Goal: Information Seeking & Learning: Learn about a topic

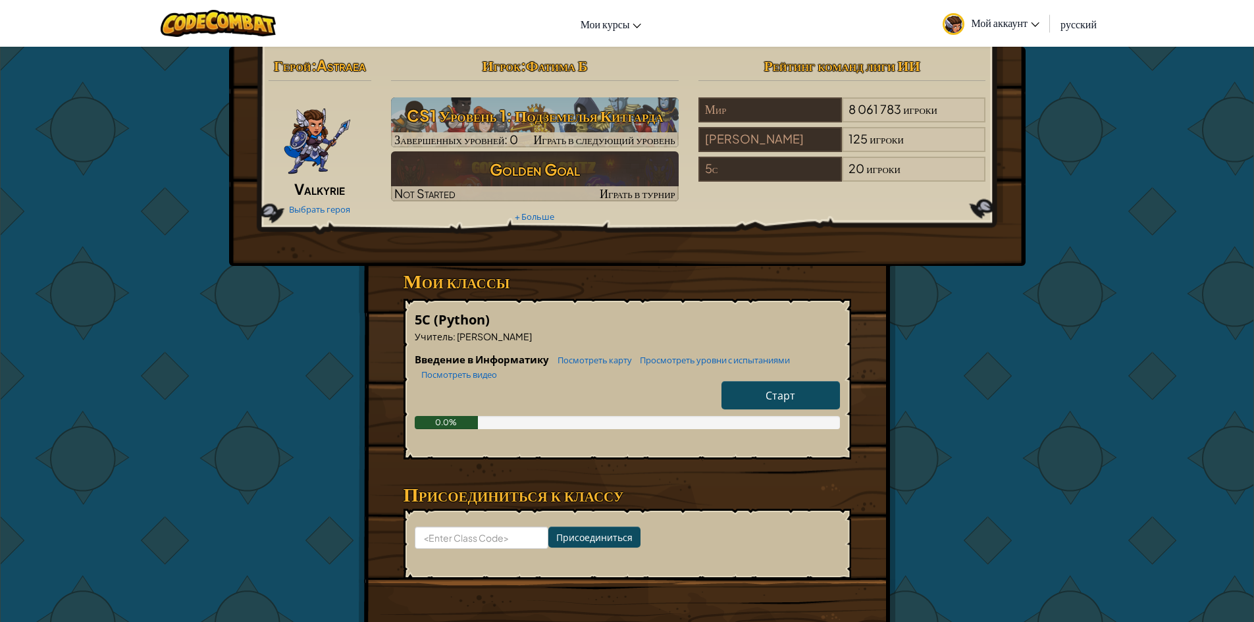
click at [794, 388] on link "Старт" at bounding box center [780, 395] width 118 height 28
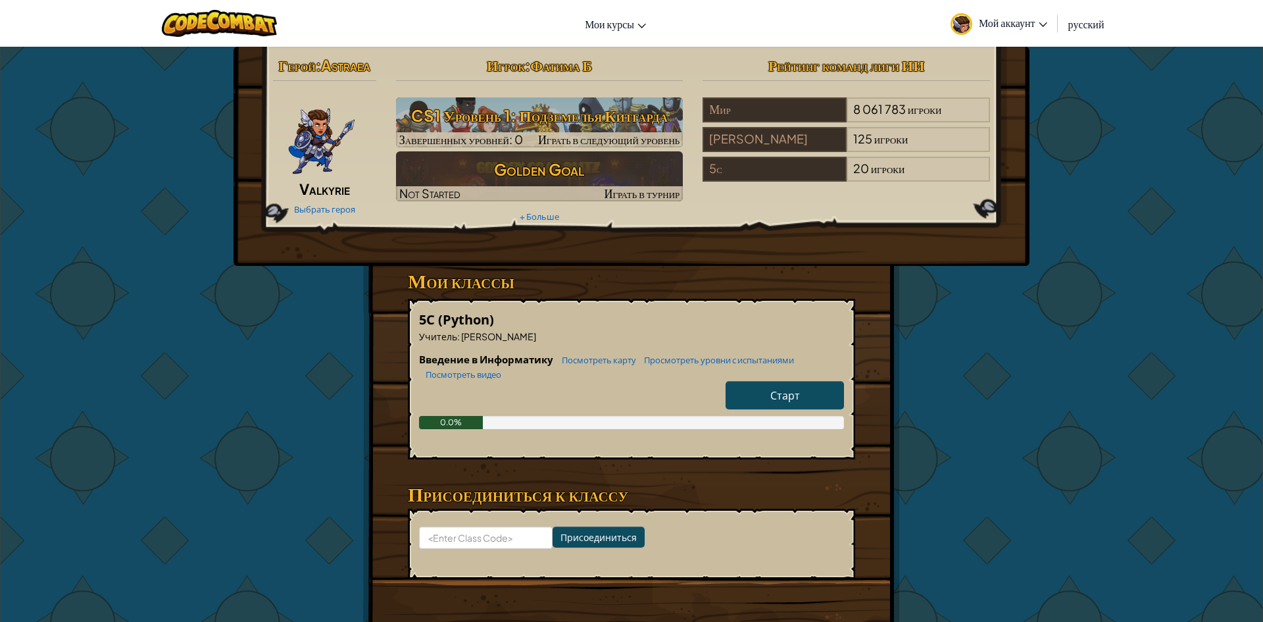
select select "ru"
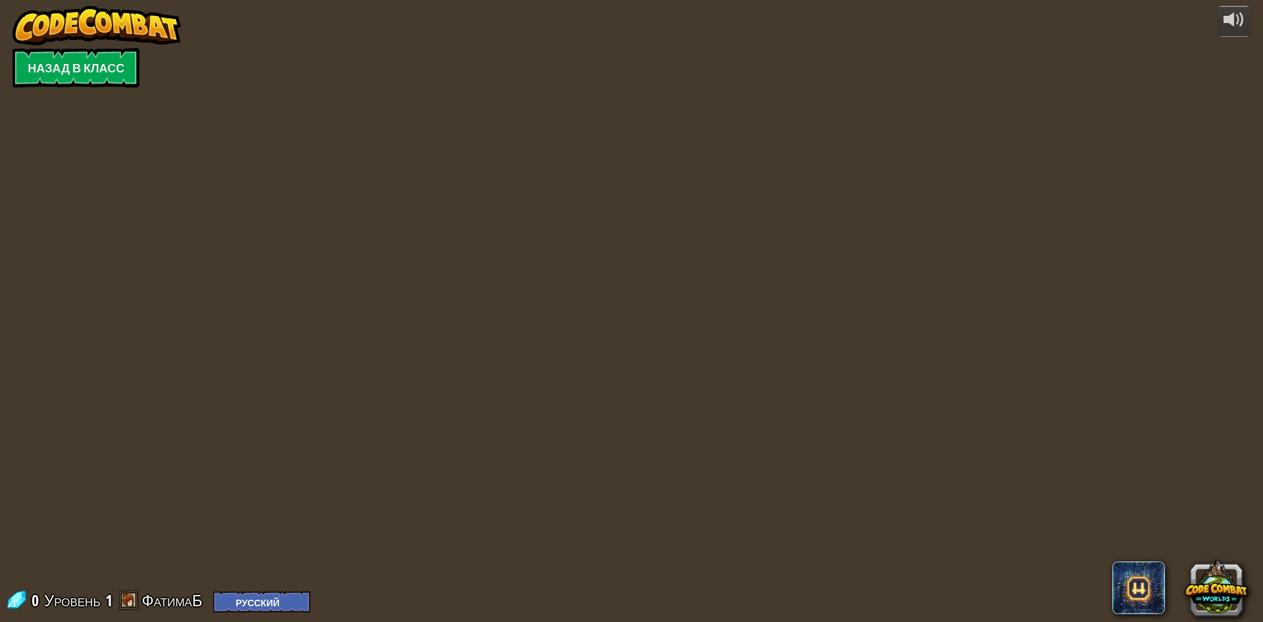
select select "ru"
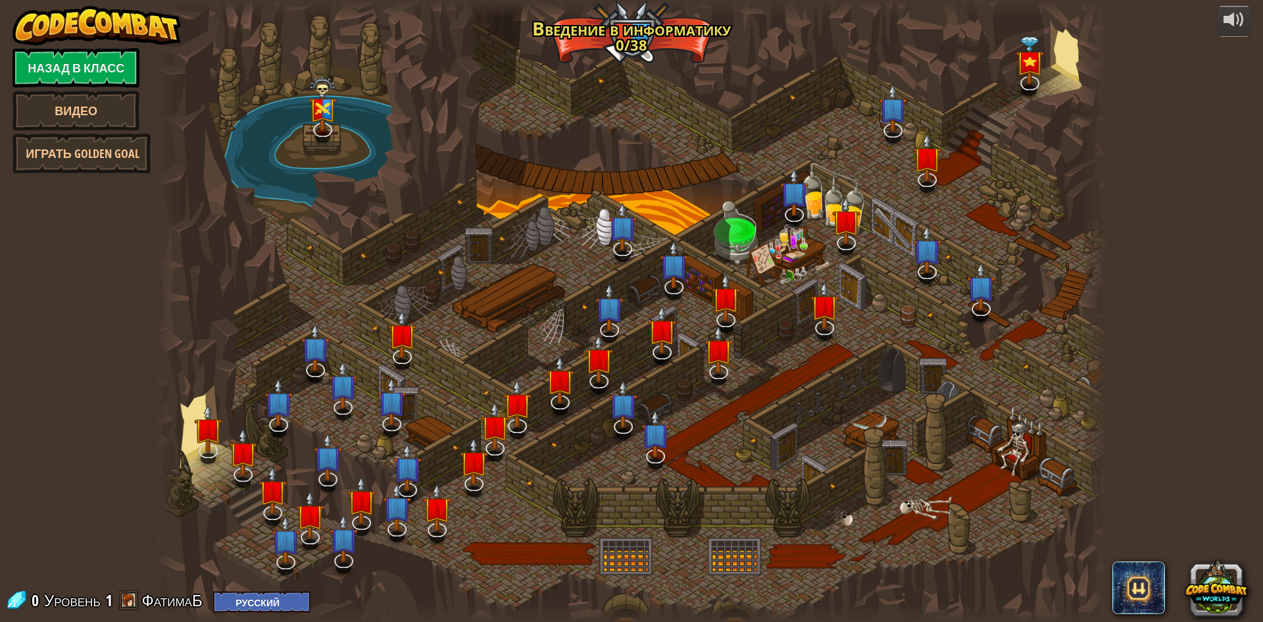
select select "ru"
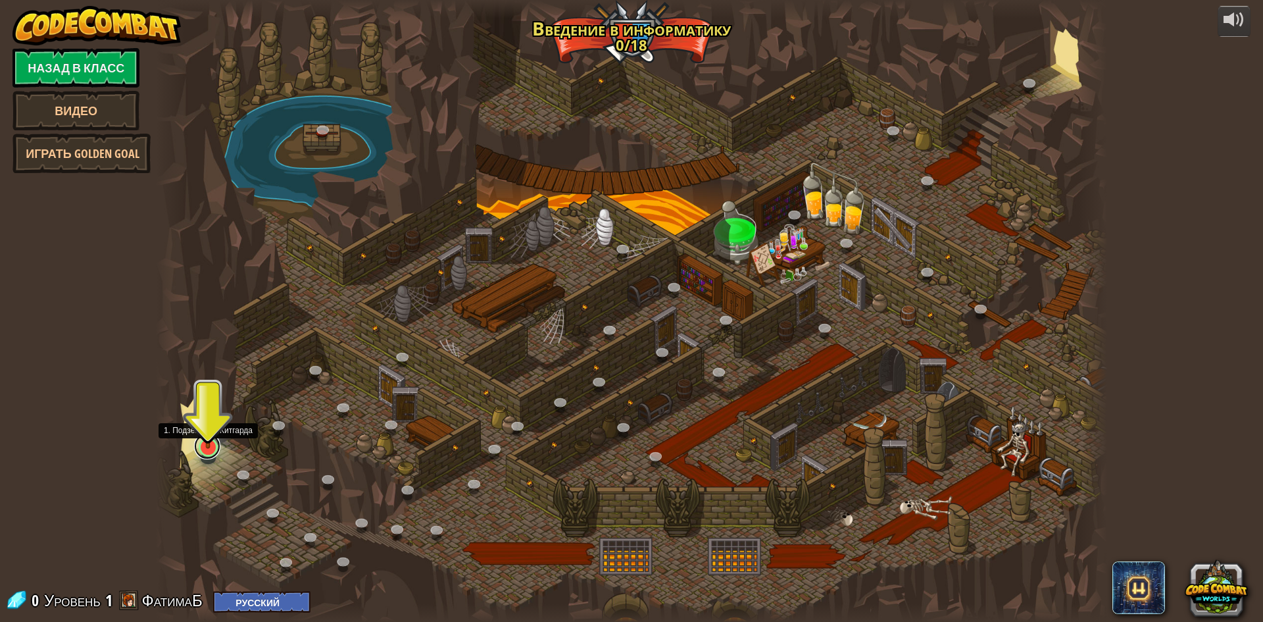
click at [195, 449] on link at bounding box center [207, 446] width 26 height 26
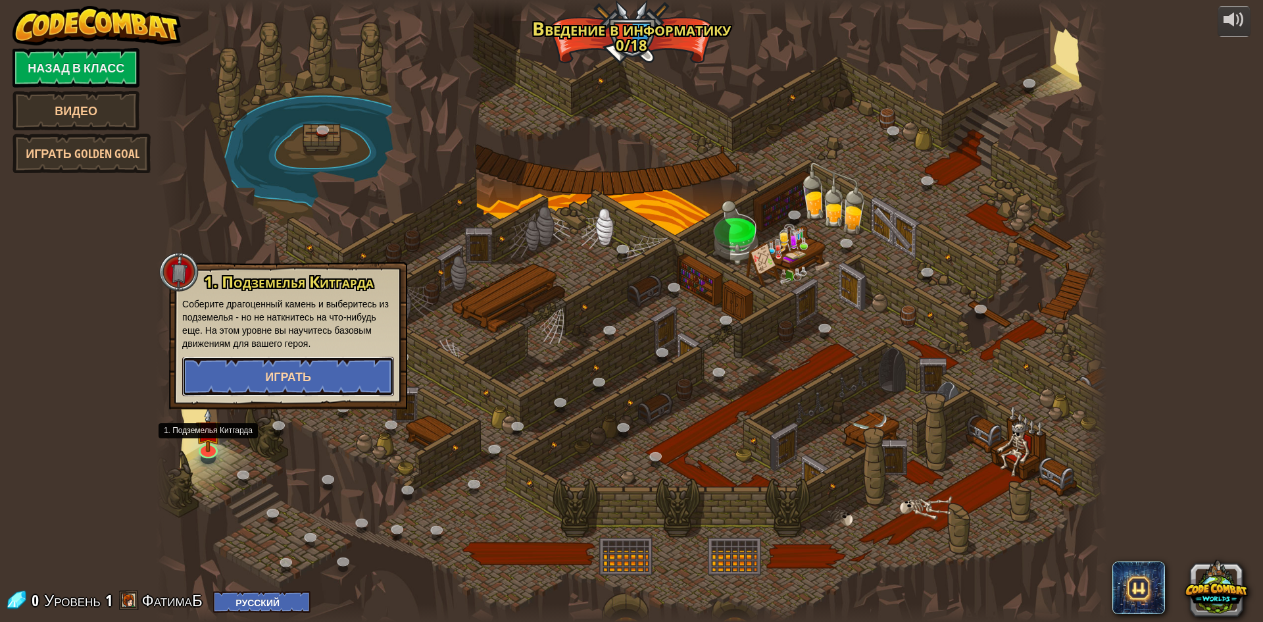
click at [227, 383] on button "Играть" at bounding box center [288, 376] width 212 height 39
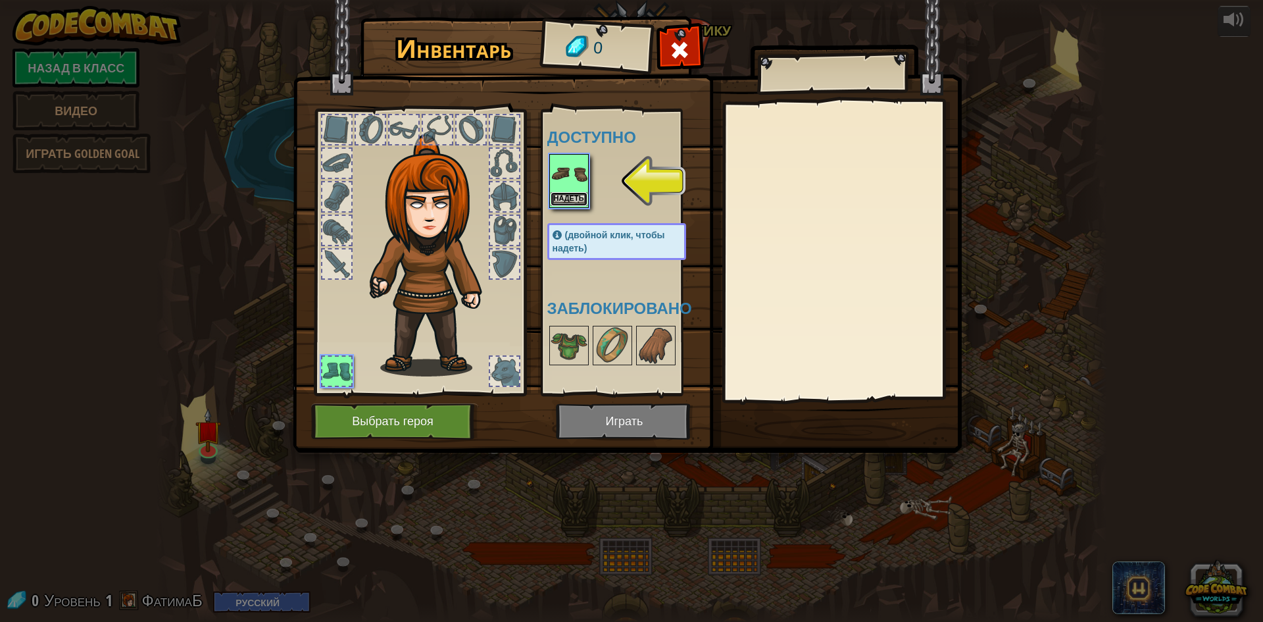
click at [566, 198] on button "Надеть" at bounding box center [569, 199] width 37 height 14
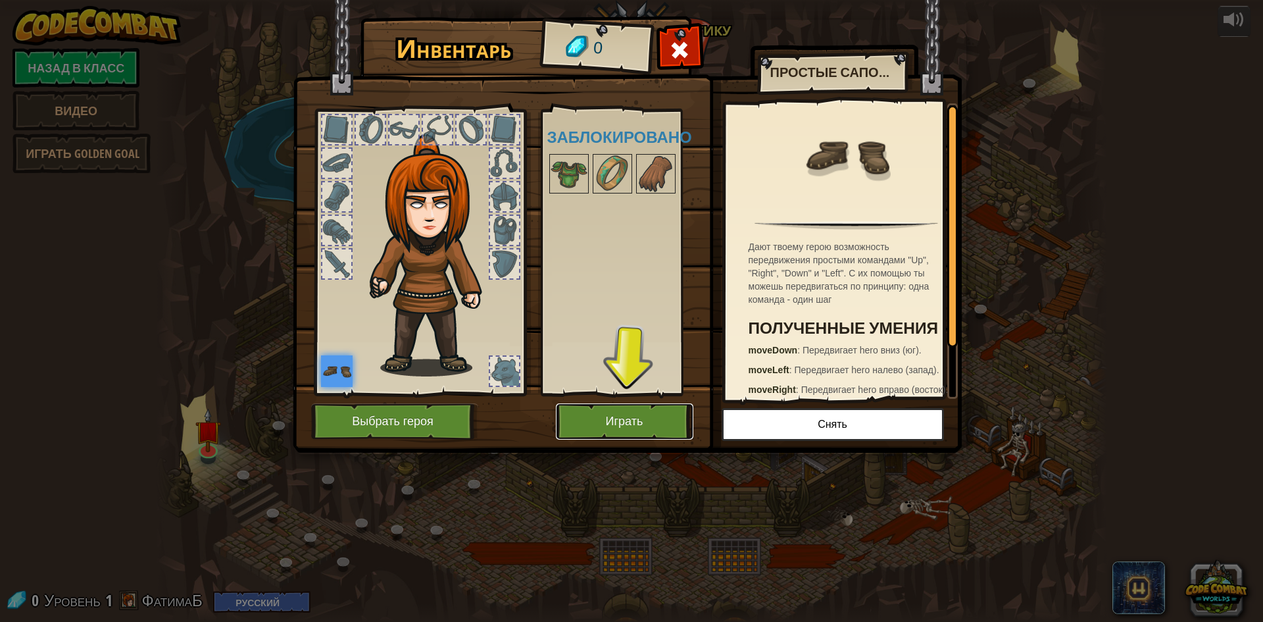
click at [653, 423] on button "Играть" at bounding box center [625, 421] width 138 height 36
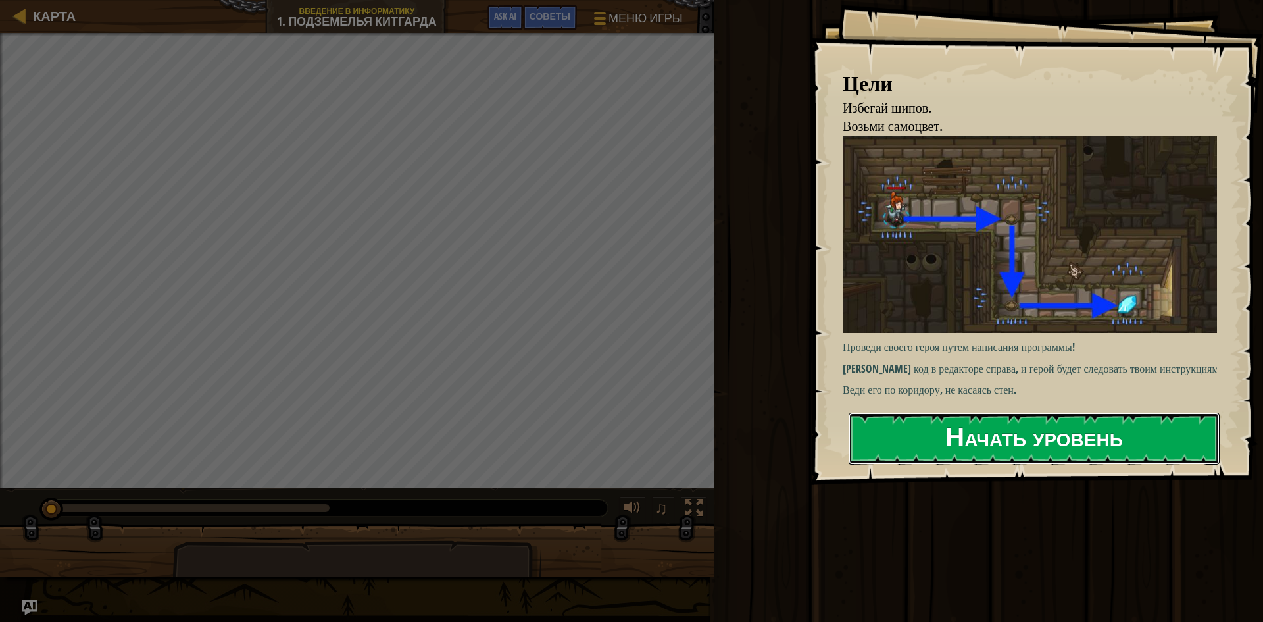
click at [1024, 440] on button "Начать уровень" at bounding box center [1034, 439] width 371 height 52
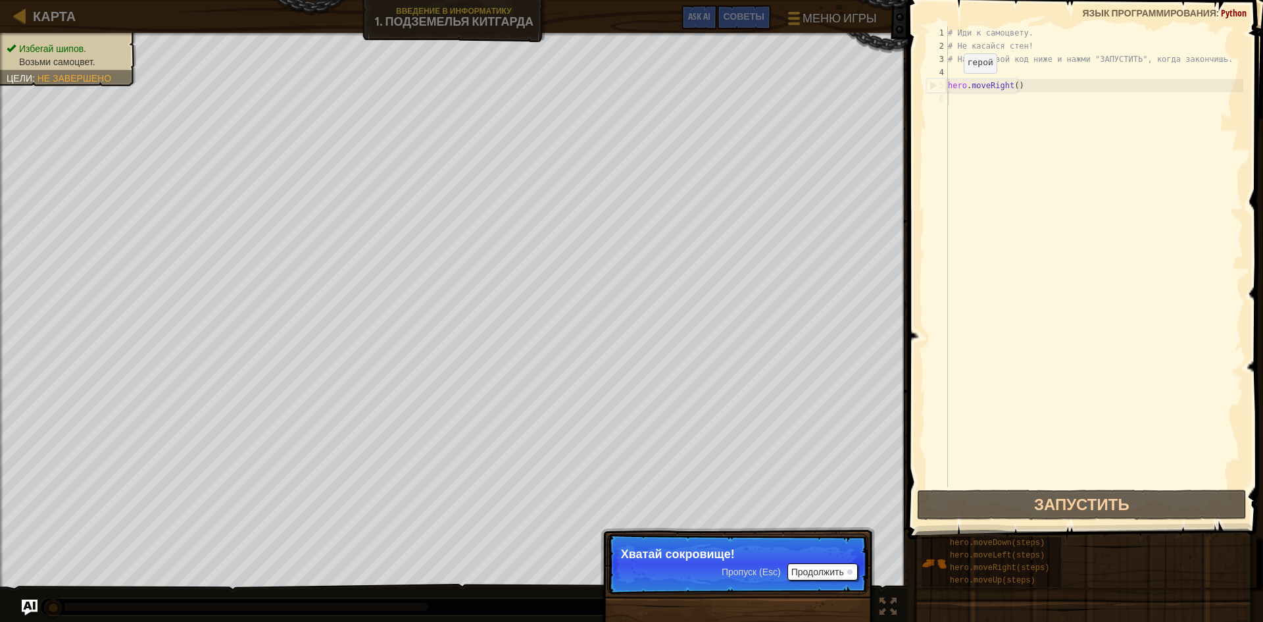
scroll to position [6, 0]
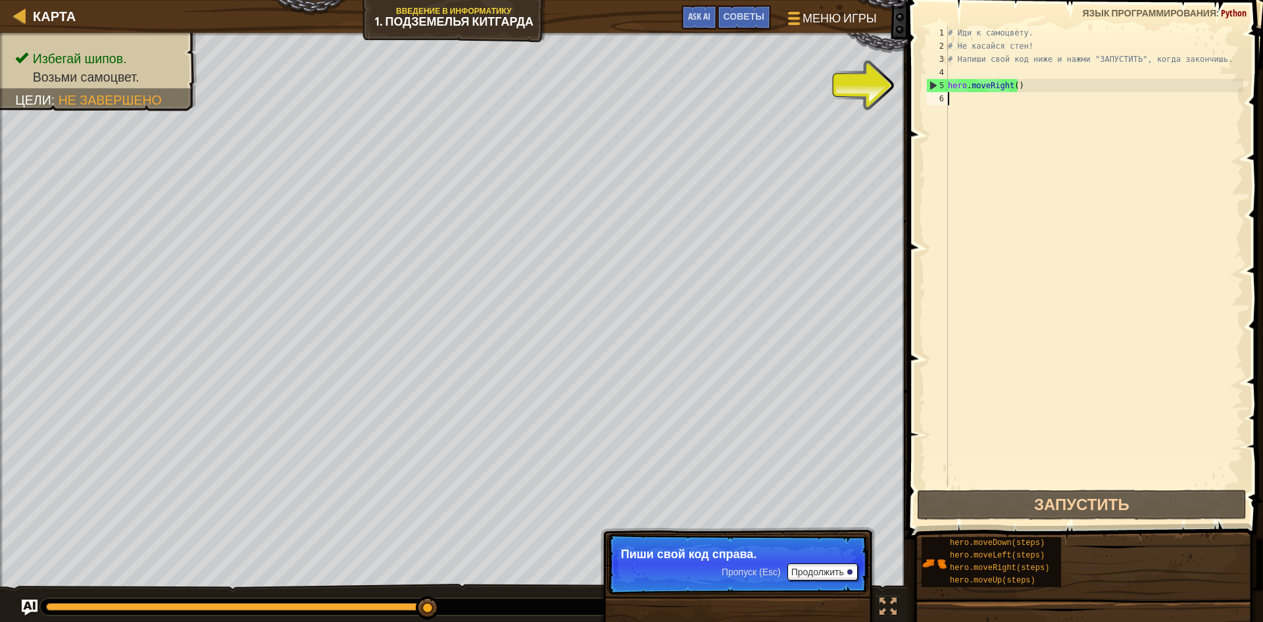
click at [951, 101] on div "# Иди к самоцвету. # Не касайся стен! # Напиши свой код ниже и нажми "ЗАПУСТИТЬ…" at bounding box center [1095, 269] width 298 height 487
click at [954, 98] on div "# Иди к самоцвету. # Не касайся стен! # Напиши свой код ниже и нажми "ЗАПУСТИТЬ…" at bounding box center [1095, 269] width 298 height 487
type textarea "h"
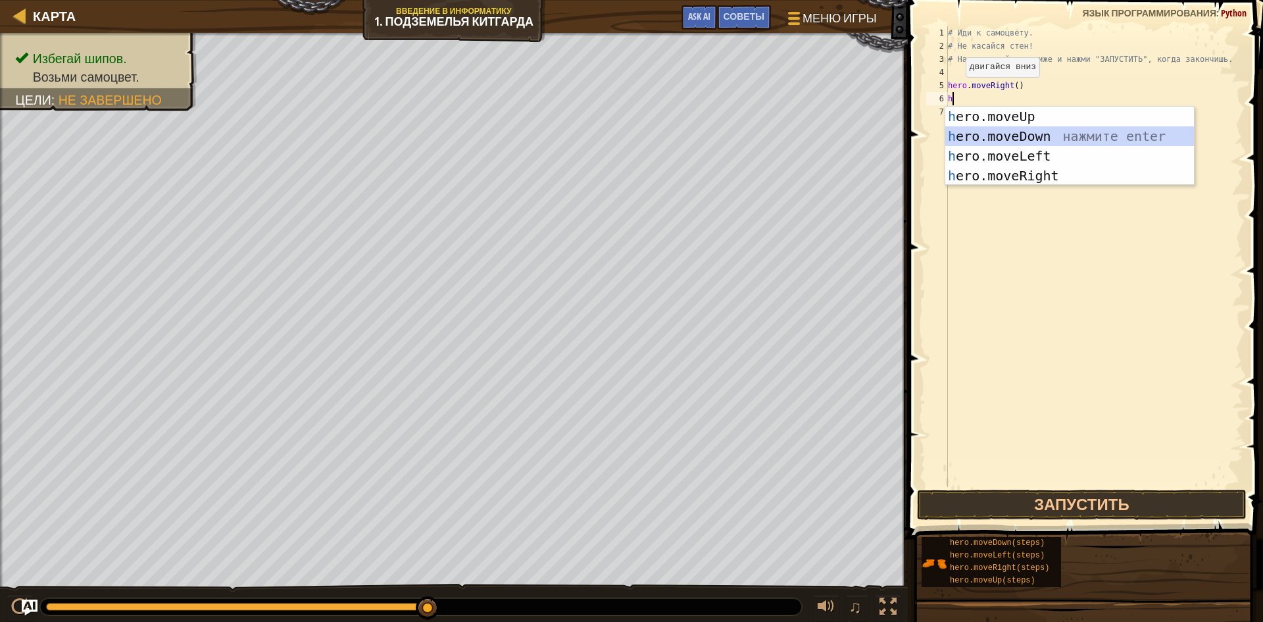
click at [1003, 135] on div "h ero.moveUp нажмите enter h ero.moveDown нажмите enter h ero.moveLeft нажмите …" at bounding box center [1070, 166] width 249 height 118
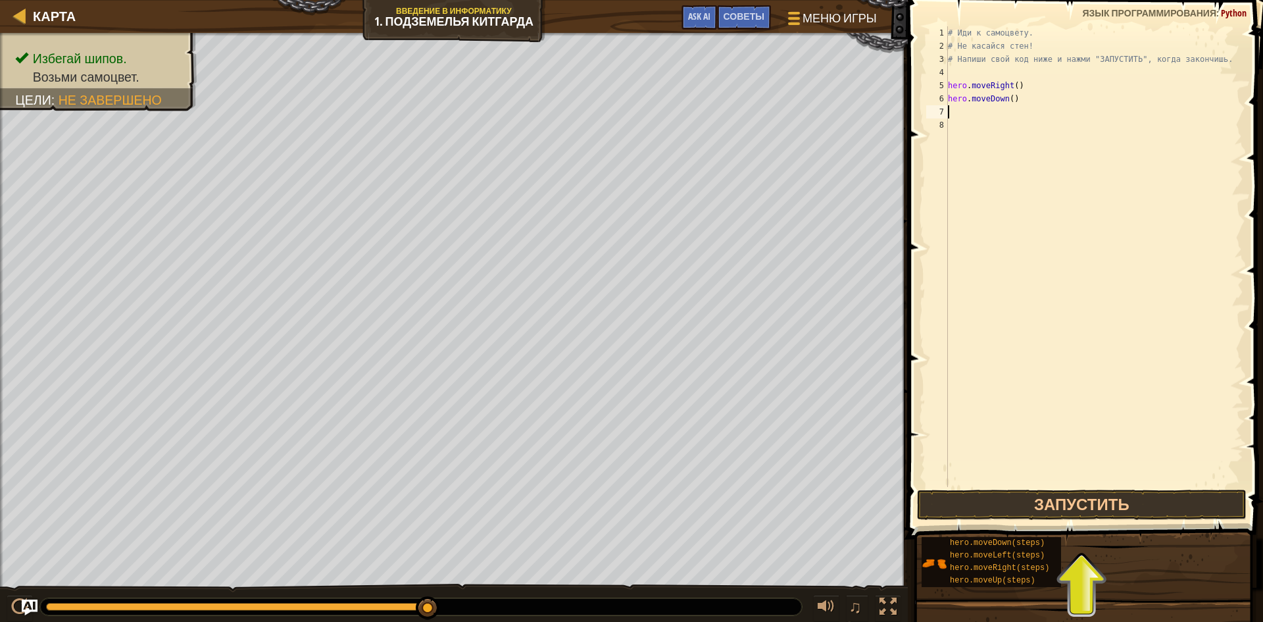
type textarea "h"
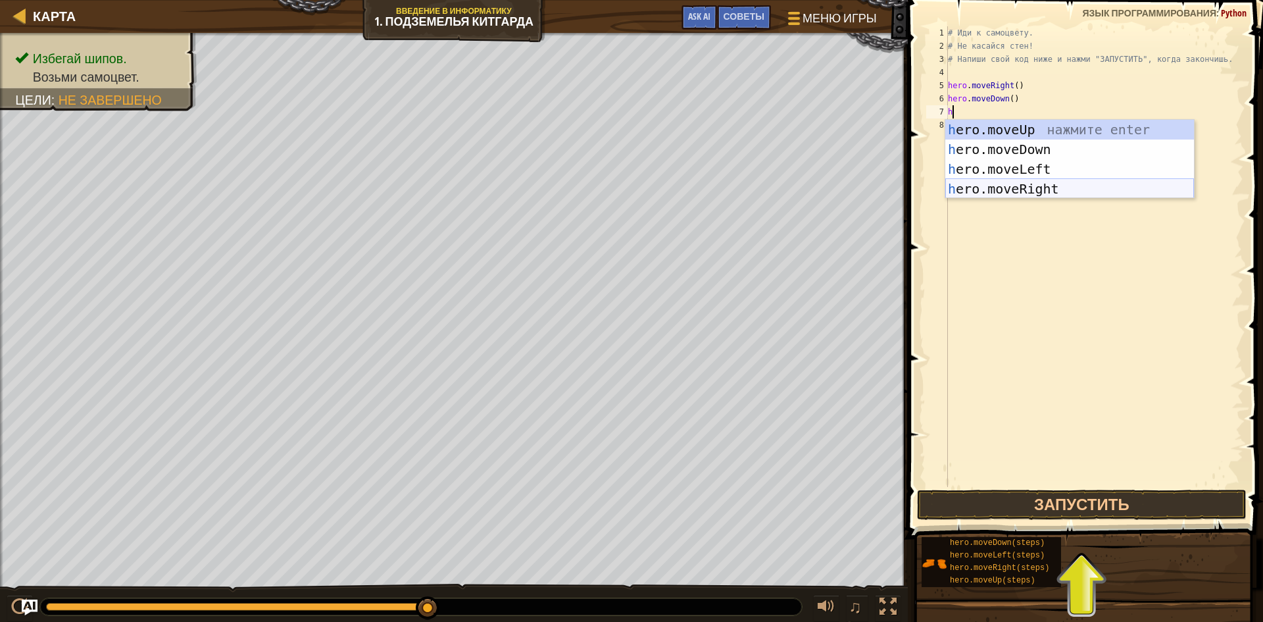
click at [986, 190] on div "h ero.moveUp нажмите enter h ero.moveDown нажмите enter h ero.moveLeft нажмите …" at bounding box center [1070, 179] width 249 height 118
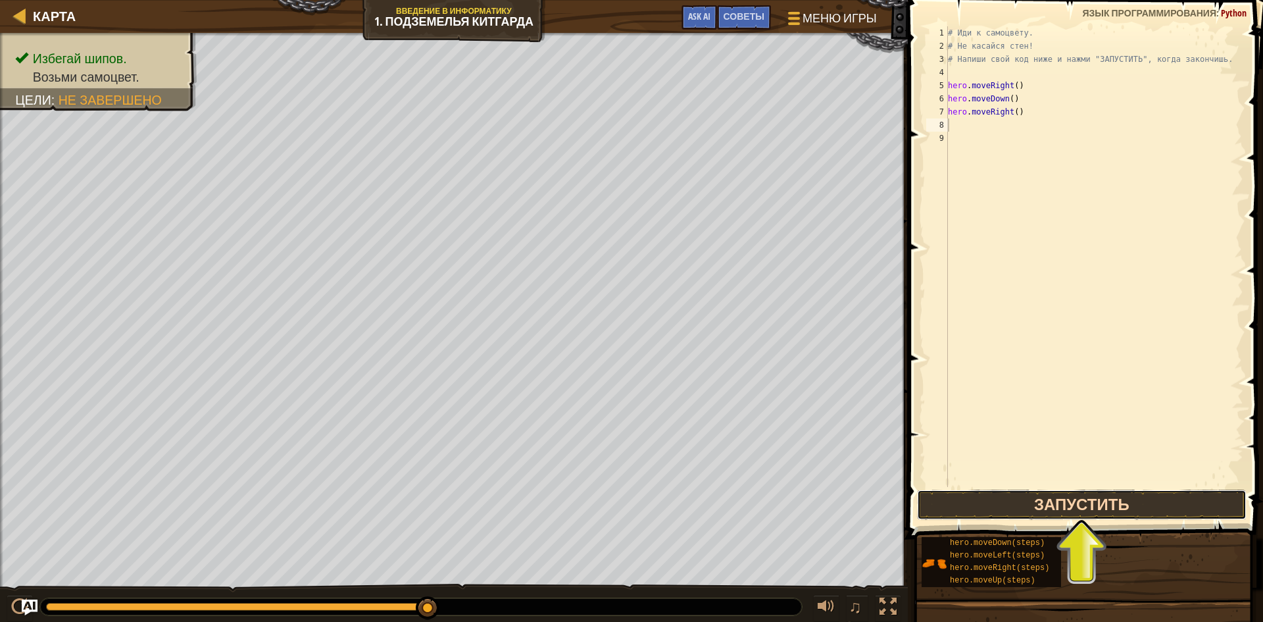
click at [962, 501] on button "Запустить" at bounding box center [1082, 505] width 330 height 30
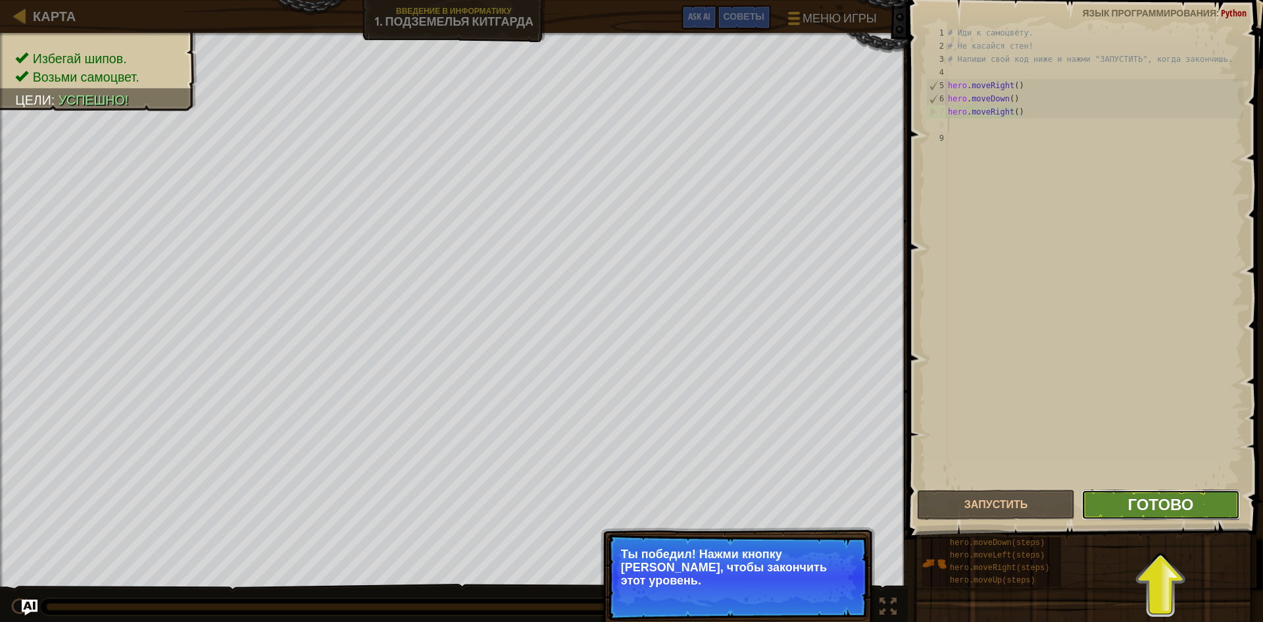
click at [1148, 504] on span "Готово" at bounding box center [1161, 504] width 66 height 21
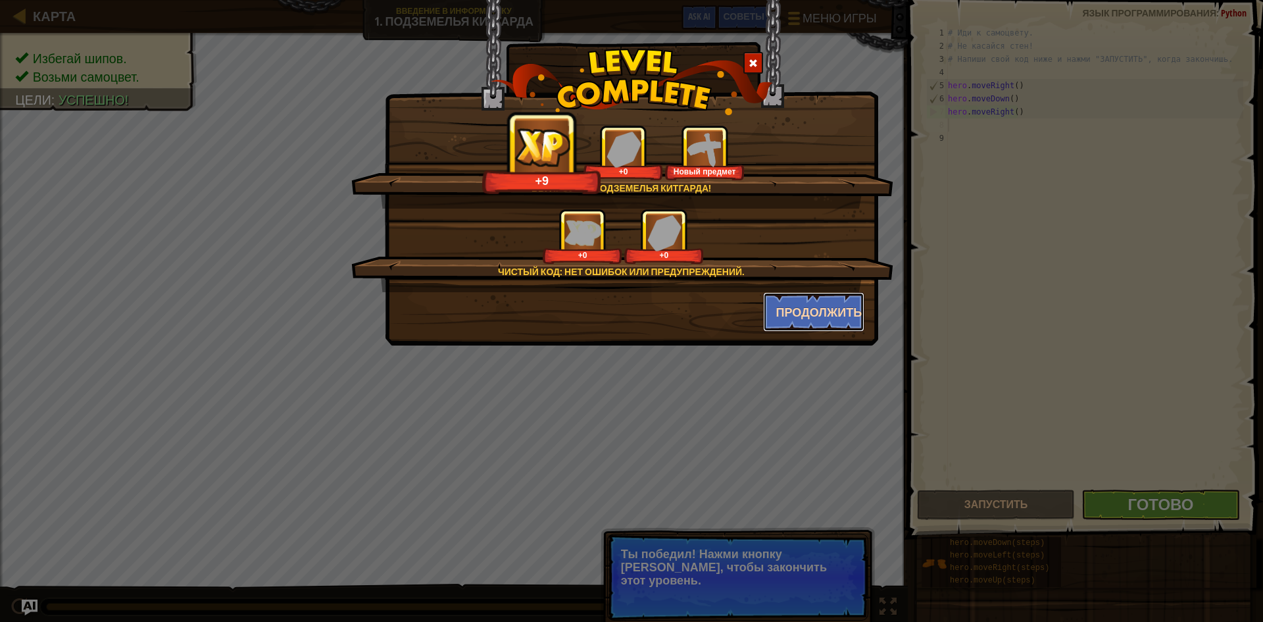
click at [815, 315] on button "Продолжить" at bounding box center [814, 311] width 102 height 39
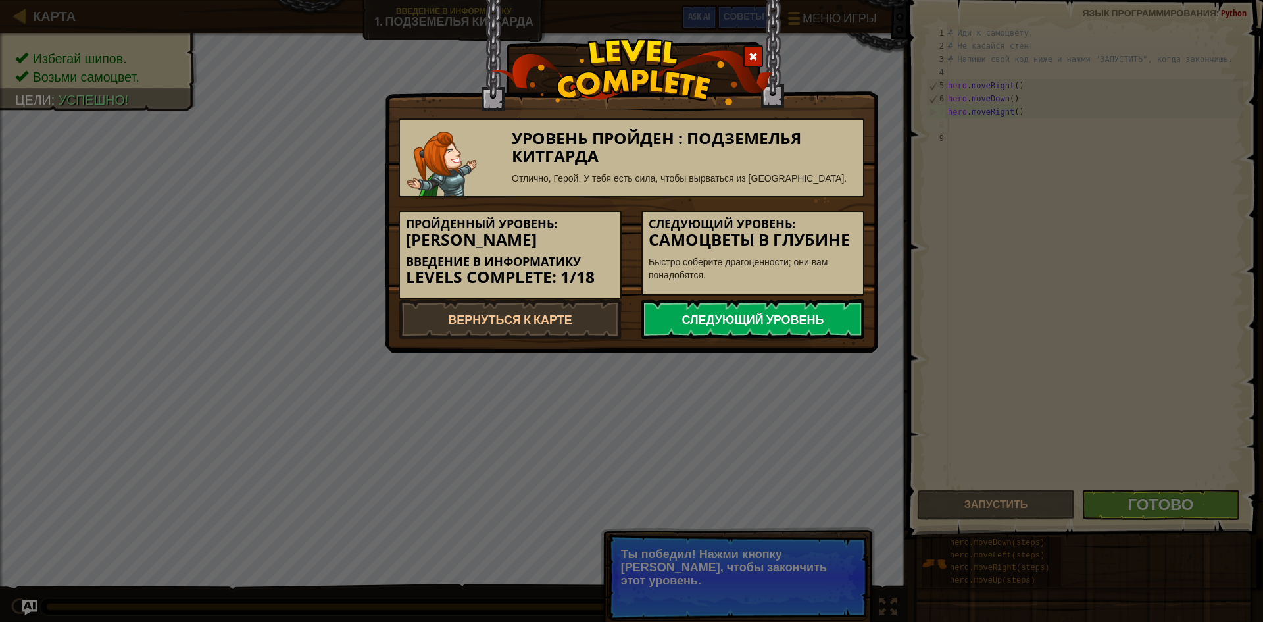
click at [765, 322] on link "Следующий уровень" at bounding box center [753, 318] width 223 height 39
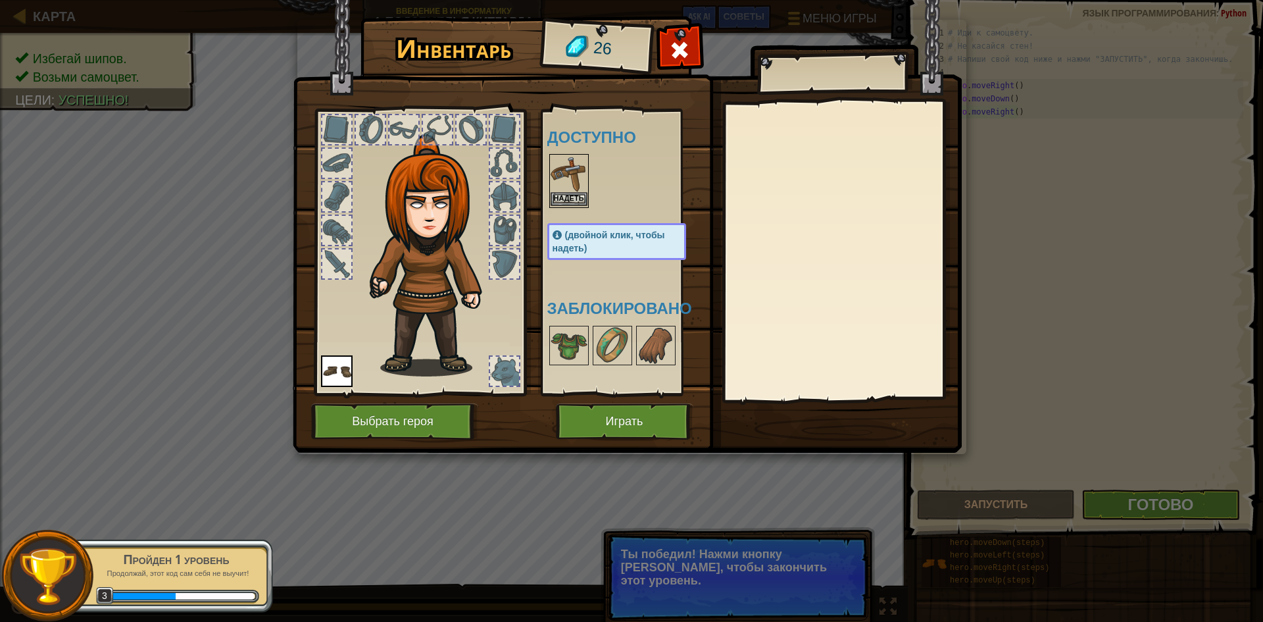
click at [567, 191] on img at bounding box center [569, 173] width 37 height 37
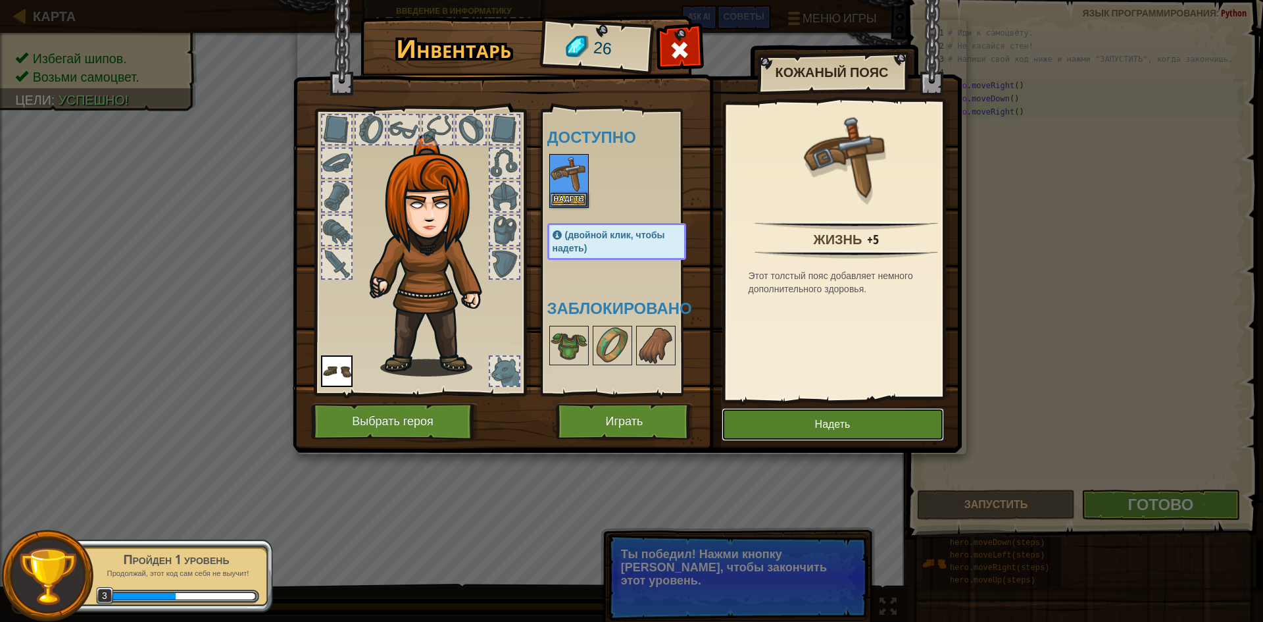
click at [760, 418] on button "Надеть" at bounding box center [833, 424] width 222 height 33
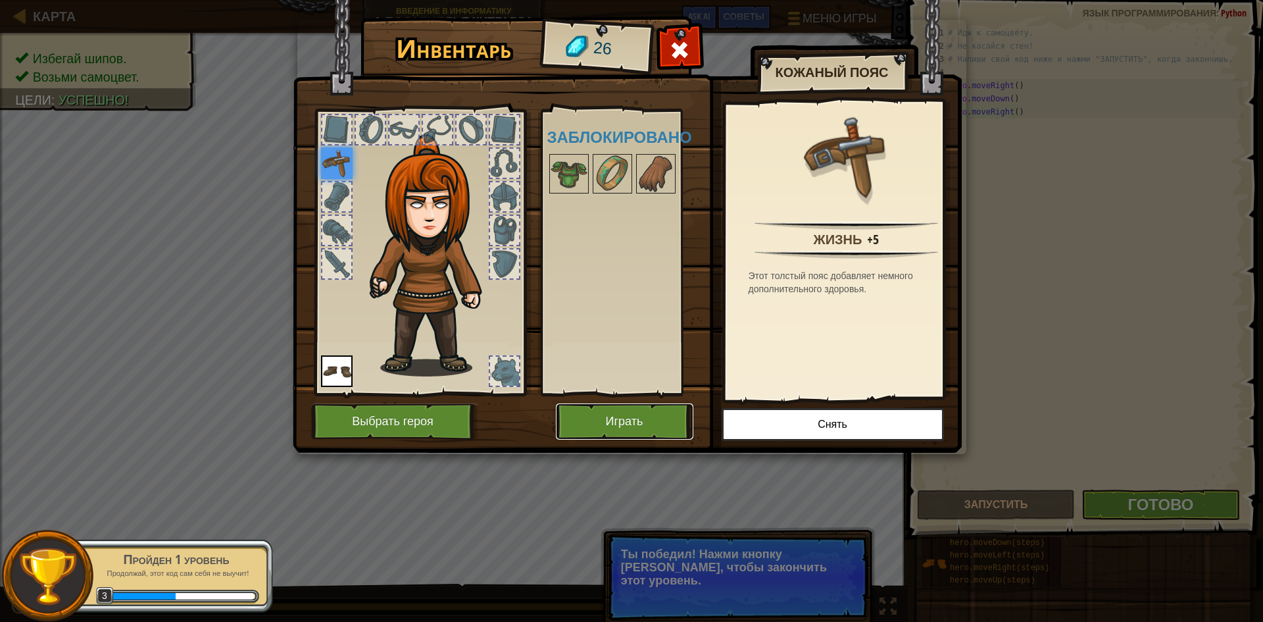
click at [643, 421] on button "Играть" at bounding box center [625, 421] width 138 height 36
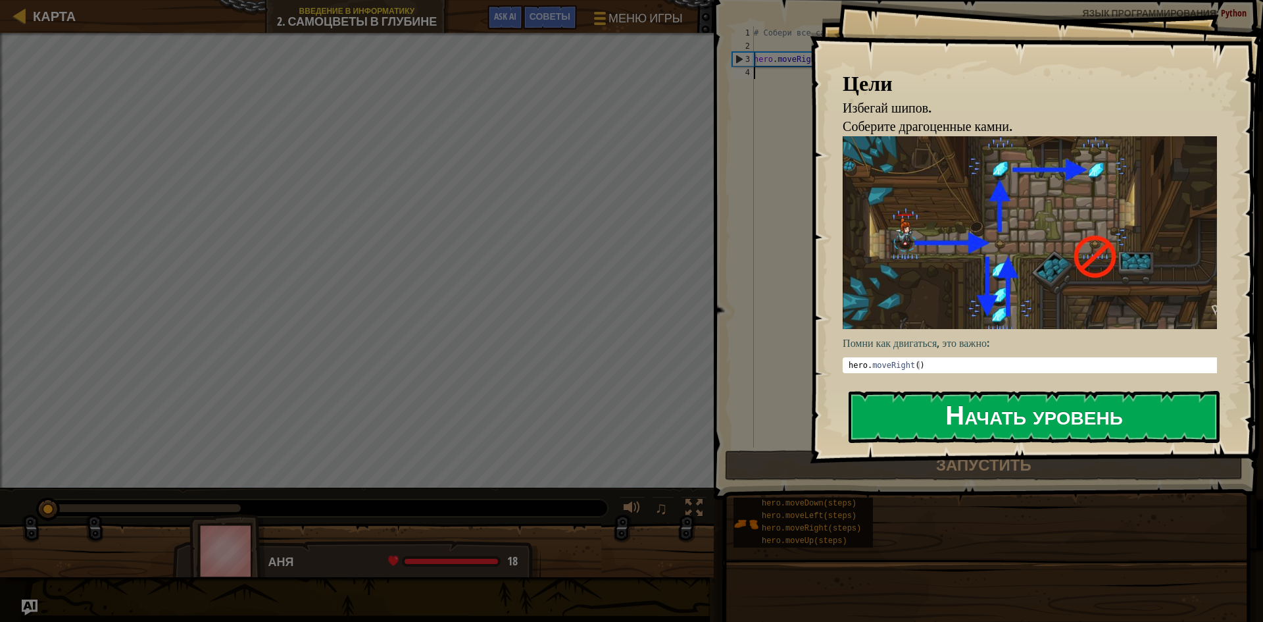
click at [932, 407] on button "Начать уровень" at bounding box center [1034, 417] width 371 height 52
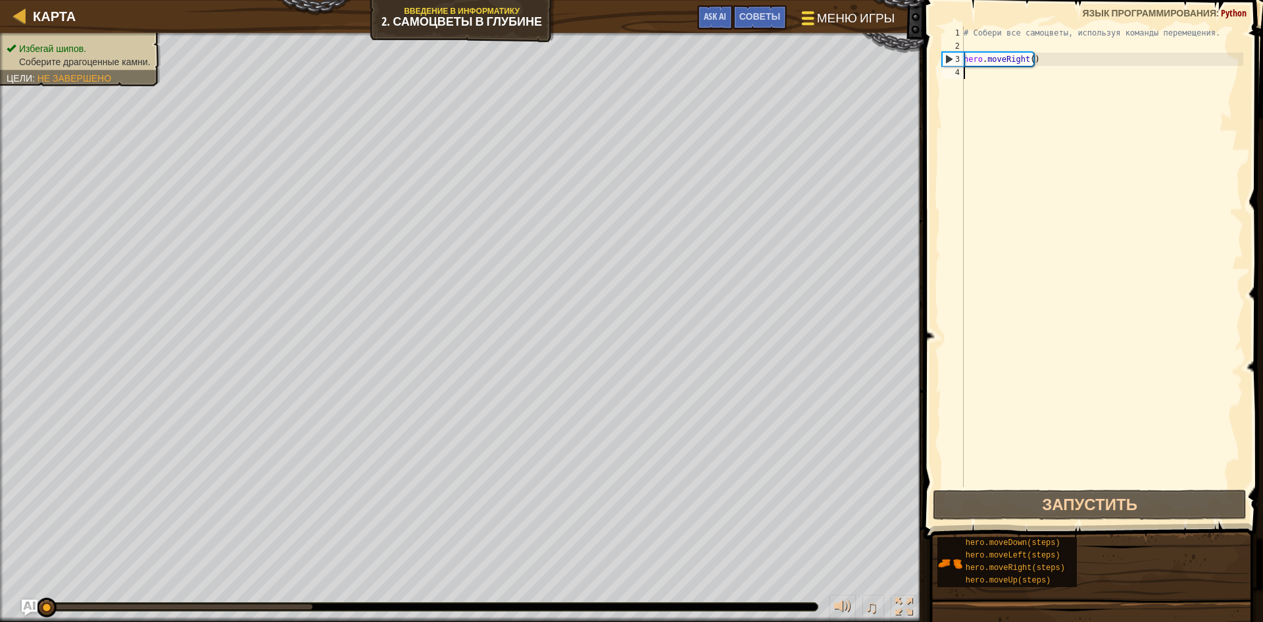
type textarea "h"
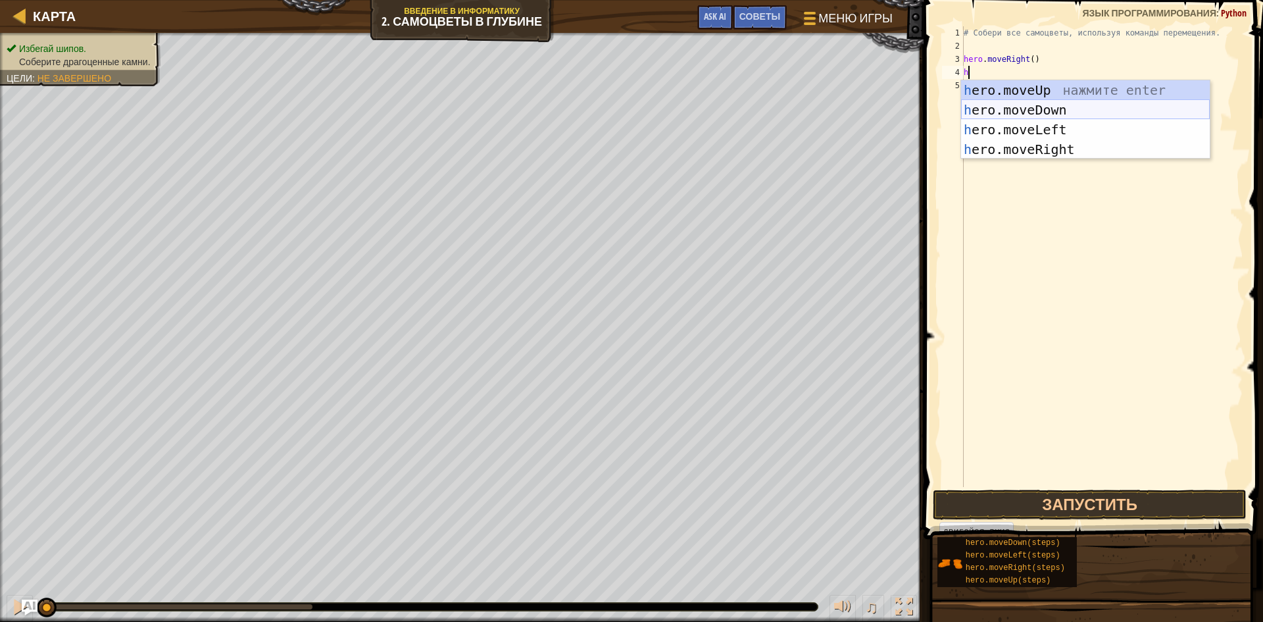
click at [1023, 104] on div "h ero.moveUp нажмите enter h ero.moveDown нажмите enter h ero.moveLeft нажмите …" at bounding box center [1085, 139] width 249 height 118
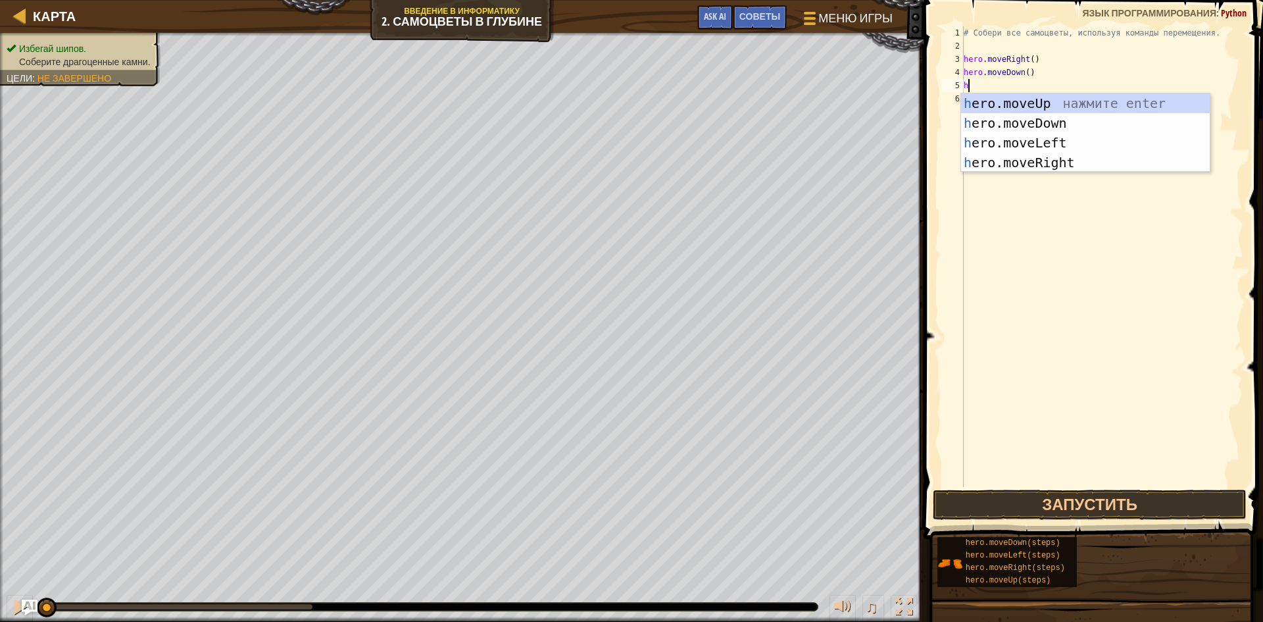
type textarea "h"
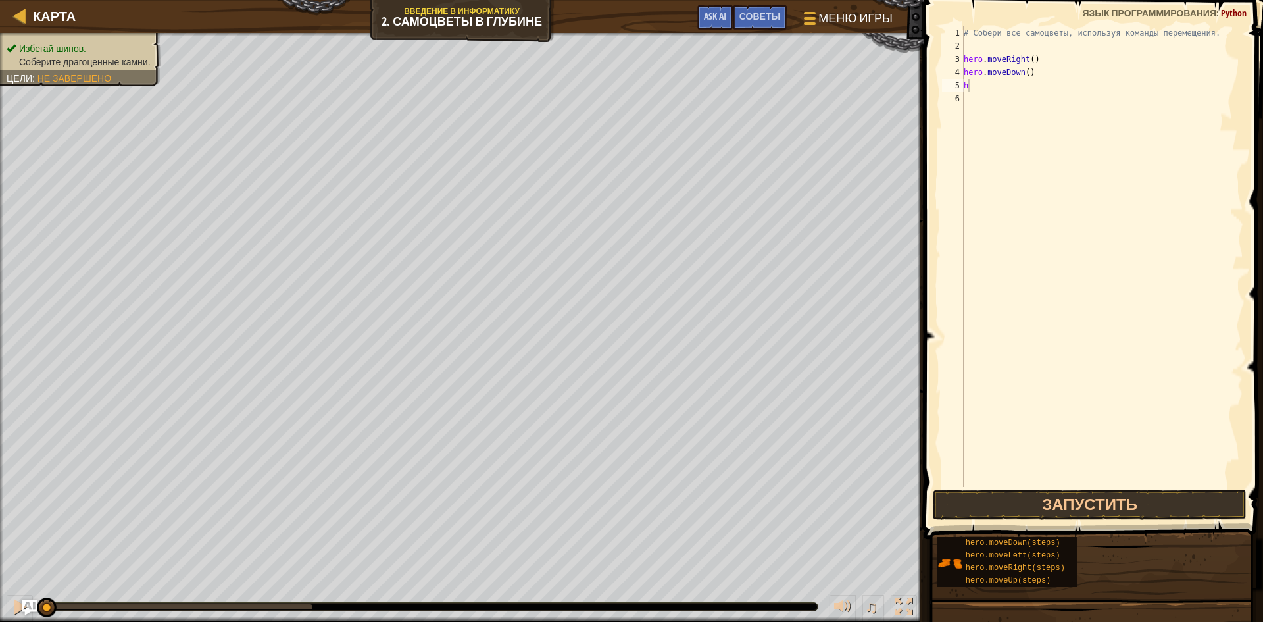
click at [1011, 0] on body "Карта Введение в Информатику 2. Самоцветы в глубине Меню игры Готово Советы Ask…" at bounding box center [631, 0] width 1263 height 0
click at [981, 89] on div "# Собери все самоцветы, используя команды перемещения. hero . moveRight ( ) her…" at bounding box center [1102, 269] width 282 height 487
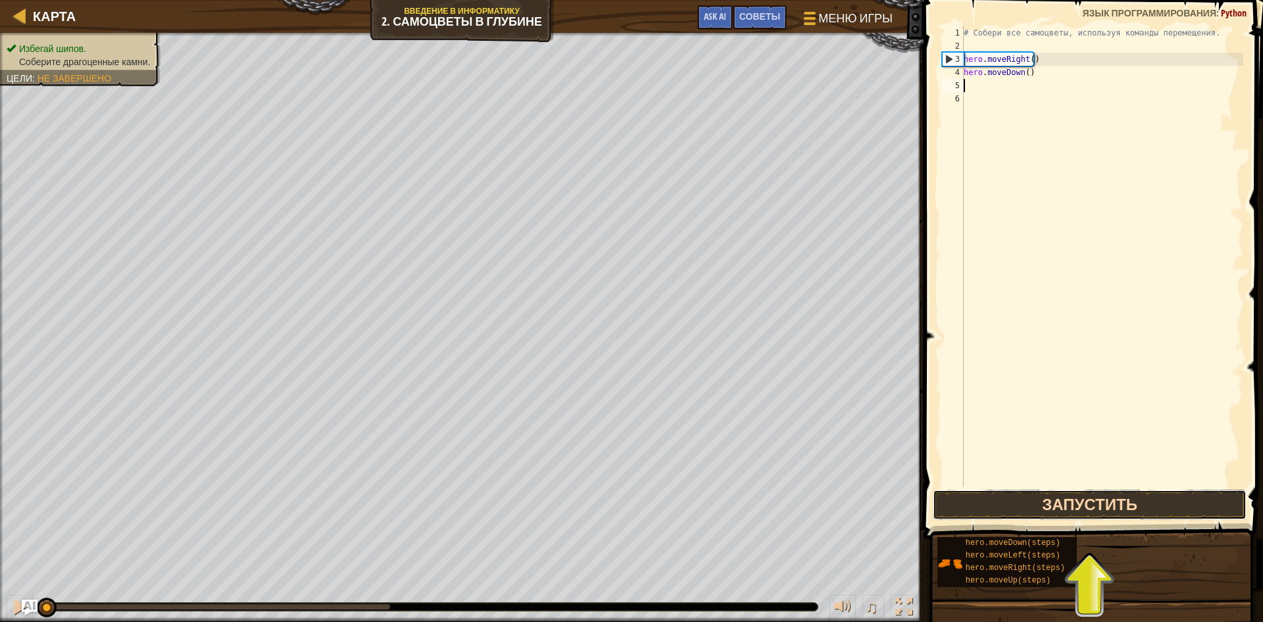
click at [1005, 499] on button "Запустить" at bounding box center [1090, 505] width 314 height 30
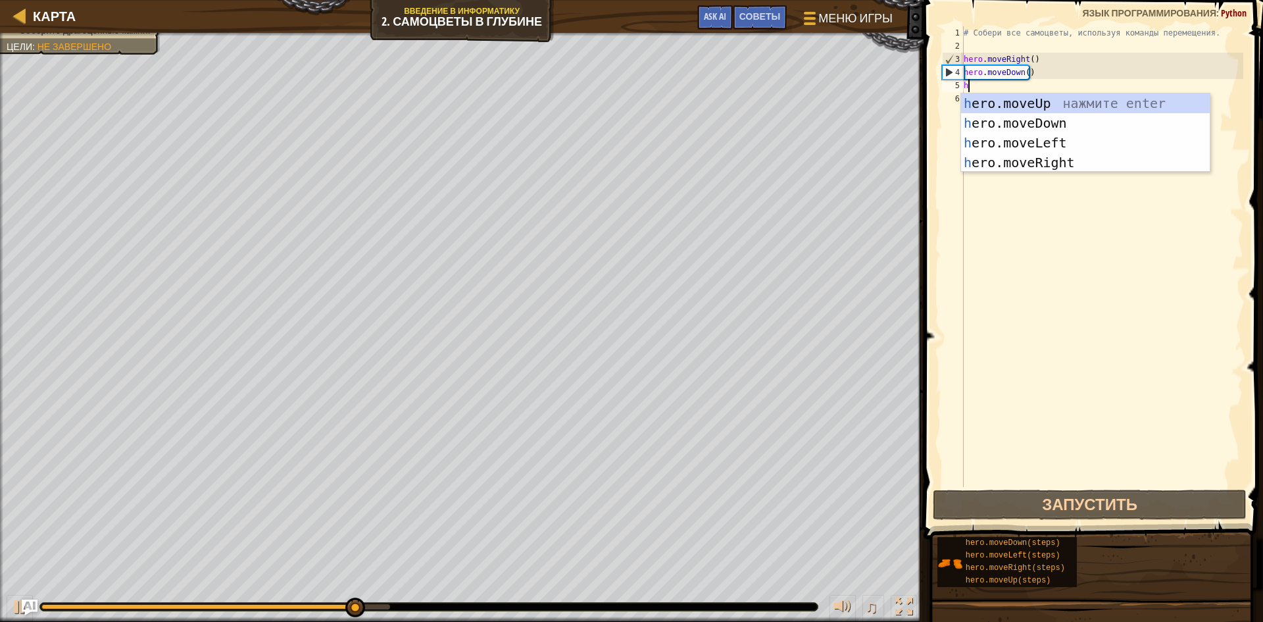
type textarea "h"
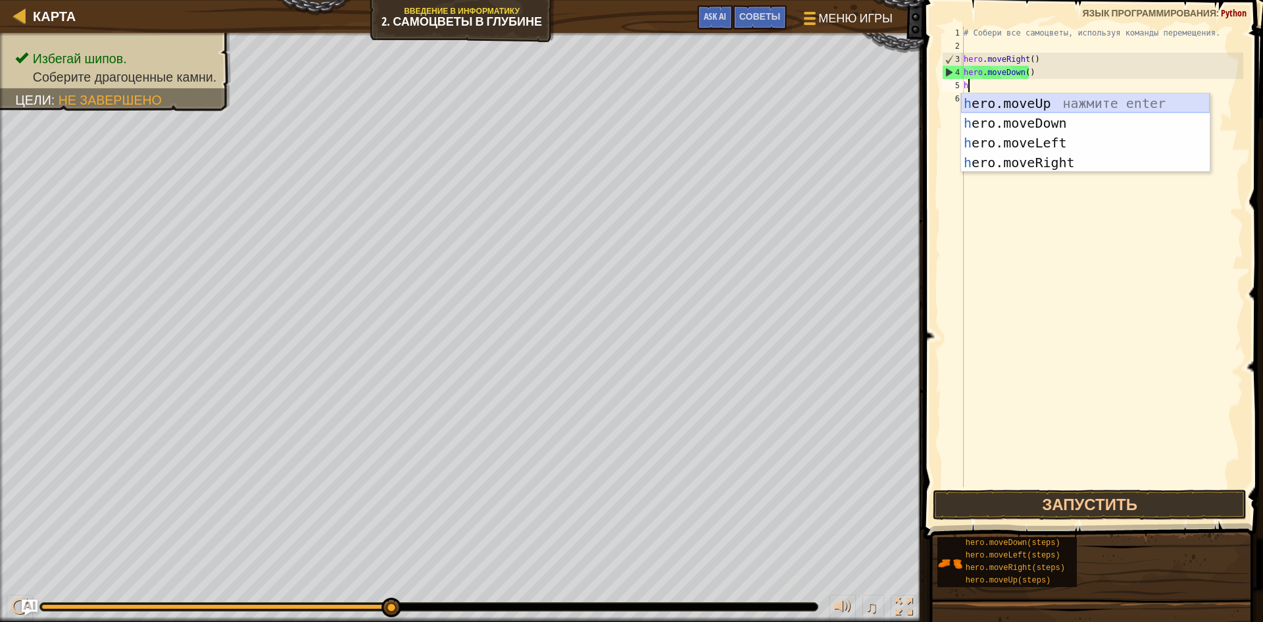
click at [996, 98] on div "h ero.moveUp нажмите enter h ero.moveDown нажмите enter h ero.moveLeft нажмите …" at bounding box center [1085, 152] width 249 height 118
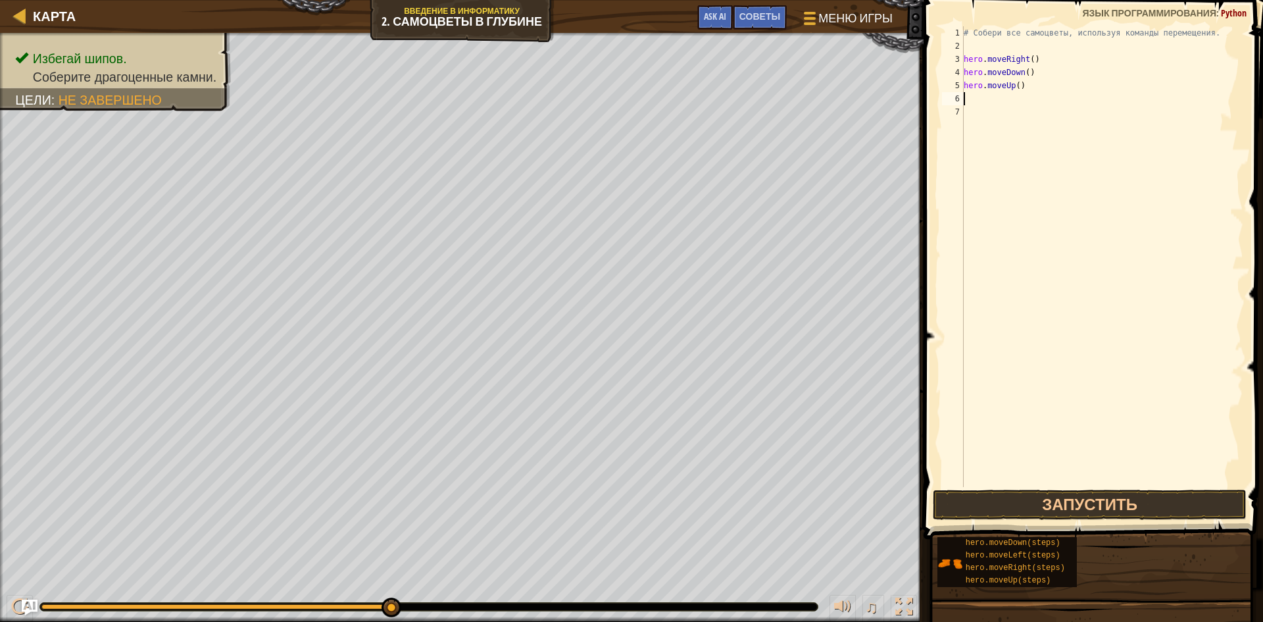
type textarea "h"
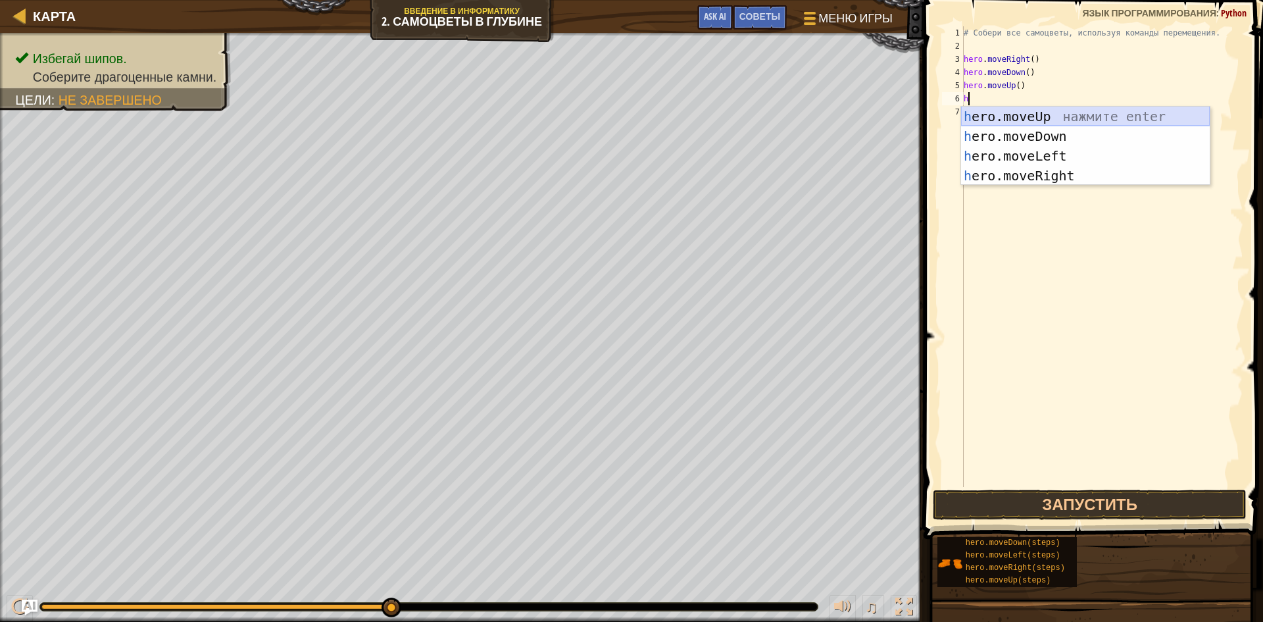
click at [1009, 109] on div "h ero.moveUp нажмите enter h ero.moveDown нажмите enter h ero.moveLeft нажмите …" at bounding box center [1085, 166] width 249 height 118
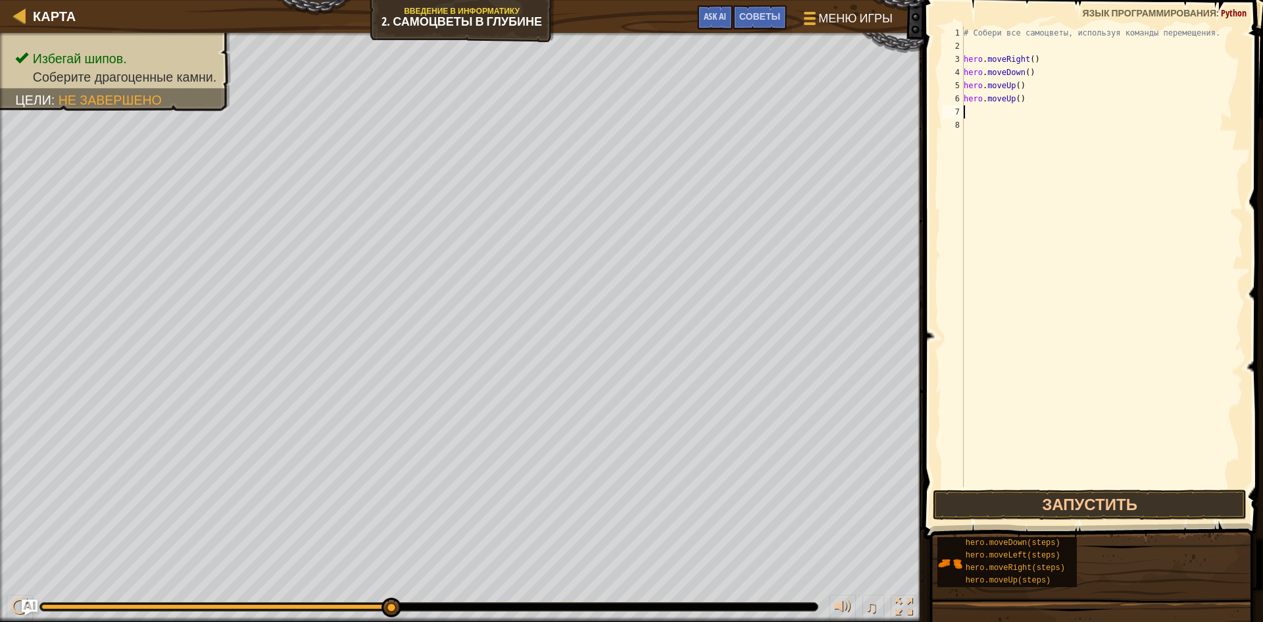
type textarea "h"
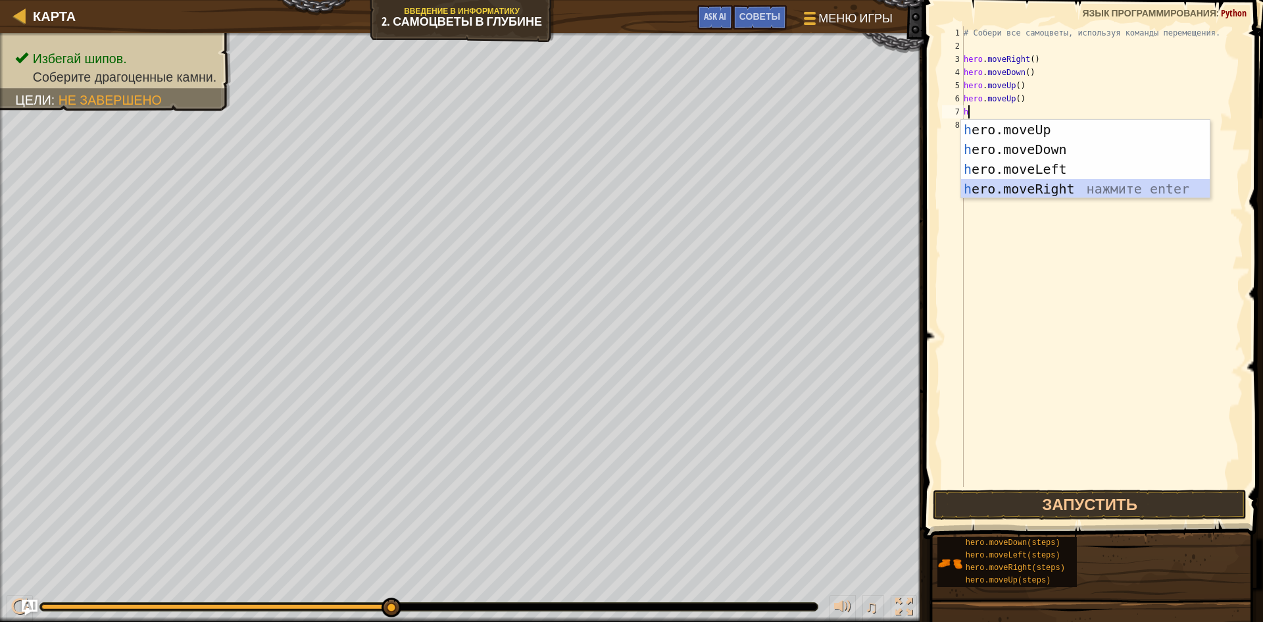
click at [1041, 186] on div "h ero.moveUp нажмите enter h ero.moveDown нажмите enter h ero.moveLeft нажмите …" at bounding box center [1085, 179] width 249 height 118
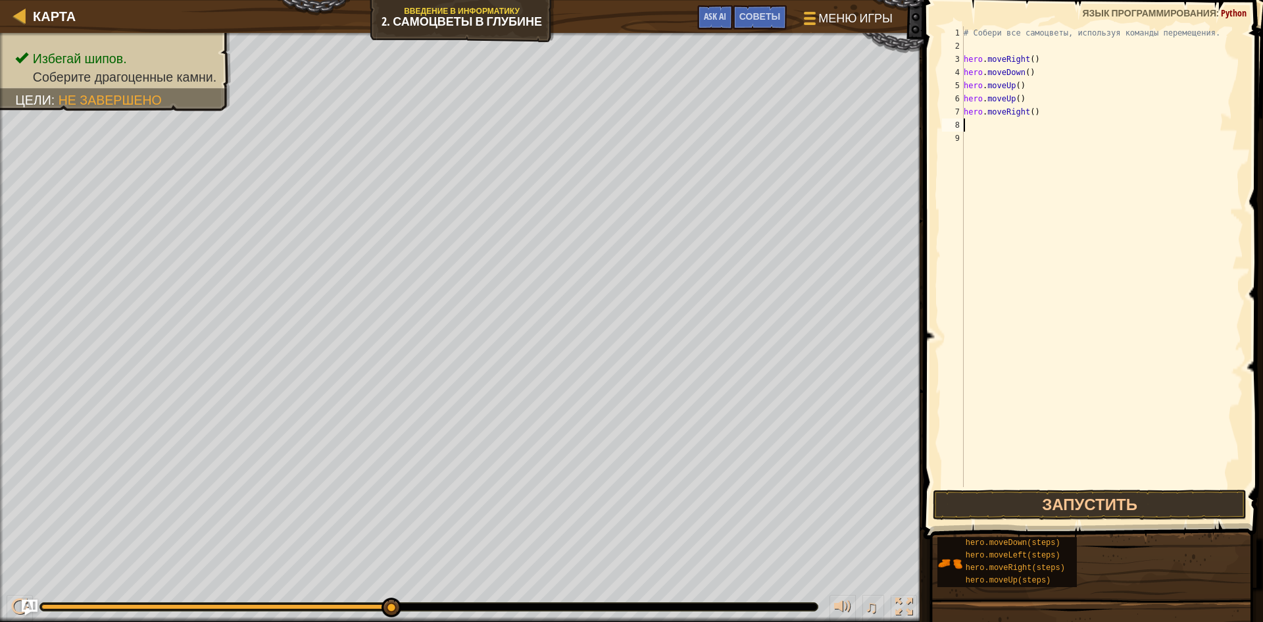
type textarea "h"
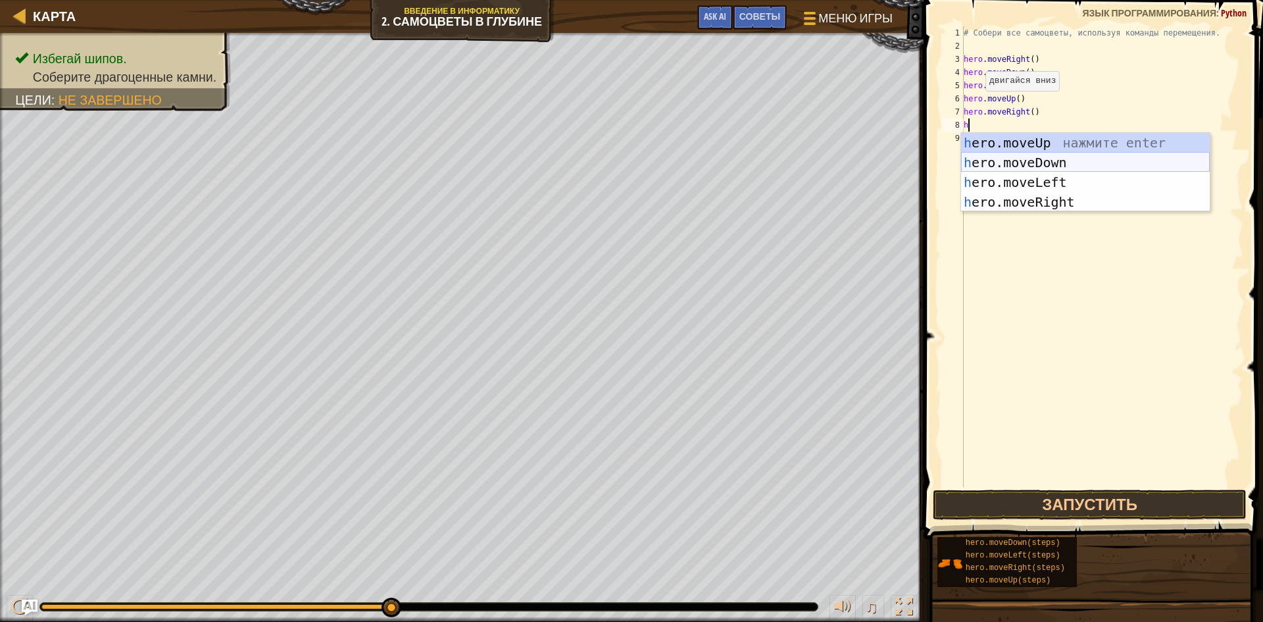
click at [1014, 159] on div "h ero.moveUp нажмите enter h ero.moveDown нажмите enter h ero.moveLeft нажмите …" at bounding box center [1085, 192] width 249 height 118
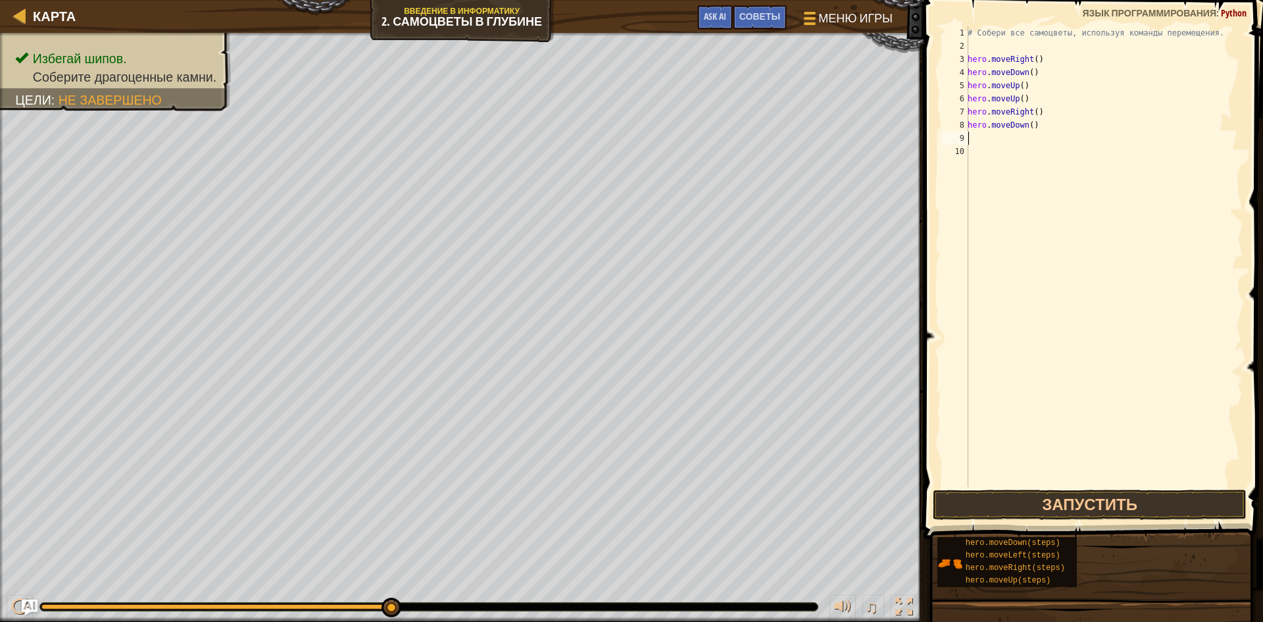
drag, startPoint x: 1007, startPoint y: 136, endPoint x: 984, endPoint y: 122, distance: 26.6
click at [985, 130] on div "# Собери все самоцветы, используя команды перемещения. hero . moveRight ( ) her…" at bounding box center [1104, 269] width 278 height 487
type textarea "hero.moveDown()"
click at [1034, 133] on div "# Собери все самоцветы, используя команды перемещения. hero . moveRight ( ) her…" at bounding box center [1104, 256] width 278 height 461
click at [1029, 125] on div "# Собери все самоцветы, используя команды перемещения. hero . moveRight ( ) her…" at bounding box center [1104, 269] width 278 height 487
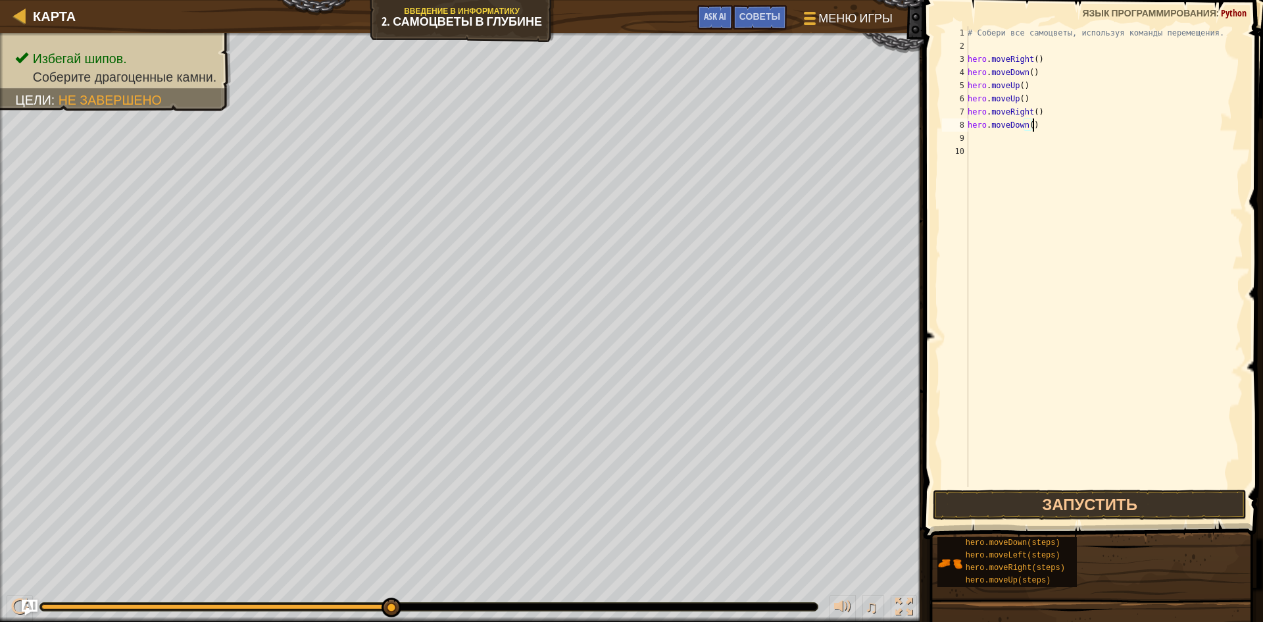
click at [1047, 122] on div "# Собери все самоцветы, используя команды перемещения. hero . moveRight ( ) her…" at bounding box center [1104, 269] width 278 height 487
type textarea "h"
click at [981, 498] on button "Запустить" at bounding box center [1090, 505] width 314 height 30
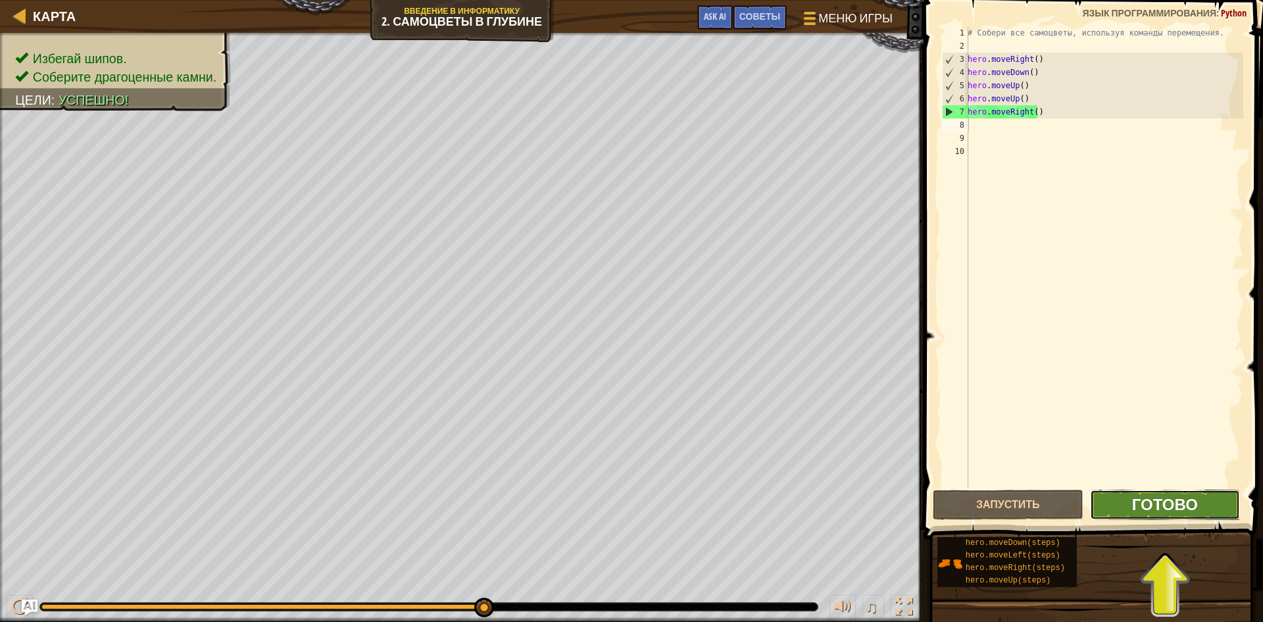
click at [1142, 499] on span "Готово" at bounding box center [1166, 504] width 66 height 21
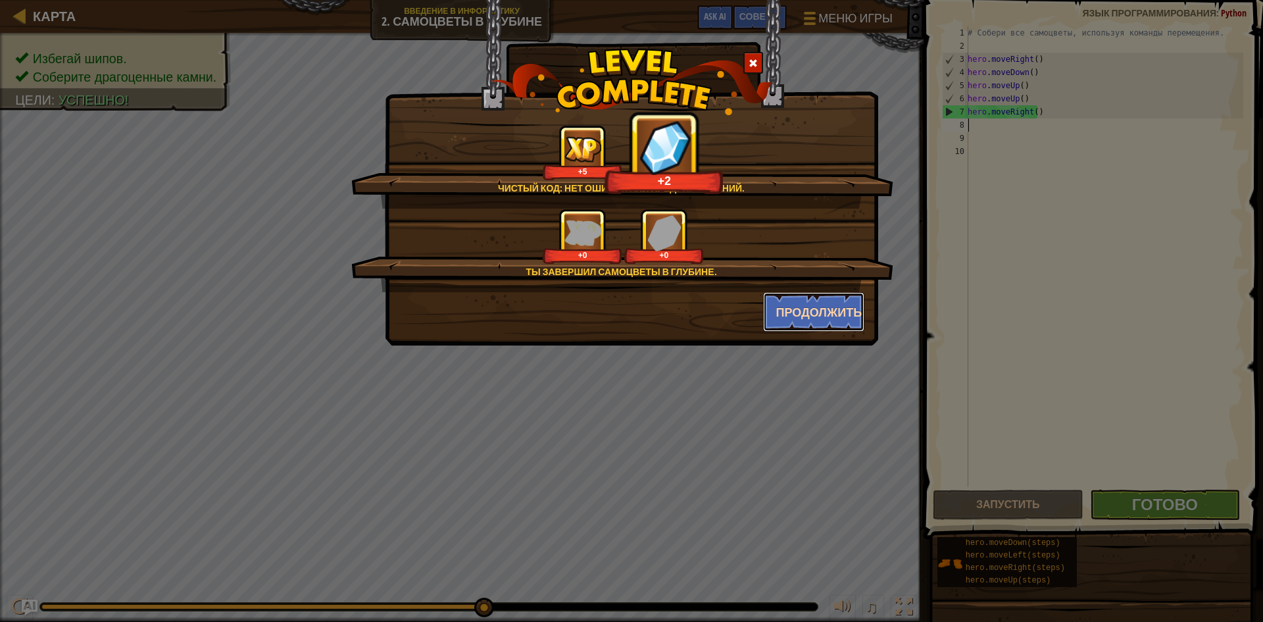
click at [817, 311] on button "Продолжить" at bounding box center [814, 311] width 102 height 39
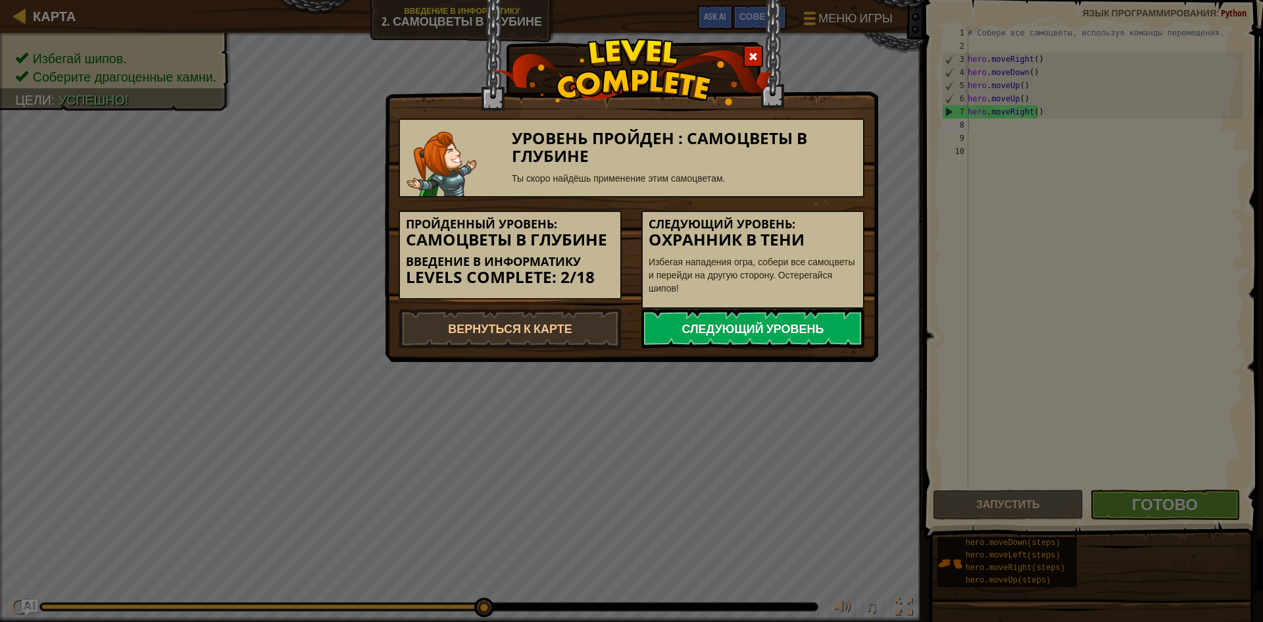
click at [780, 335] on link "Следующий уровень" at bounding box center [753, 328] width 223 height 39
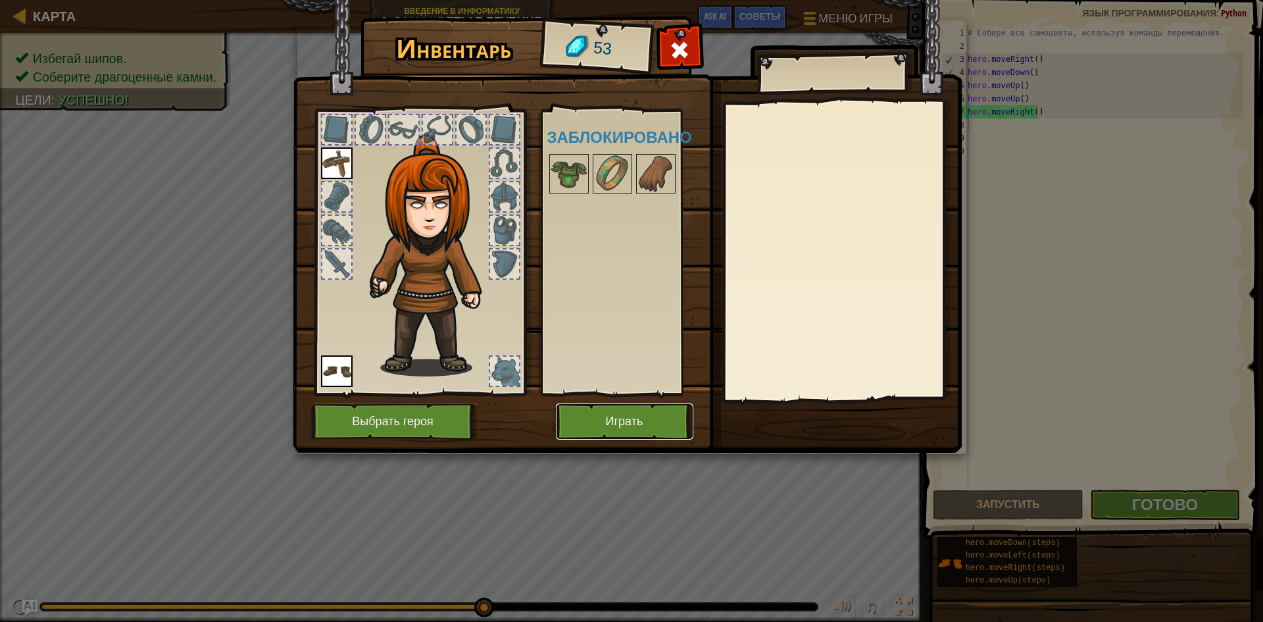
click at [609, 418] on button "Играть" at bounding box center [625, 421] width 138 height 36
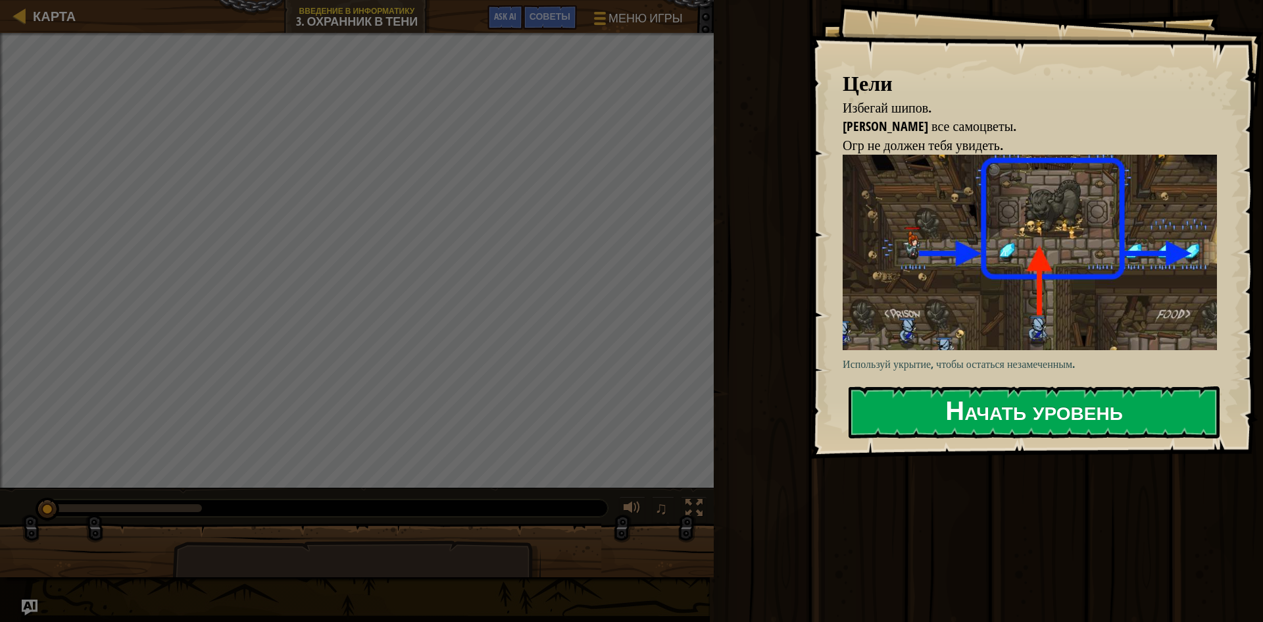
click at [954, 419] on button "Начать уровень" at bounding box center [1034, 412] width 371 height 52
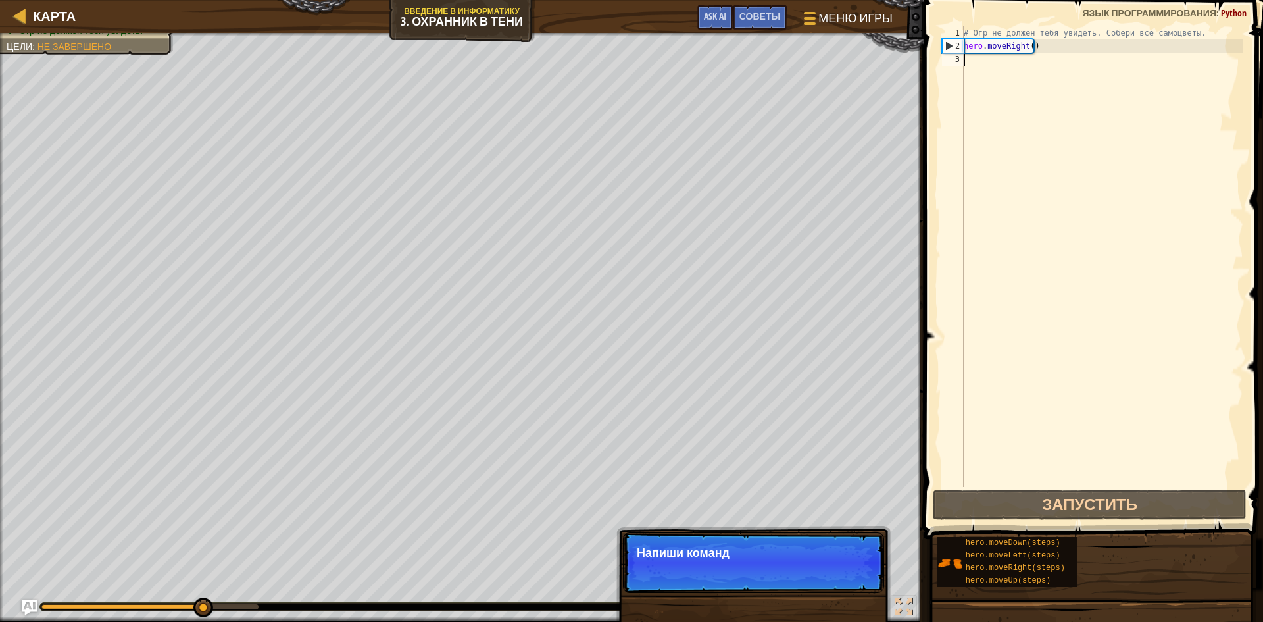
type textarea "h"
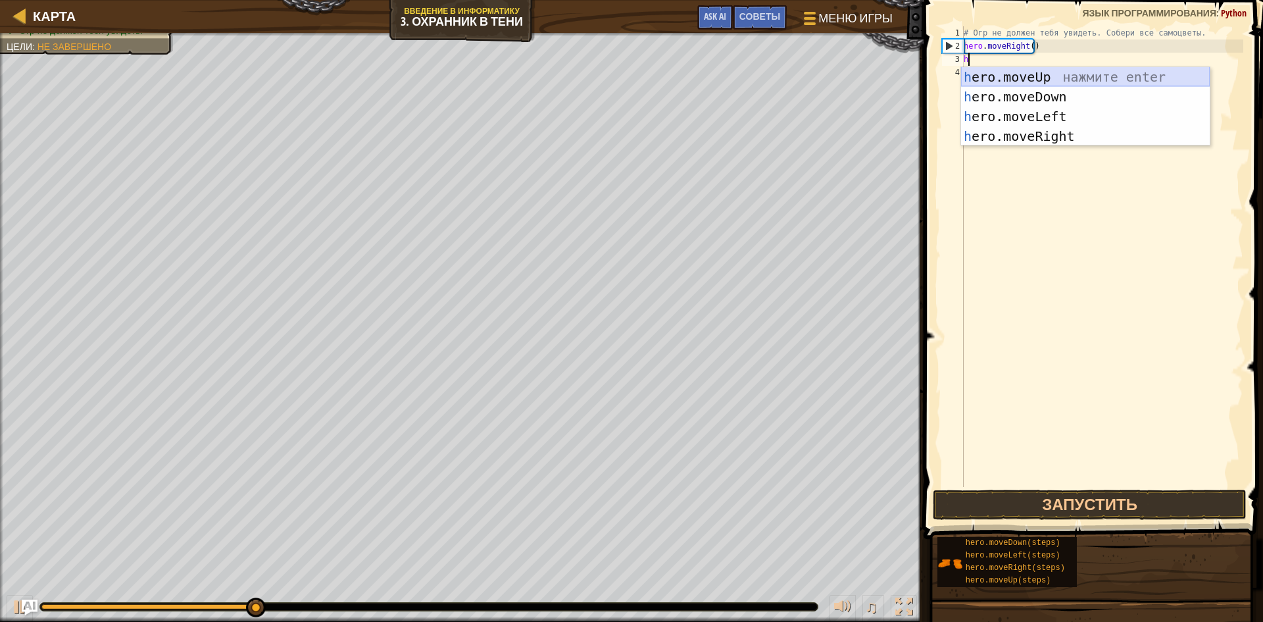
click at [1033, 71] on div "h ero.moveUp нажмите enter h ero.moveDown нажмите enter h ero.moveLeft нажмите …" at bounding box center [1085, 126] width 249 height 118
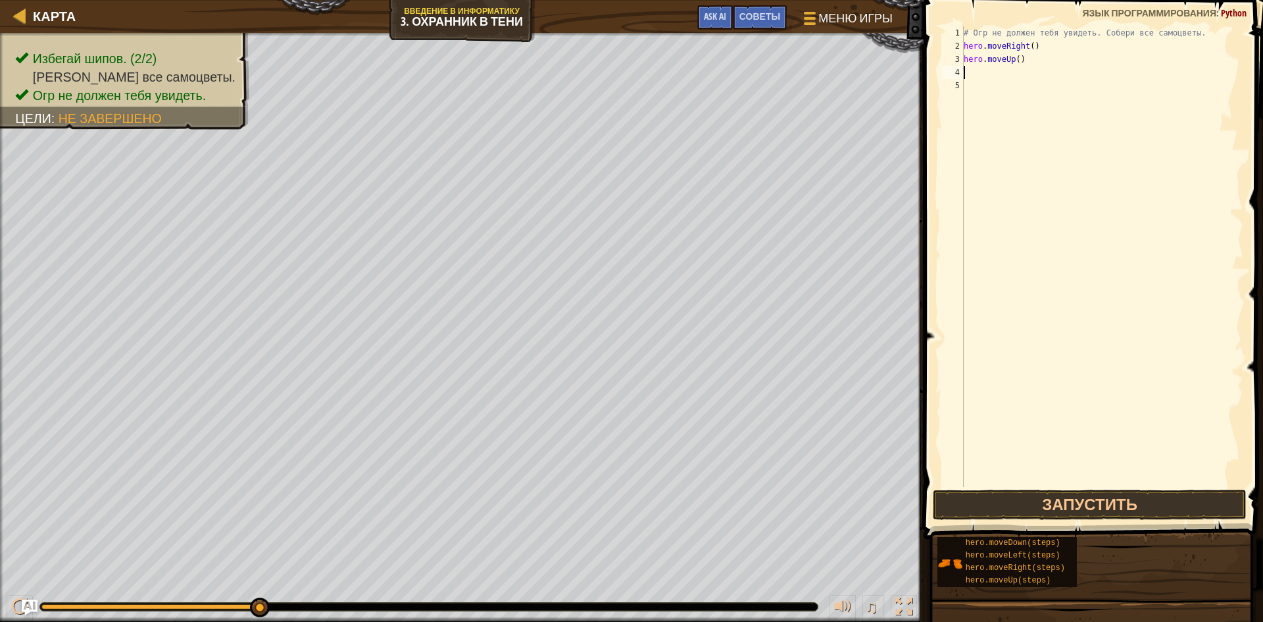
type textarea "h"
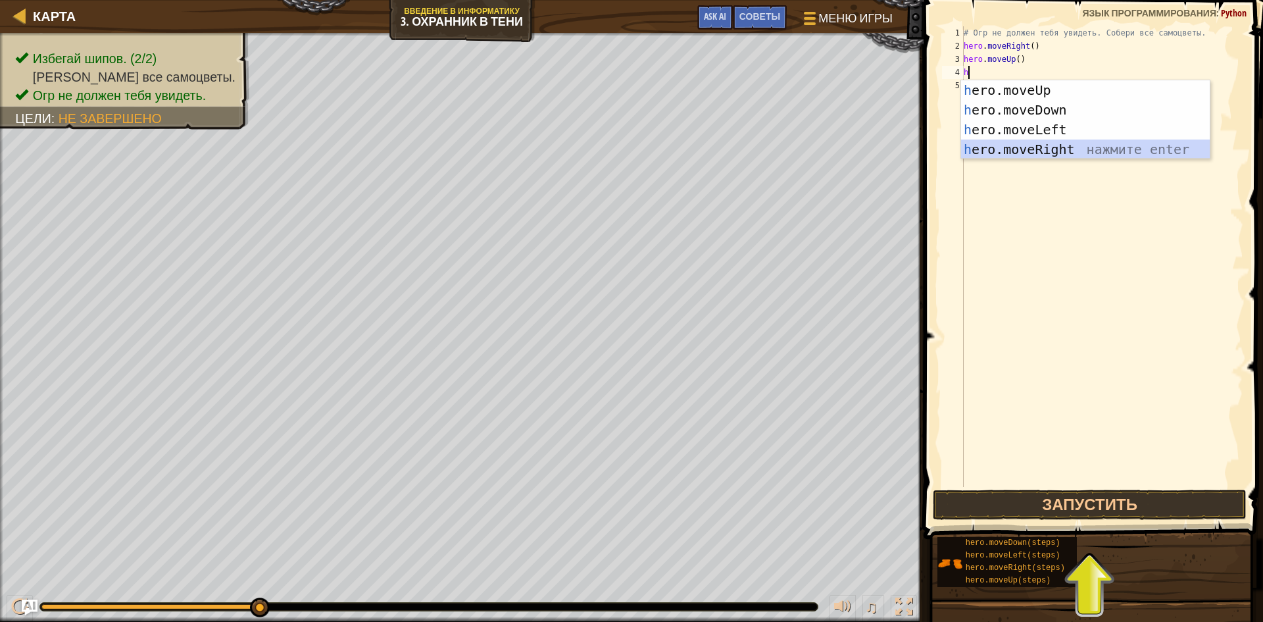
click at [1032, 145] on div "h ero.moveUp нажмите enter h ero.moveDown нажмите enter h ero.moveLeft нажмите …" at bounding box center [1085, 139] width 249 height 118
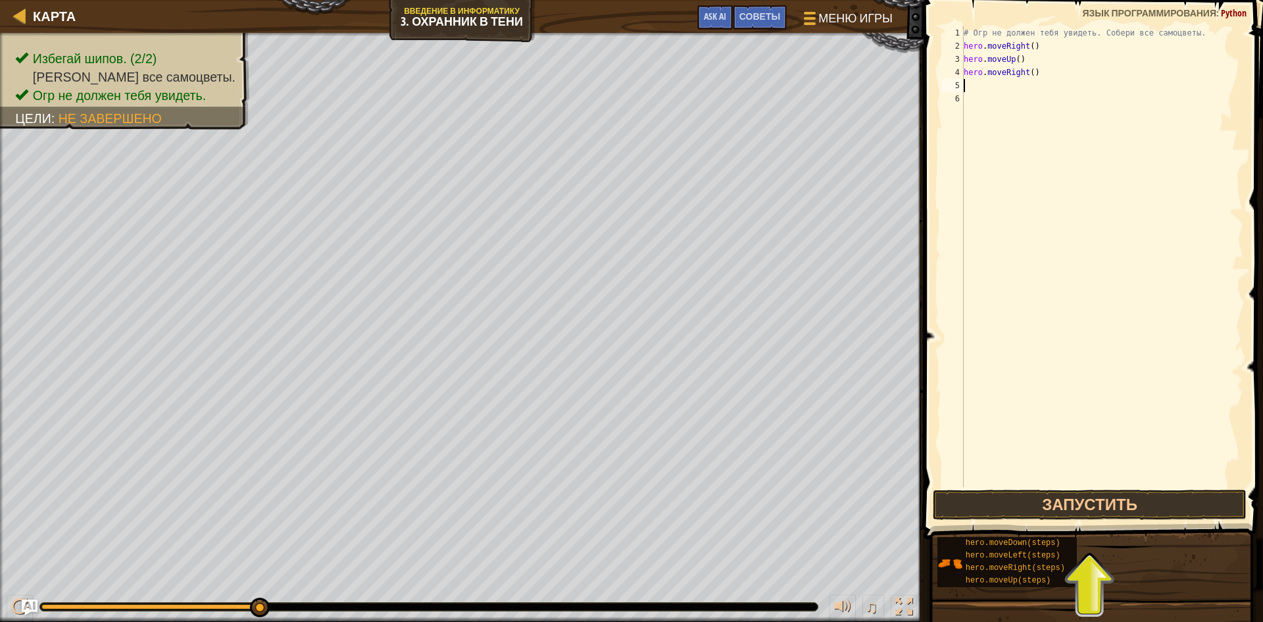
type textarea "h"
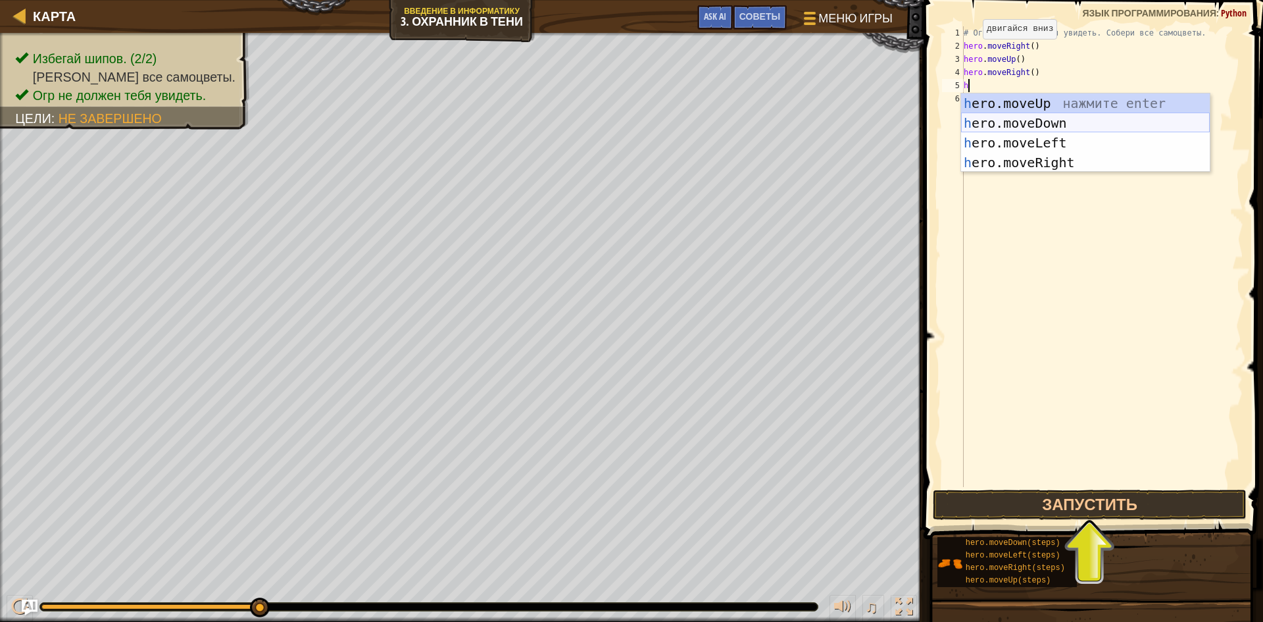
click at [1034, 114] on div "h ero.moveUp нажмите enter h ero.moveDown нажмите enter h ero.moveLeft нажмите …" at bounding box center [1085, 152] width 249 height 118
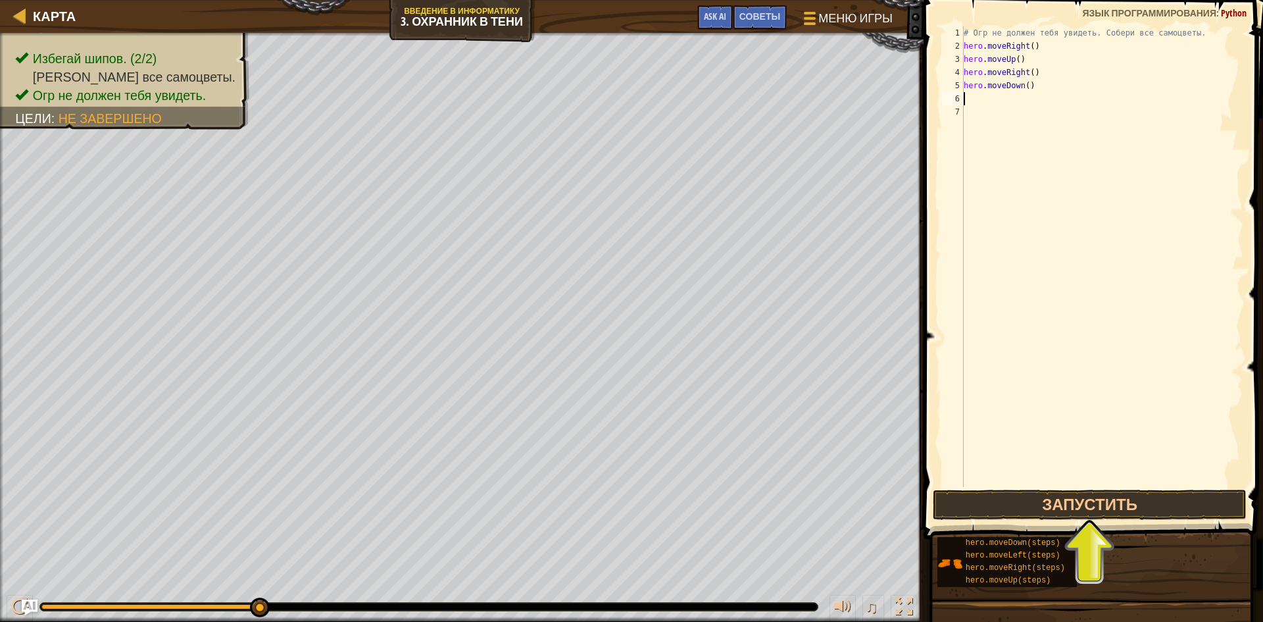
type textarea "h"
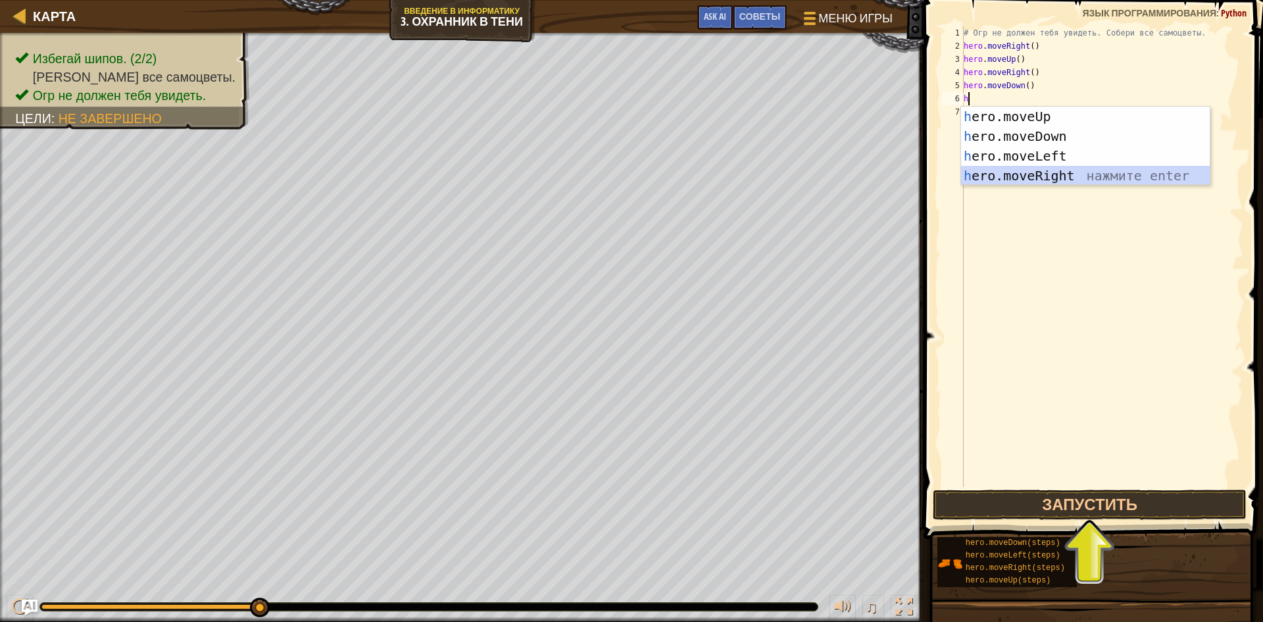
click at [1031, 176] on div "h ero.moveUp нажмите enter h ero.moveDown нажмите enter h ero.moveLeft нажмите …" at bounding box center [1085, 166] width 249 height 118
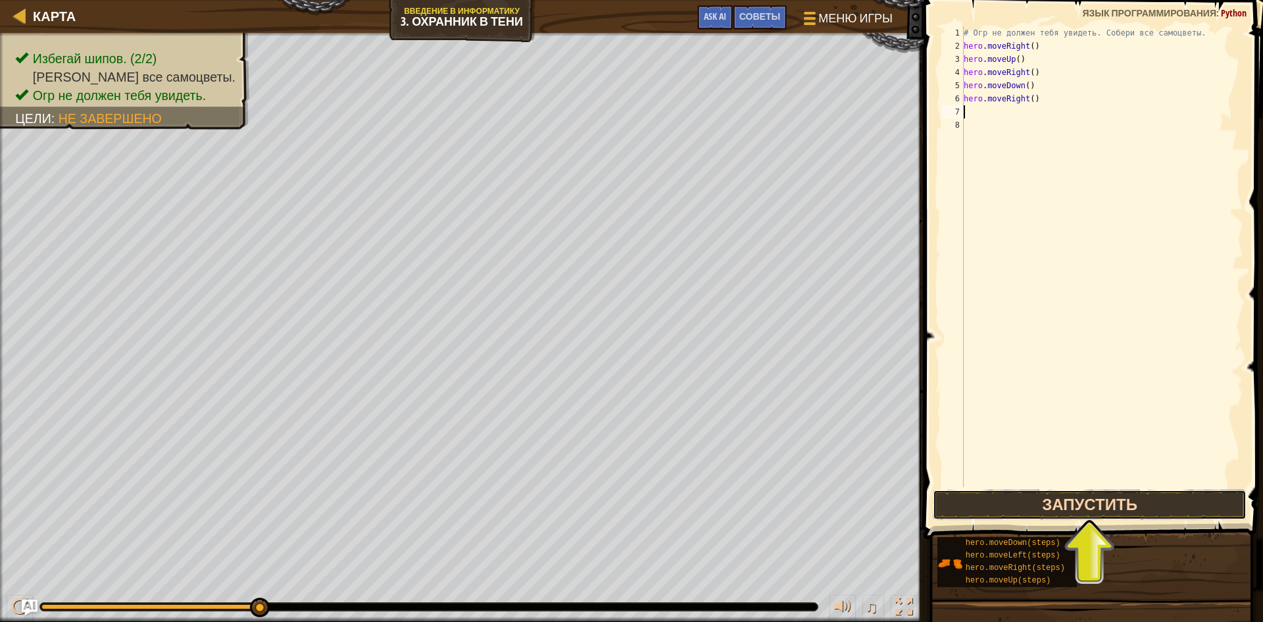
click at [1023, 507] on button "Запустить" at bounding box center [1090, 505] width 314 height 30
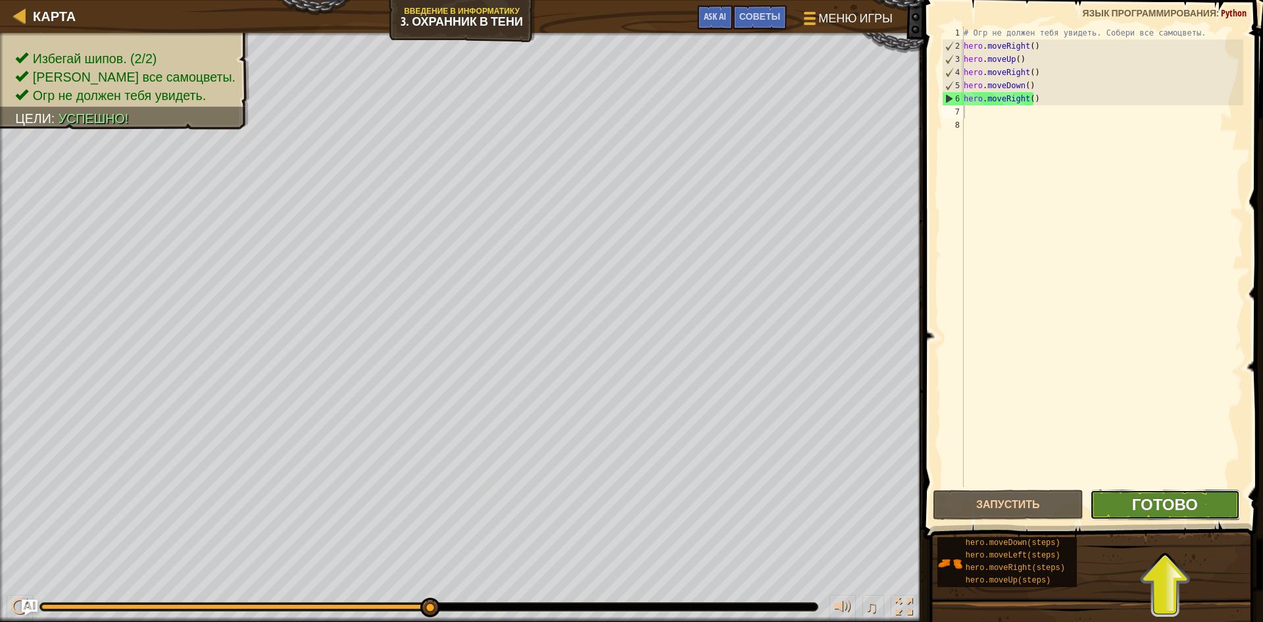
click at [1168, 497] on span "Готово" at bounding box center [1166, 504] width 66 height 21
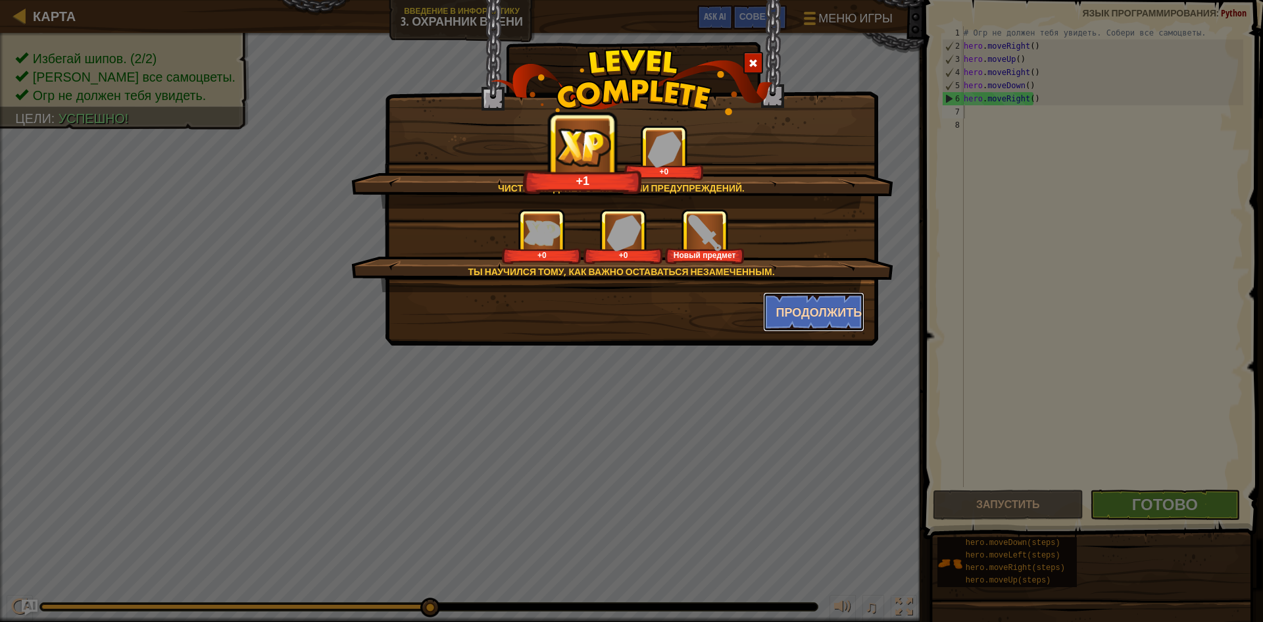
click at [823, 308] on button "Продолжить" at bounding box center [814, 311] width 102 height 39
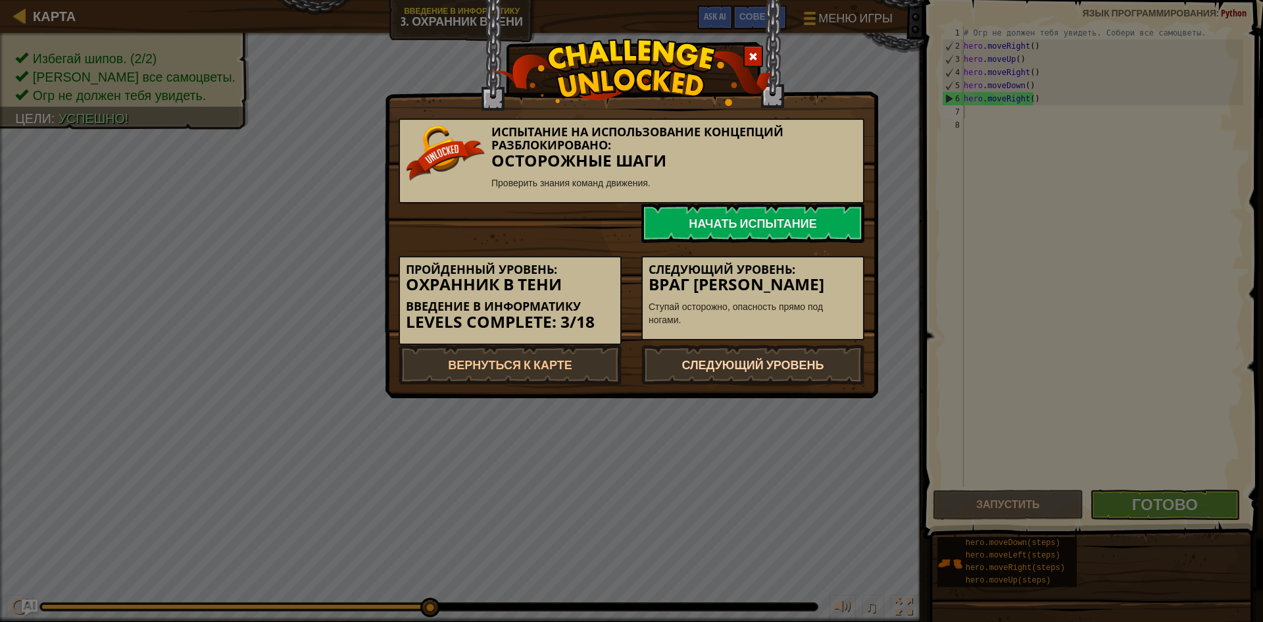
click at [802, 361] on link "Следующий уровень" at bounding box center [753, 364] width 223 height 39
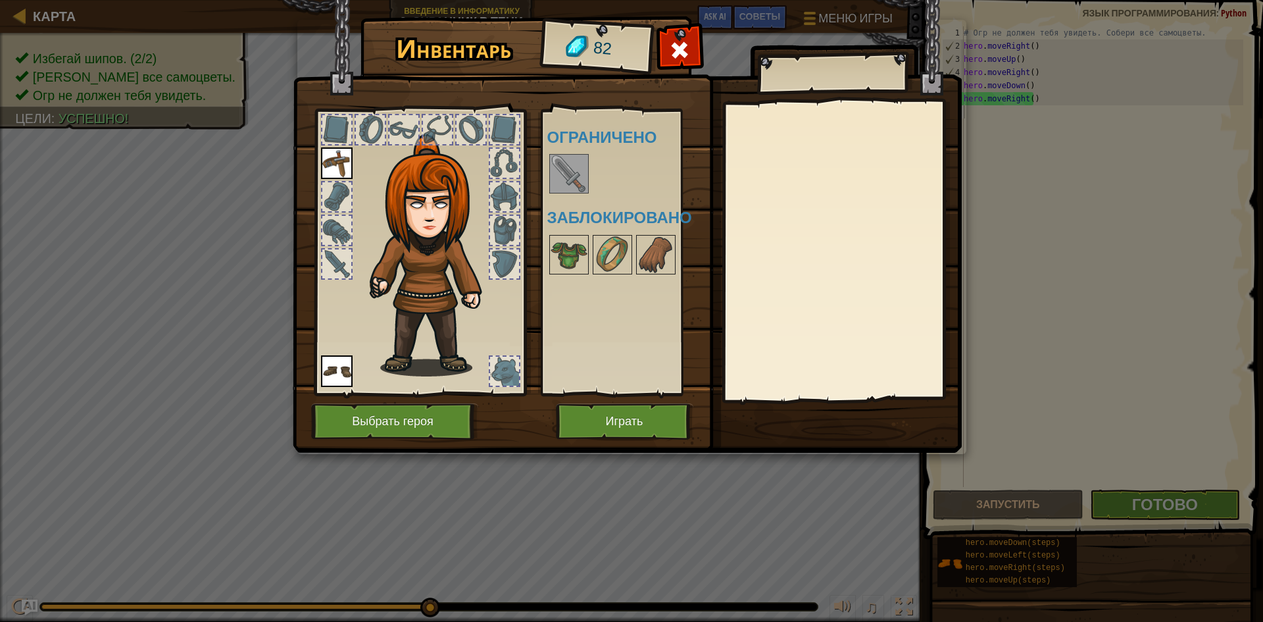
click at [571, 175] on img at bounding box center [569, 173] width 37 height 37
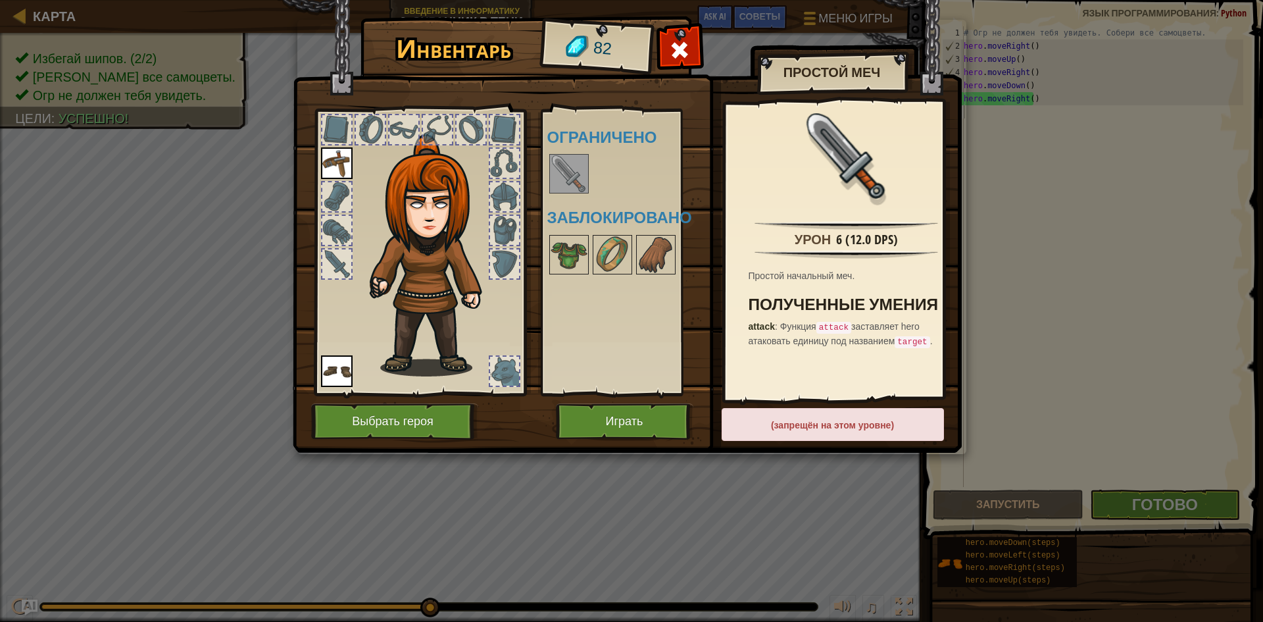
click at [559, 175] on img at bounding box center [569, 173] width 37 height 37
click at [623, 428] on button "Играть" at bounding box center [625, 421] width 138 height 36
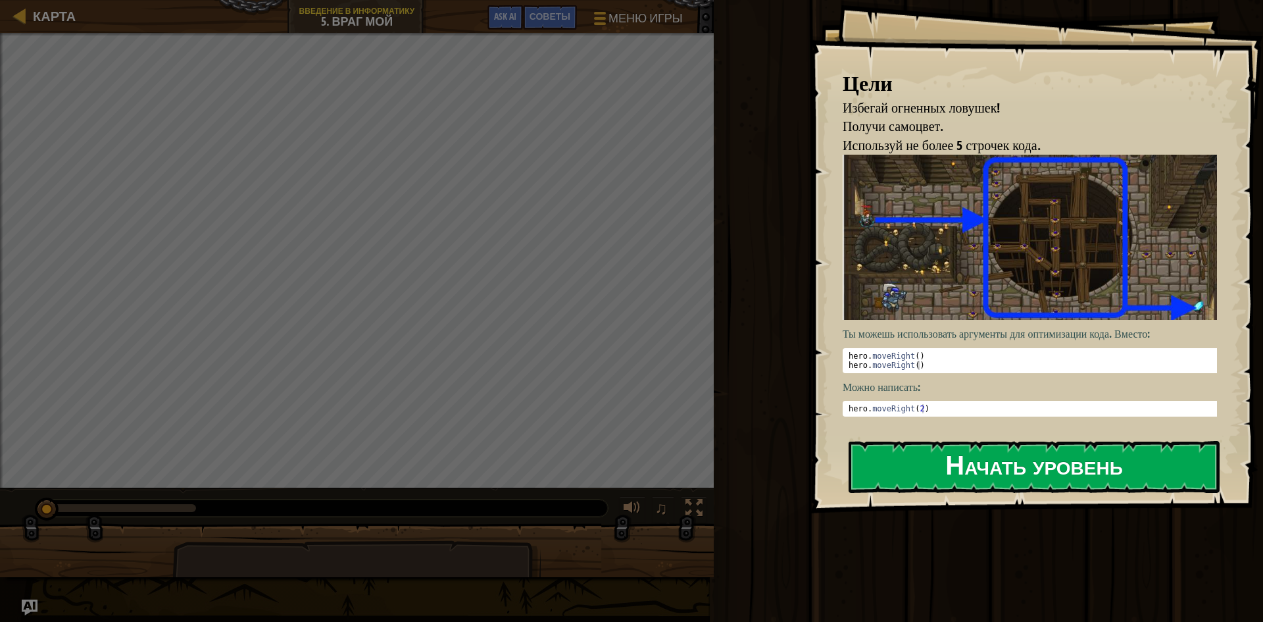
click at [946, 462] on button "Начать уровень" at bounding box center [1034, 467] width 371 height 52
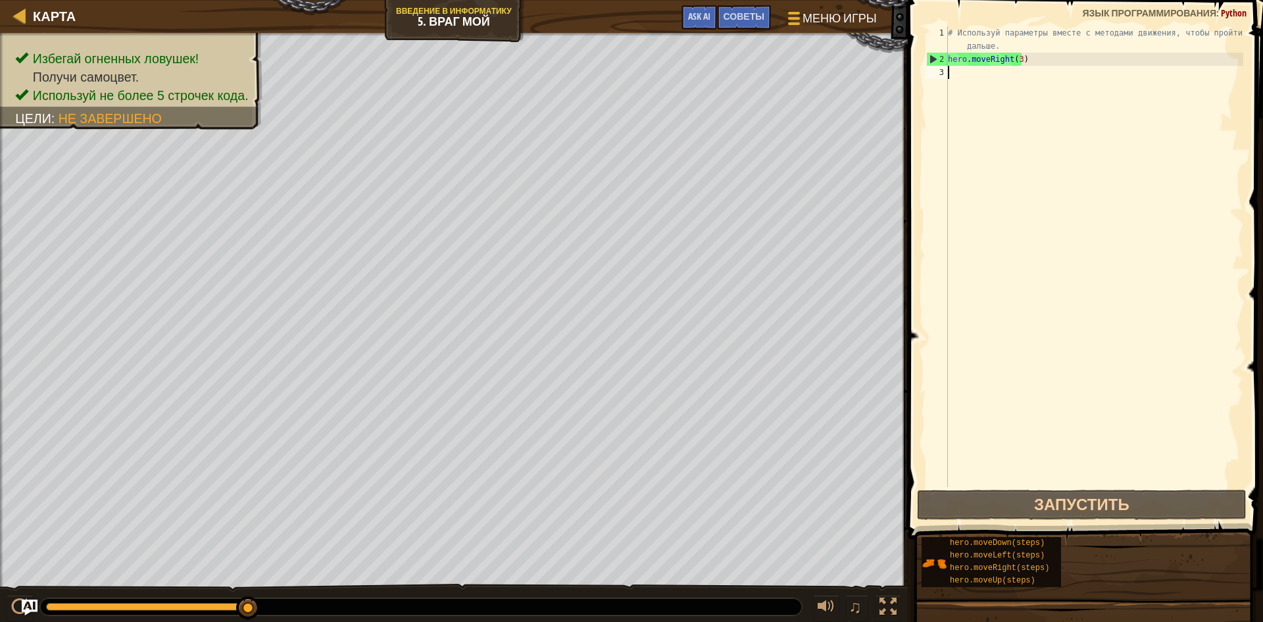
type textarea "h"
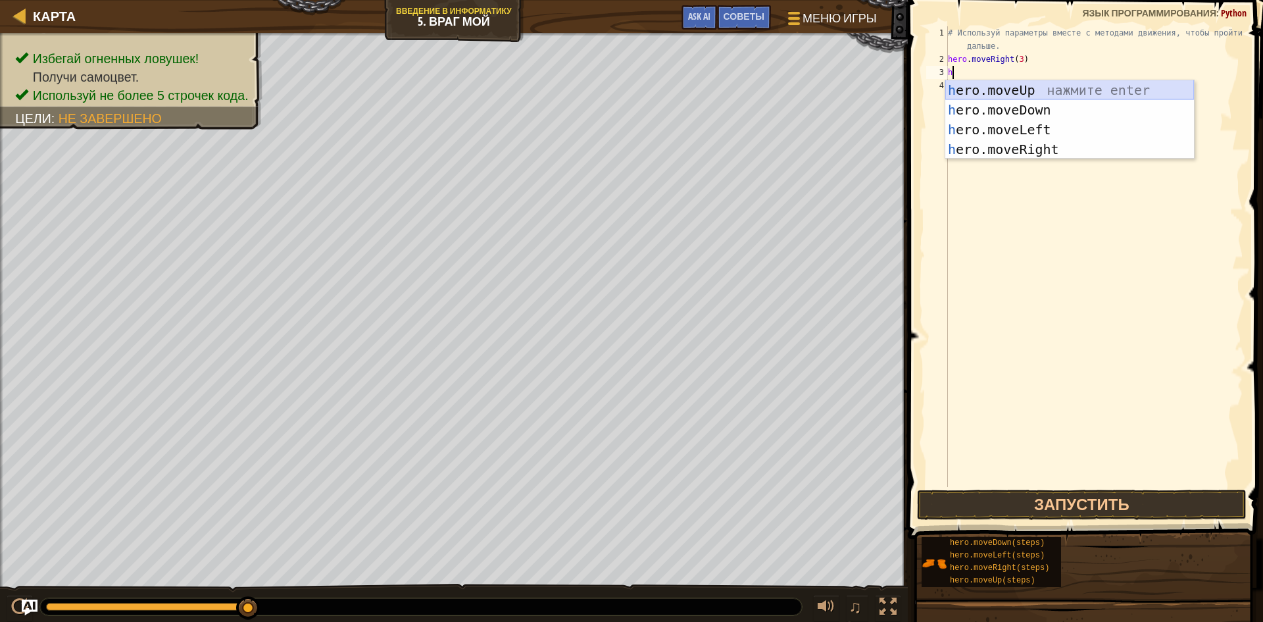
click at [1006, 80] on div "h ero.moveUp нажмите enter h ero.moveDown нажмите enter h ero.moveLeft нажмите …" at bounding box center [1070, 139] width 249 height 118
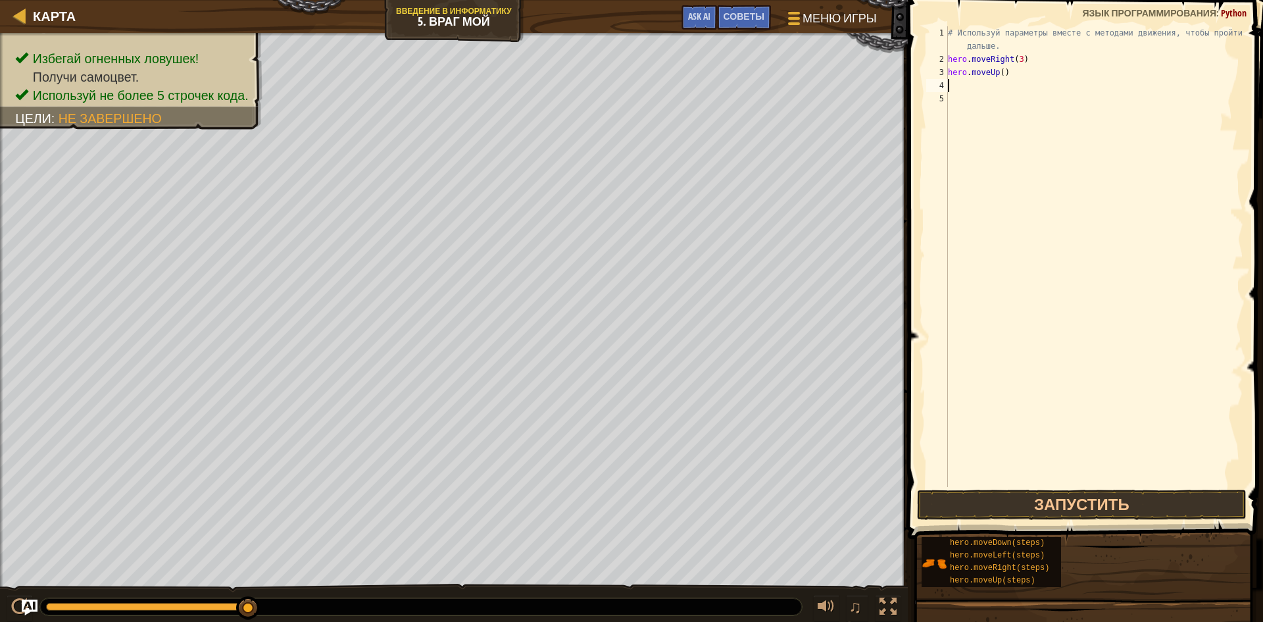
type textarea "h"
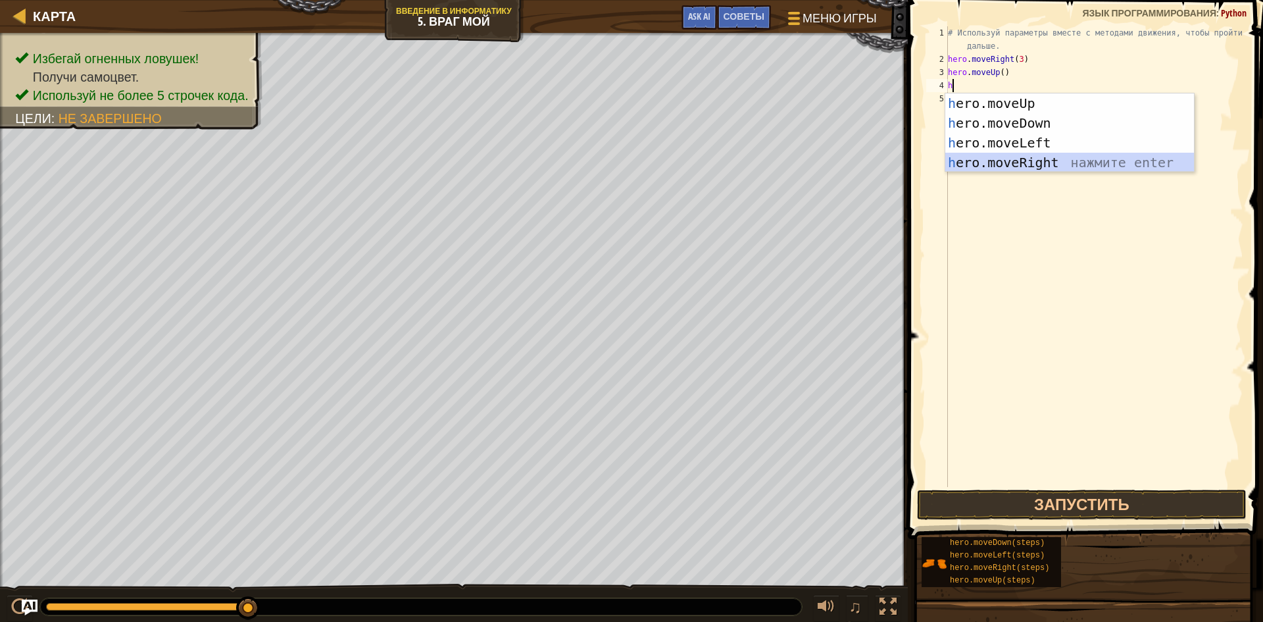
click at [1011, 164] on div "h ero.moveUp нажмите enter h ero.moveDown нажмите enter h ero.moveLeft нажмите …" at bounding box center [1070, 152] width 249 height 118
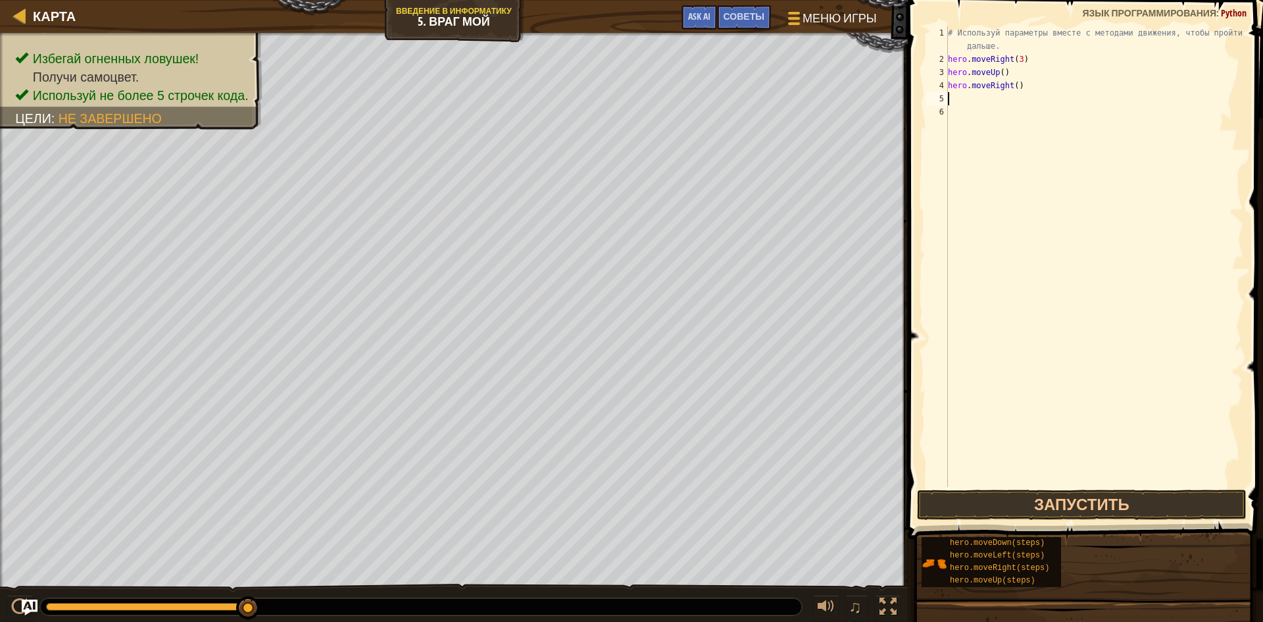
type textarea "h"
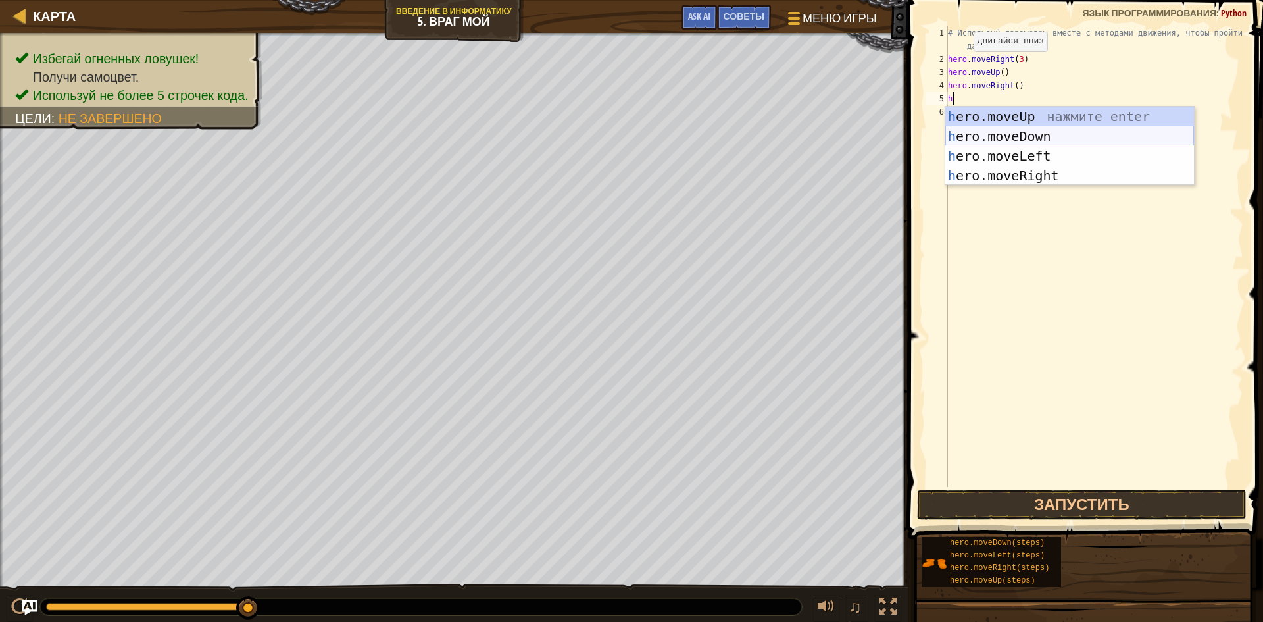
click at [1031, 134] on div "h ero.moveUp нажмите enter h ero.moveDown нажмите enter h ero.moveLeft нажмите …" at bounding box center [1070, 166] width 249 height 118
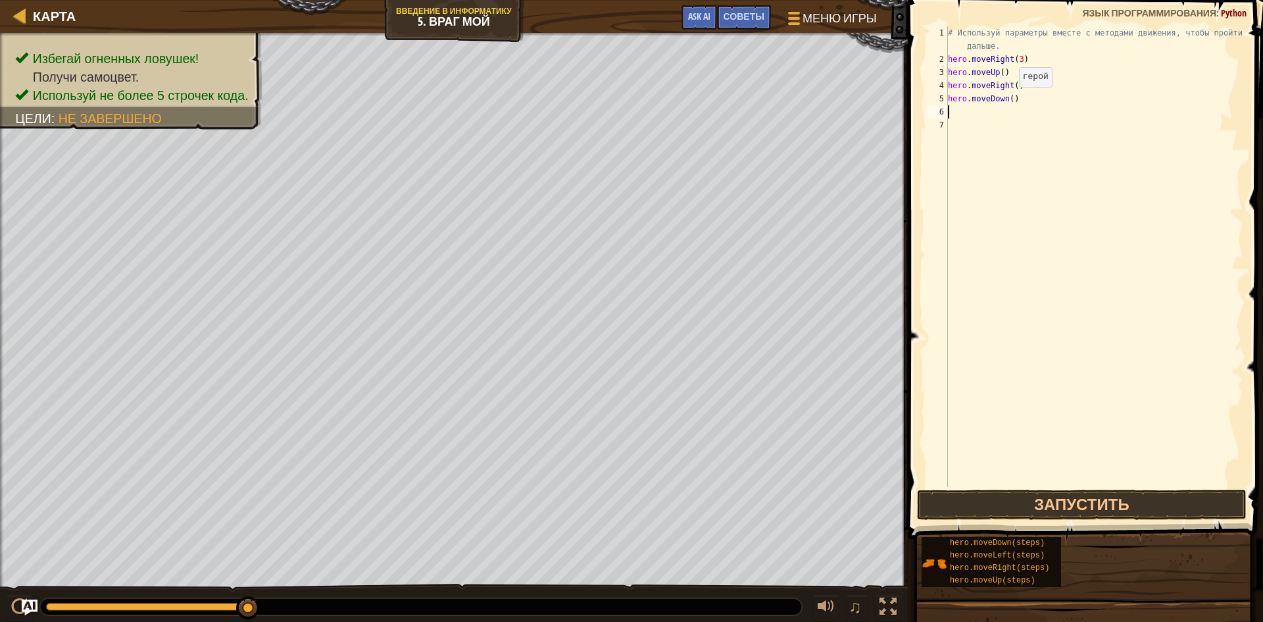
click at [1009, 100] on div "# Используй параметры вместе с методами движения, чтобы пройти дальше. hero . m…" at bounding box center [1095, 276] width 298 height 500
type textarea "hero.moveDown(3)"
click at [948, 109] on div "6" at bounding box center [938, 111] width 22 height 13
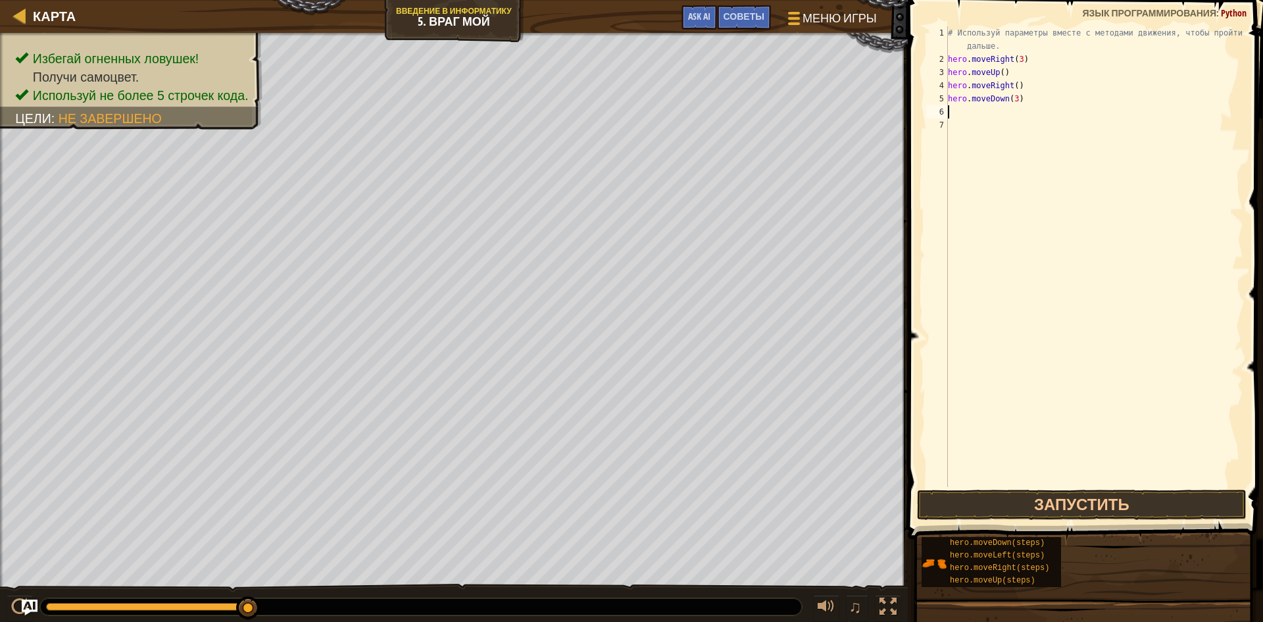
type textarea "h"
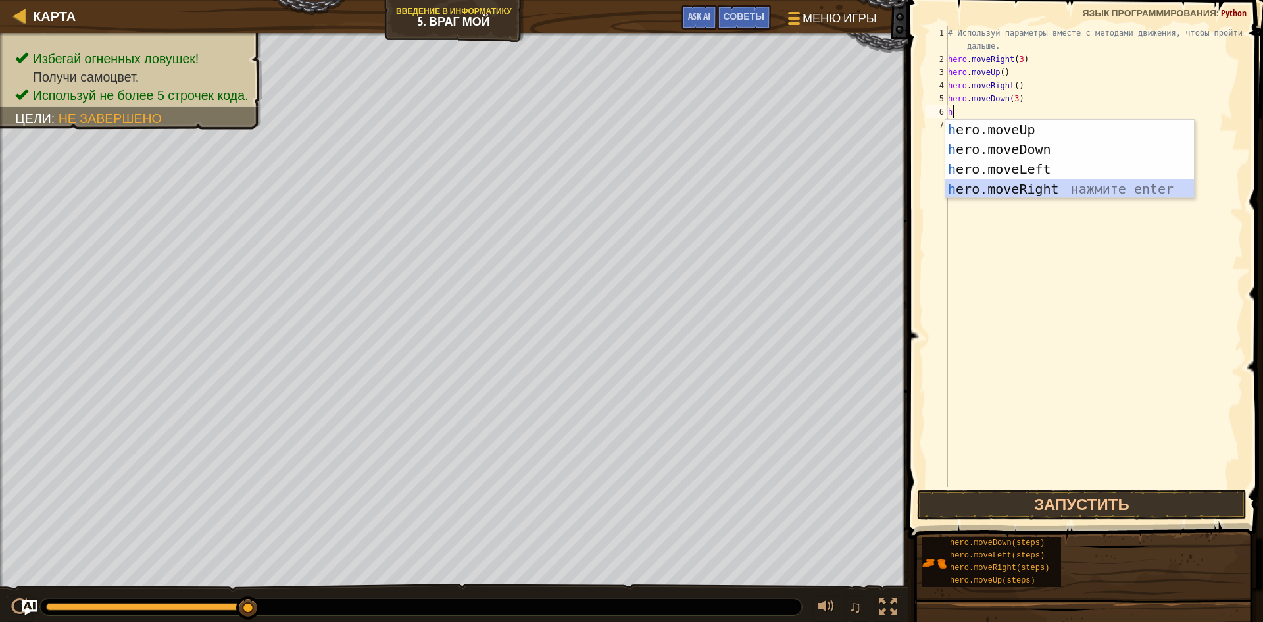
drag, startPoint x: 1014, startPoint y: 188, endPoint x: 1021, endPoint y: 149, distance: 38.8
click at [1018, 178] on div "h ero.moveUp нажмите enter h ero.moveDown нажмите enter h ero.moveLeft нажмите …" at bounding box center [1070, 179] width 249 height 118
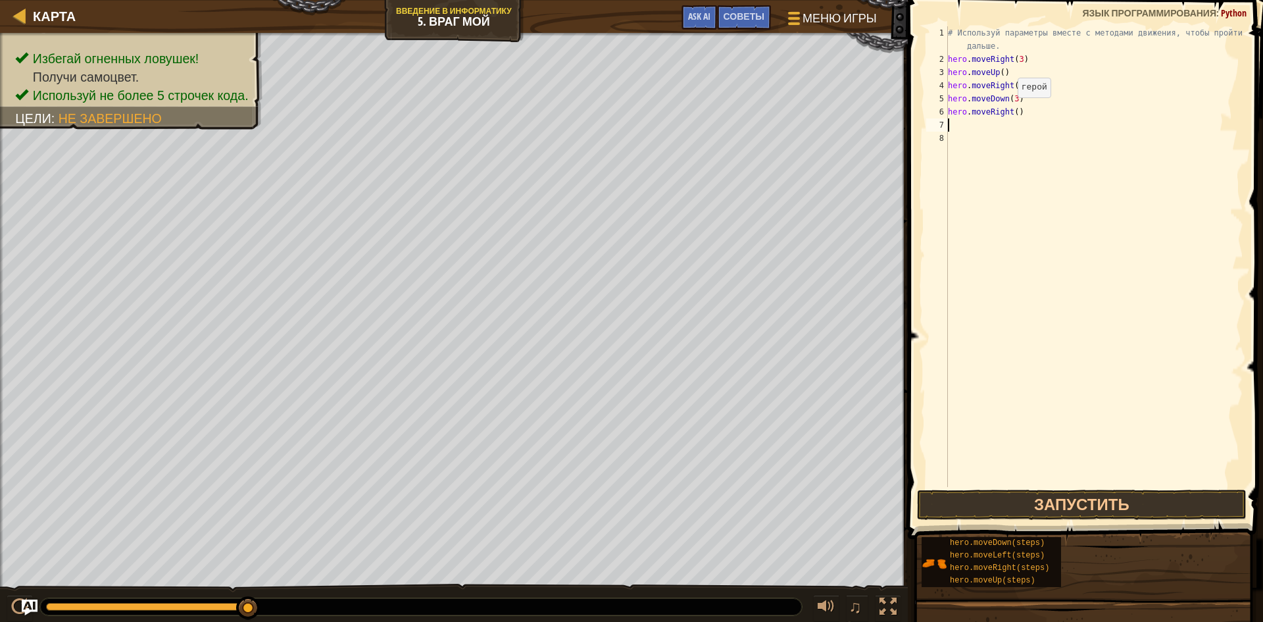
click at [1007, 111] on div "# Используй параметры вместе с методами движения, чтобы пройти дальше. hero . m…" at bounding box center [1095, 276] width 298 height 500
click at [1015, 109] on div "# Используй параметры вместе с методами движения, чтобы пройти дальше. hero . m…" at bounding box center [1095, 276] width 298 height 500
type textarea "hero.moveRight(3)"
click at [967, 498] on button "Запустить" at bounding box center [1082, 505] width 330 height 30
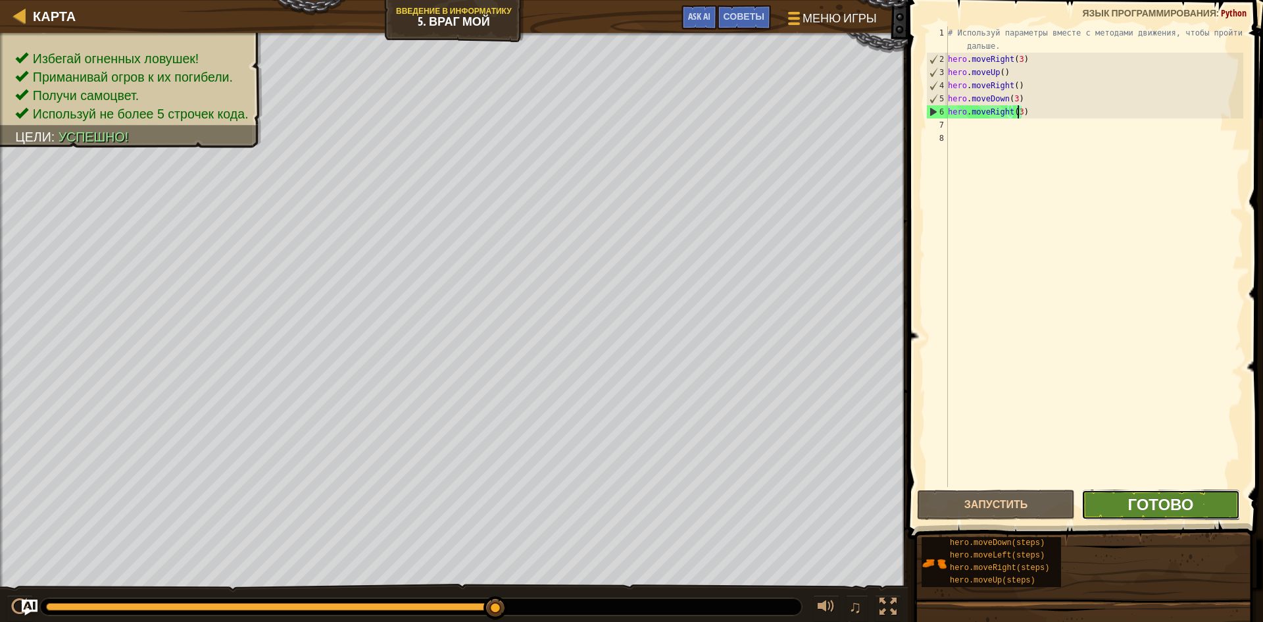
click at [1152, 496] on span "Готово" at bounding box center [1161, 504] width 66 height 21
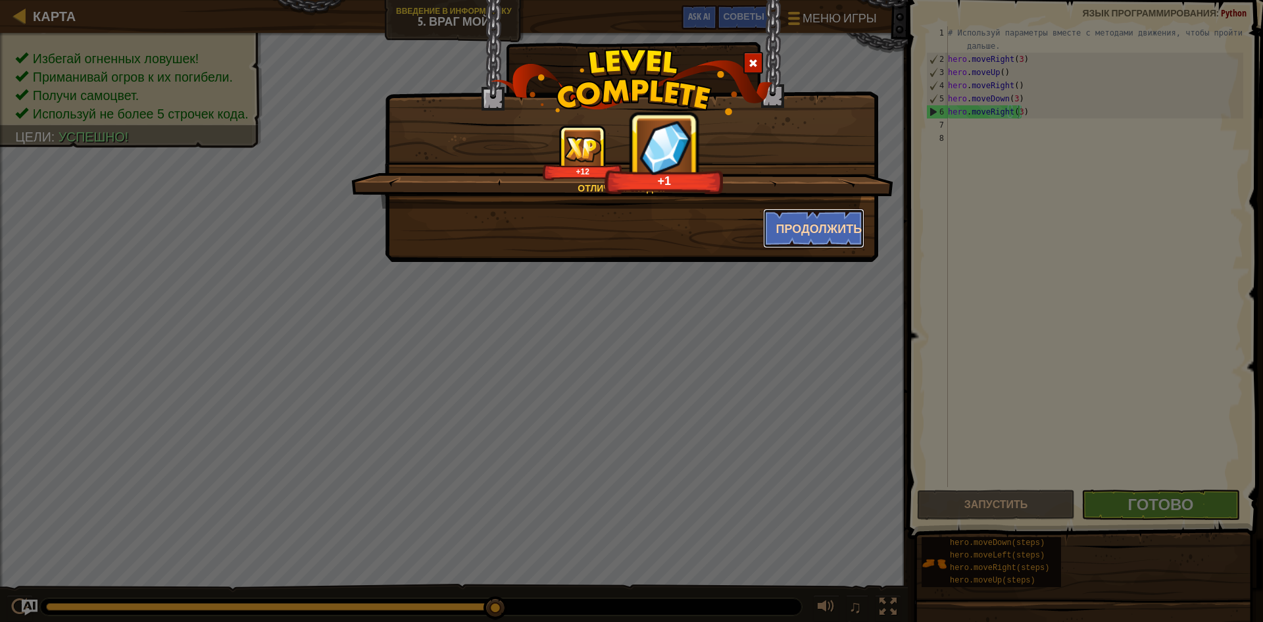
click at [802, 224] on button "Продолжить" at bounding box center [814, 228] width 102 height 39
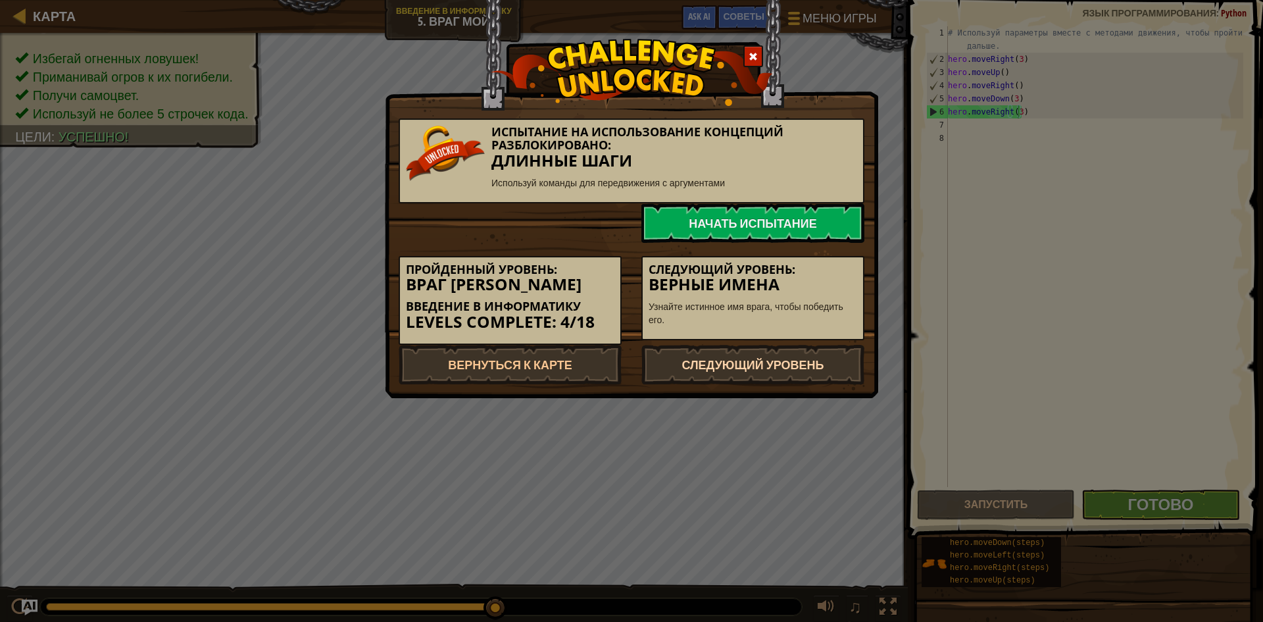
click at [796, 357] on link "Следующий уровень" at bounding box center [753, 364] width 223 height 39
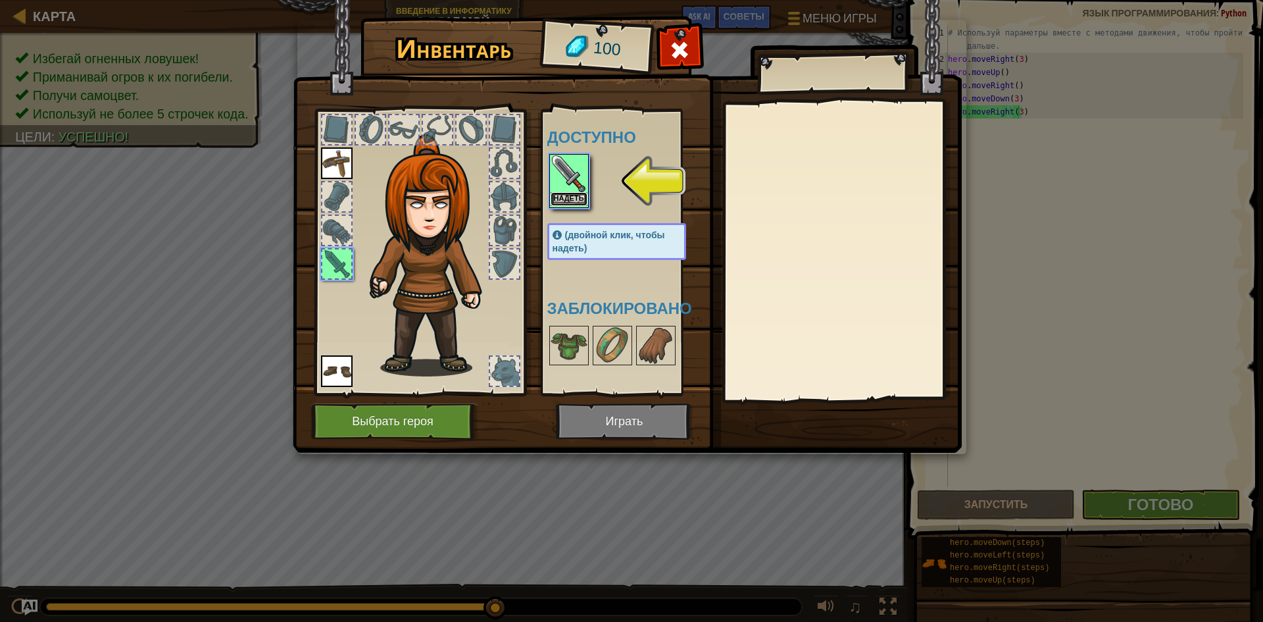
click at [559, 193] on button "Надеть" at bounding box center [569, 199] width 37 height 14
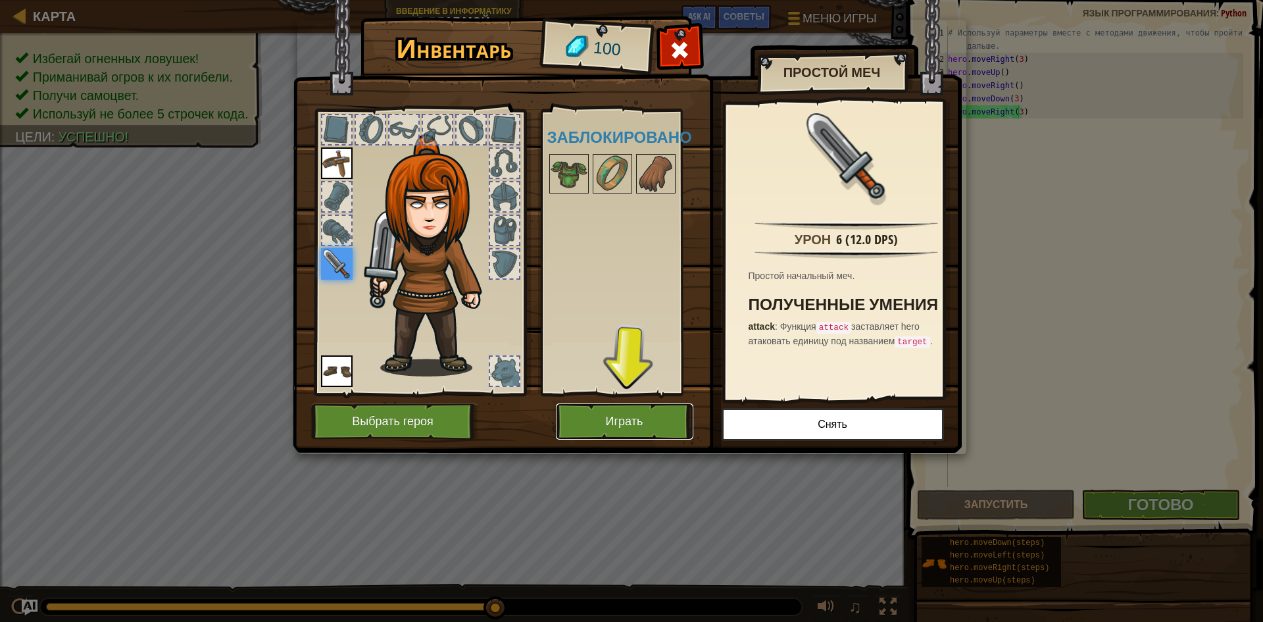
click at [659, 411] on button "Играть" at bounding box center [625, 421] width 138 height 36
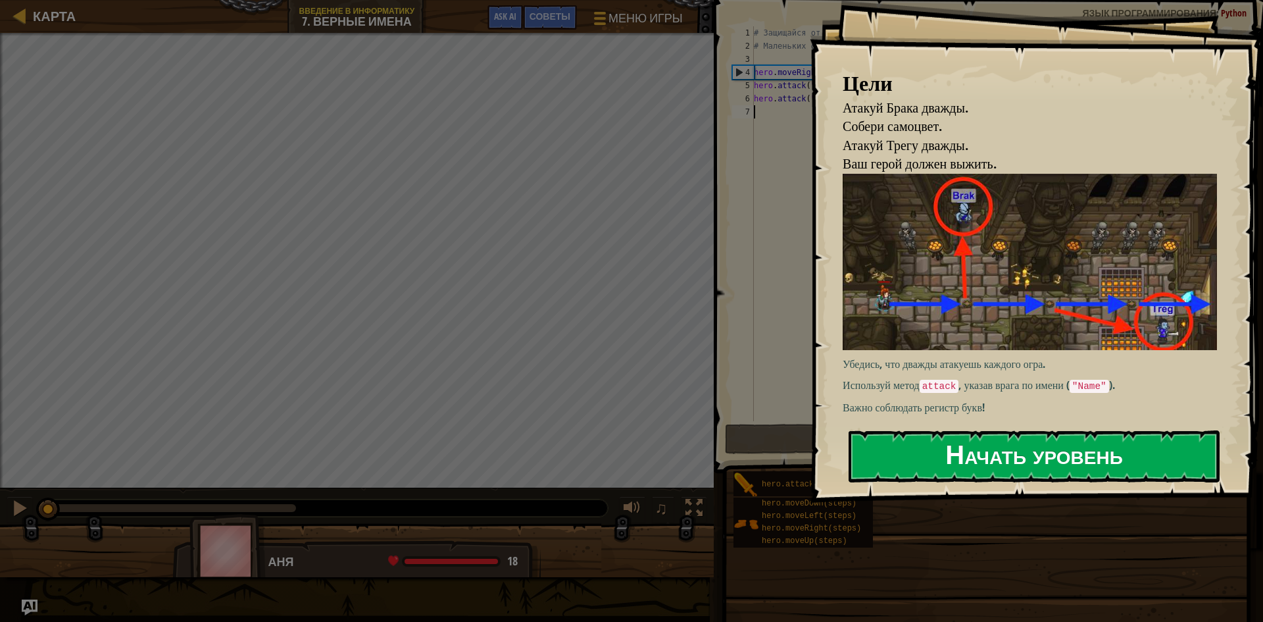
click at [1066, 449] on button "Начать уровень" at bounding box center [1034, 456] width 371 height 52
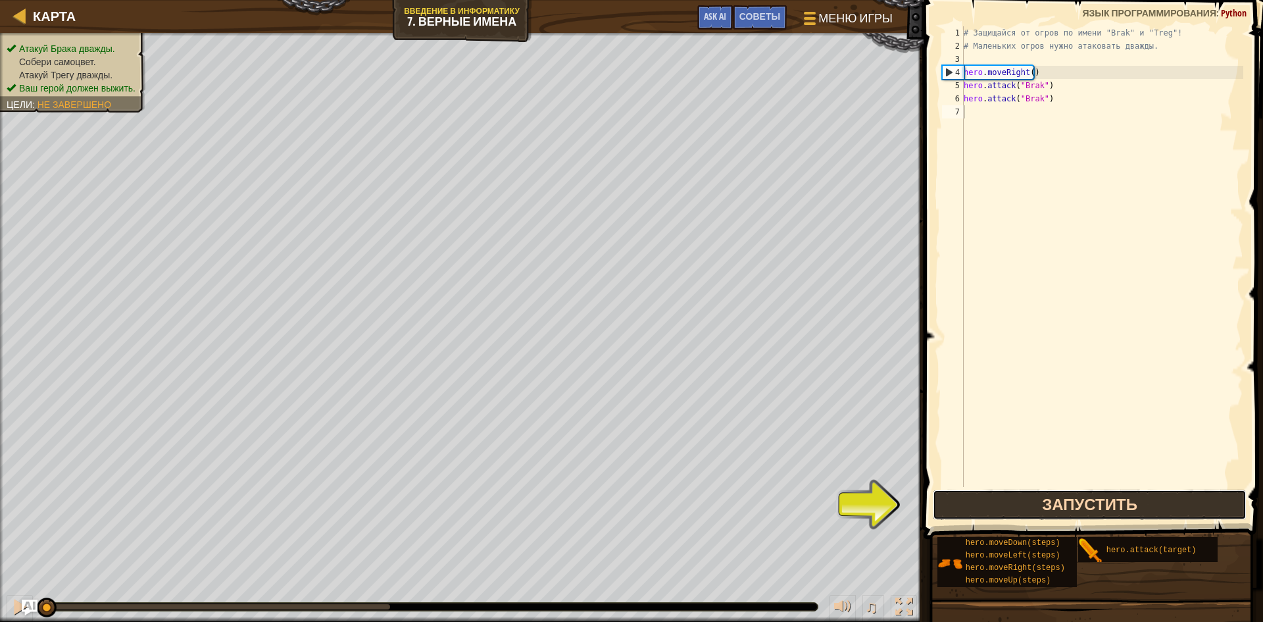
click at [978, 507] on button "Запустить" at bounding box center [1090, 505] width 314 height 30
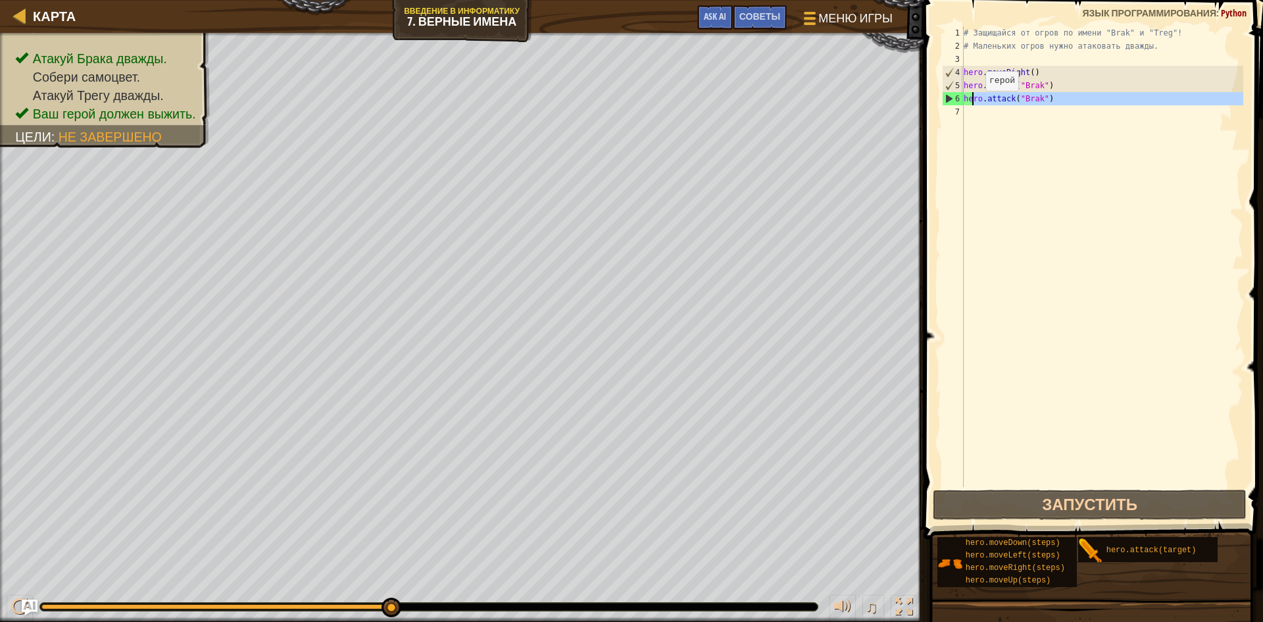
click at [975, 104] on div "# Защищайся от огров по имени "Brak" и "Treg"! # Маленьких огров нужно атаковат…" at bounding box center [1102, 269] width 282 height 487
type textarea "hero.attack("Brak")"
click at [969, 115] on div "# Защищайся от огров по имени "Brak" и "Treg"! # Маленьких огров нужно атаковат…" at bounding box center [1102, 256] width 282 height 461
type textarea "h"
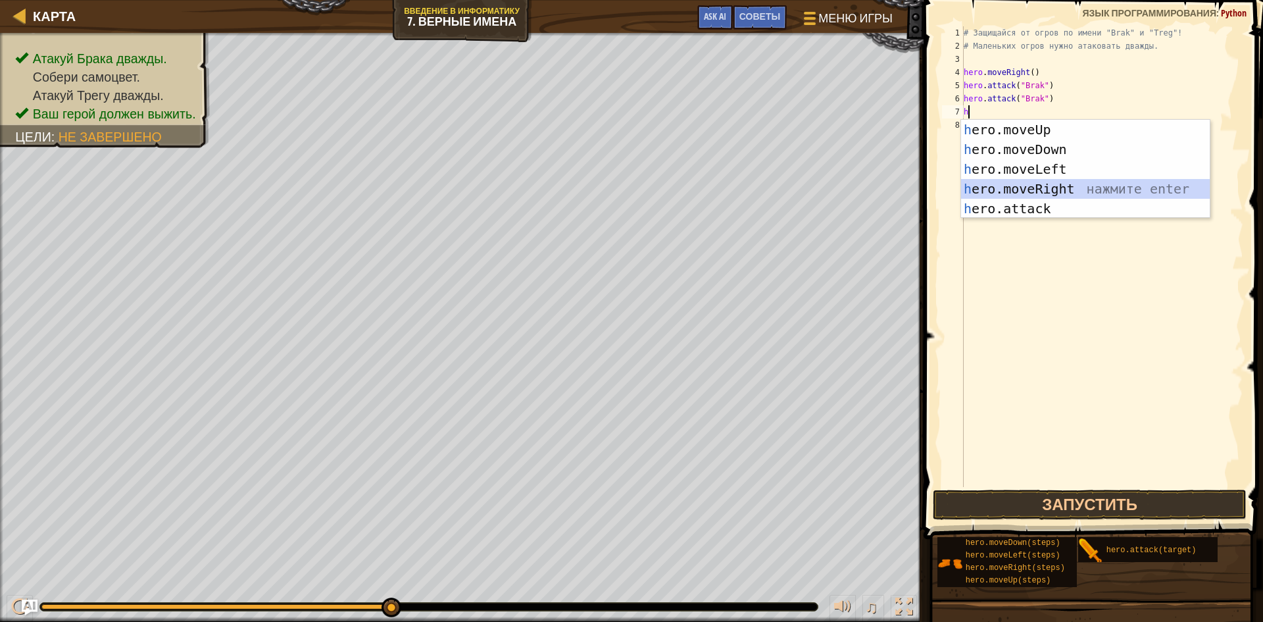
click at [997, 186] on div "h ero.moveUp нажмите enter h ero.moveDown нажмите enter h ero.moveLeft нажмите …" at bounding box center [1085, 189] width 249 height 138
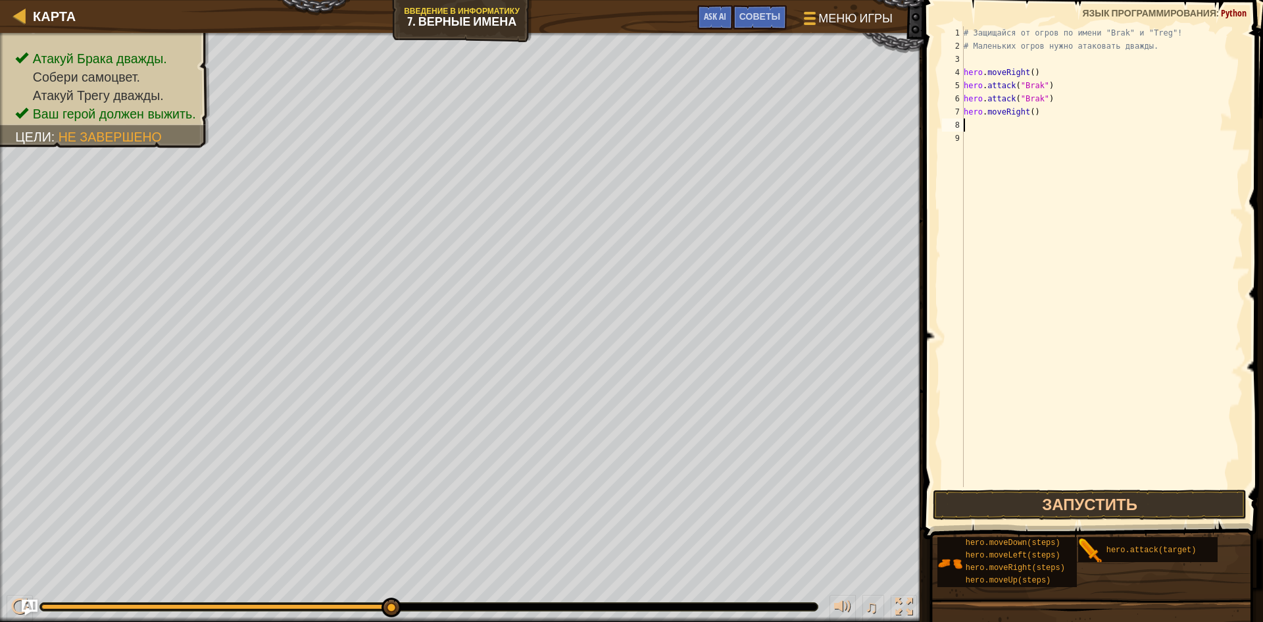
click at [977, 127] on div "# Защищайся от огров по имени "Brak" и "Treg"! # Маленьких огров нужно атаковат…" at bounding box center [1102, 269] width 282 height 487
click at [968, 127] on div "# Защищайся от огров по имени "Brak" и "Treg"! # Маленьких огров нужно атаковат…" at bounding box center [1102, 269] width 282 height 487
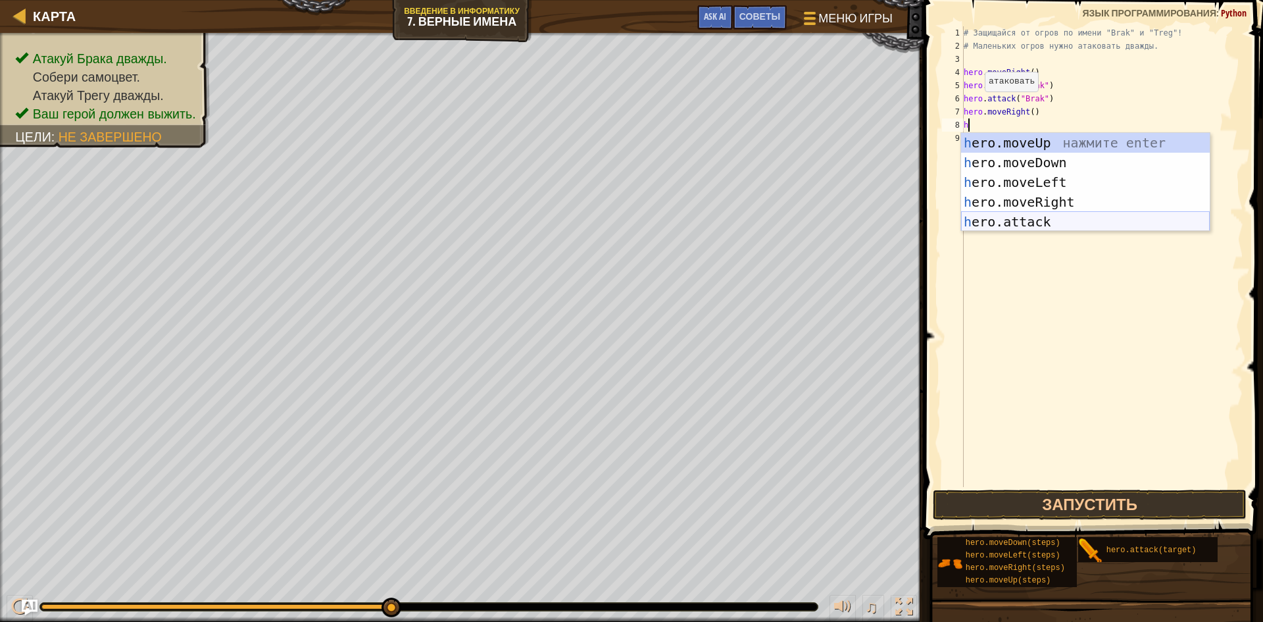
click at [1029, 218] on div "h ero.moveUp нажмите enter h ero.moveDown нажмите enter h ero.moveLeft нажмите …" at bounding box center [1085, 202] width 249 height 138
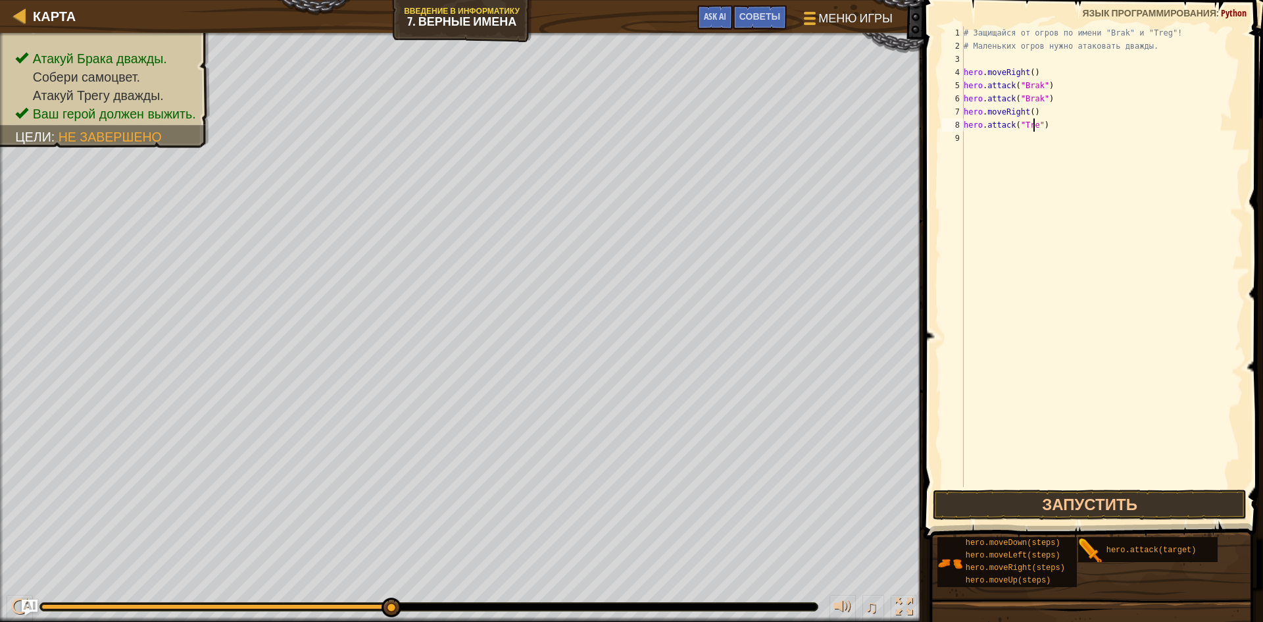
scroll to position [6, 6]
type textarea "hero.attack("Treg")"
click at [1025, 501] on button "Запустить" at bounding box center [1090, 505] width 314 height 30
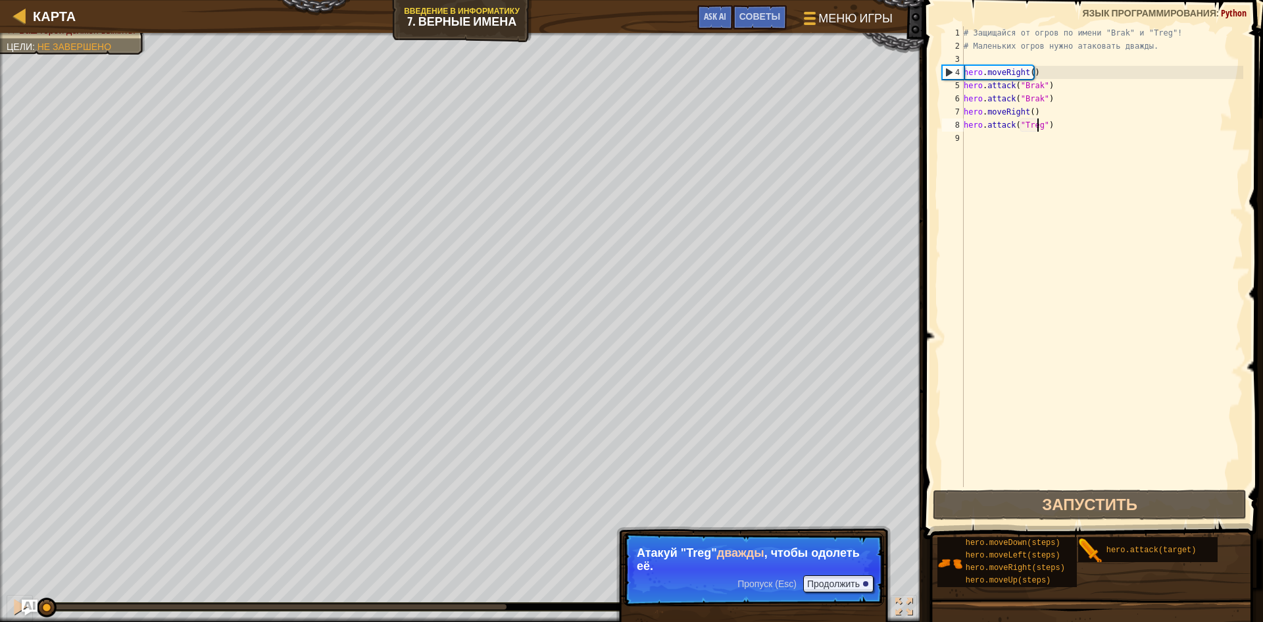
drag, startPoint x: 482, startPoint y: 605, endPoint x: 0, endPoint y: 560, distance: 484.5
click at [0, 560] on div "Атакуй Брака дважды. Собери самоцвет. [PERSON_NAME] дважды. Ваш герой должен вы…" at bounding box center [631, 327] width 1263 height 589
click at [17, 602] on div at bounding box center [19, 606] width 17 height 17
click at [965, 231] on div "# Защищайся от огров по имени "Brak" и "Treg"! # Маленьких огров нужно атаковат…" at bounding box center [1102, 269] width 282 height 487
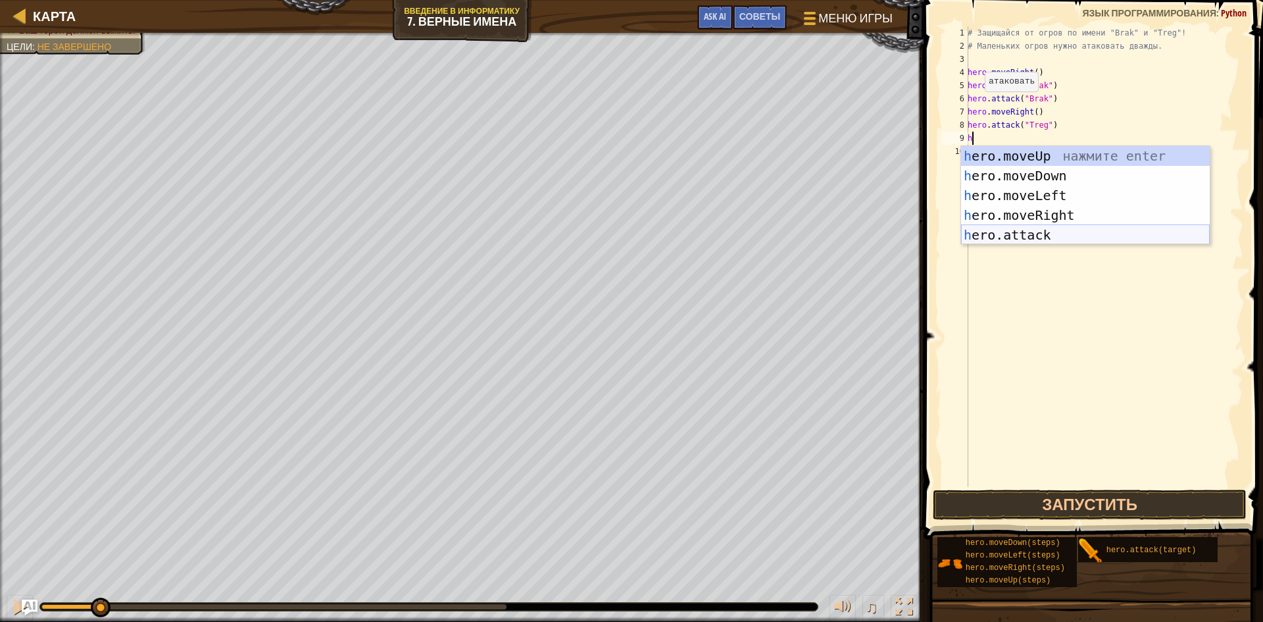
click at [1002, 230] on div "h ero.moveUp нажмите enter h ero.moveDown нажмите enter h ero.moveLeft нажмите …" at bounding box center [1085, 215] width 249 height 138
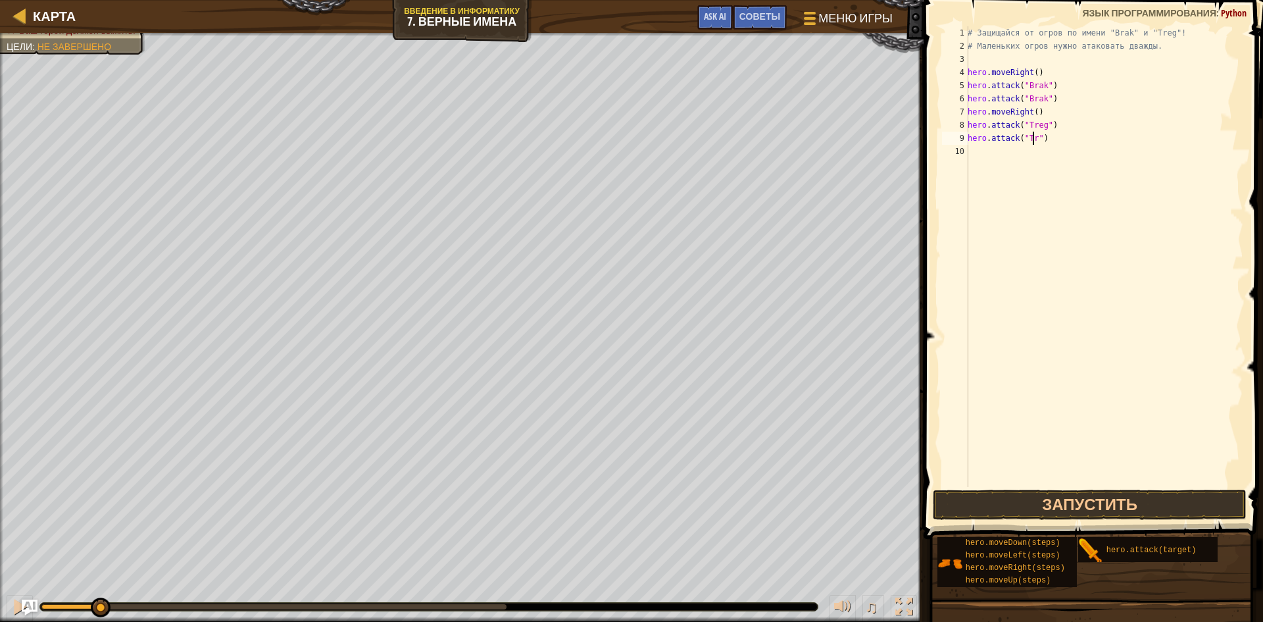
scroll to position [6, 6]
type textarea "hero.attack("Treg")"
click at [1042, 501] on button "Запустить" at bounding box center [1090, 505] width 314 height 30
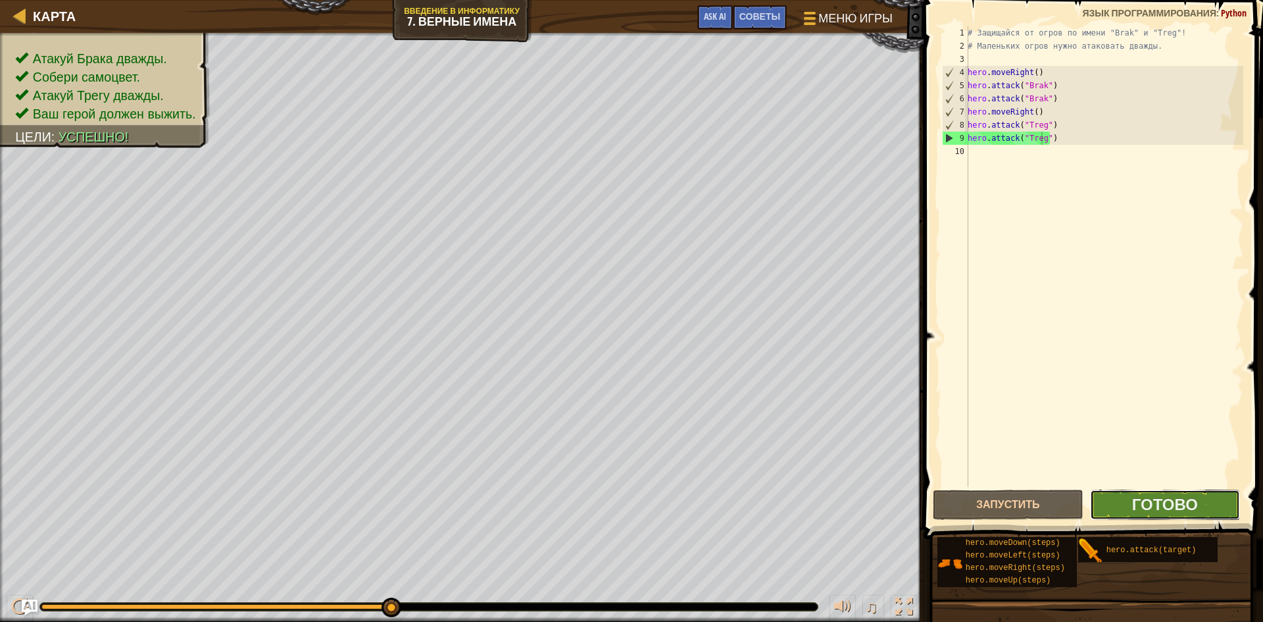
click at [1132, 497] on button "Готово" at bounding box center [1165, 505] width 151 height 30
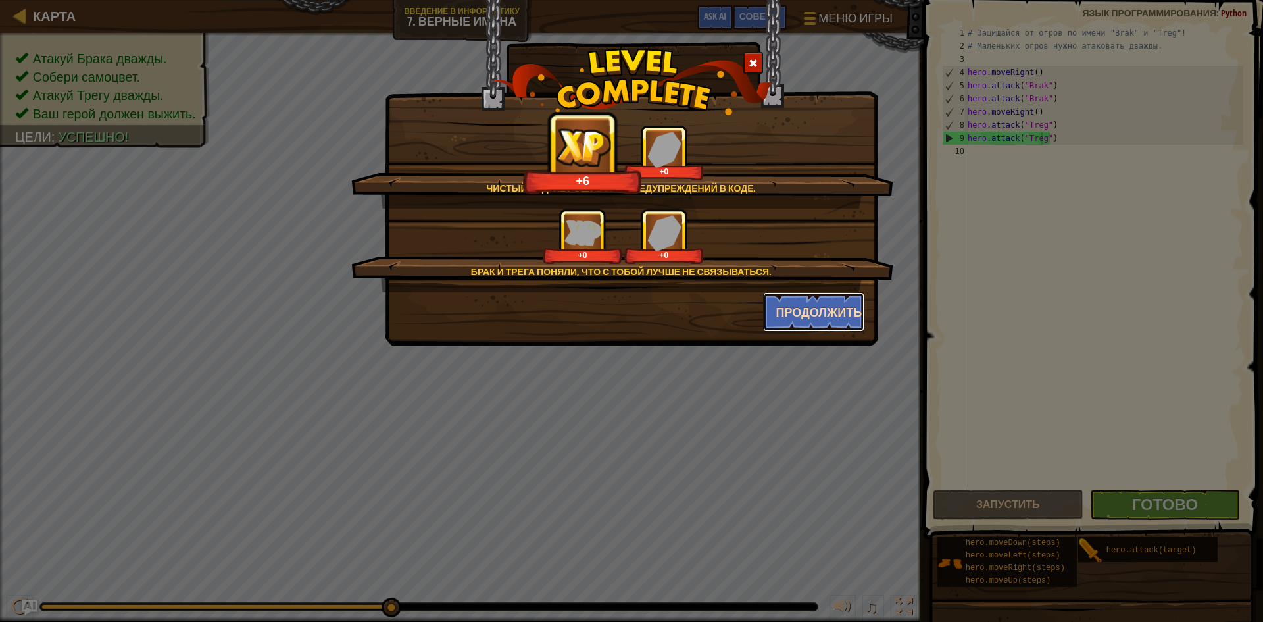
click at [805, 311] on button "Продолжить" at bounding box center [814, 311] width 102 height 39
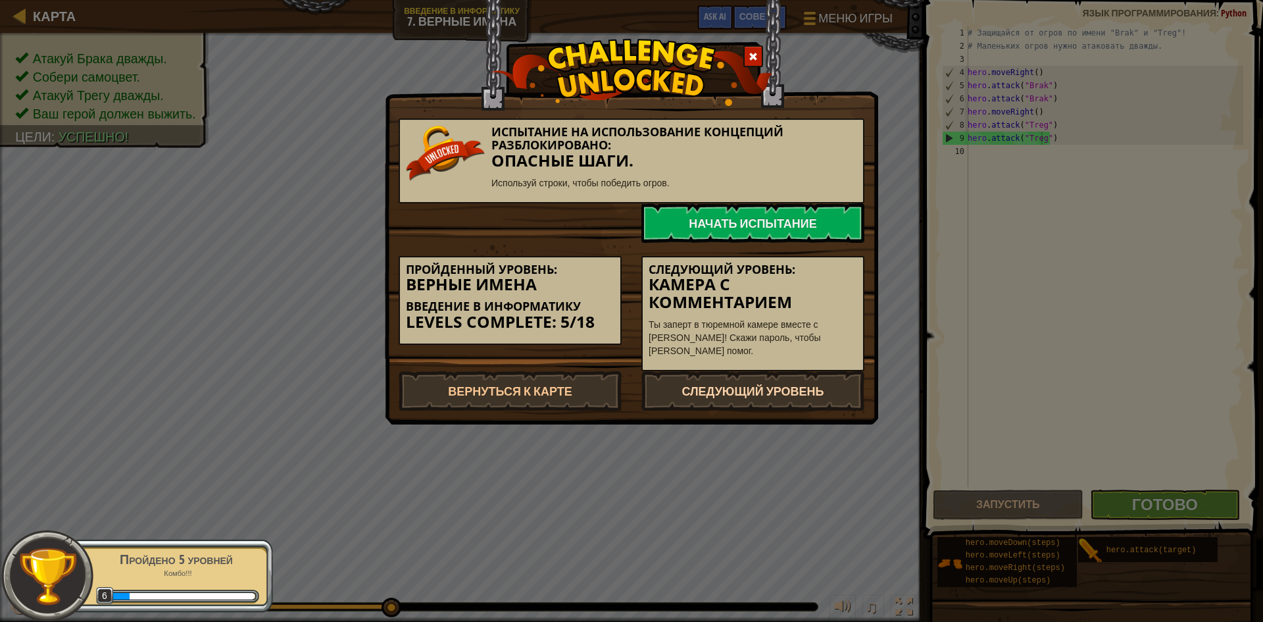
click at [753, 390] on link "Следующий уровень" at bounding box center [753, 390] width 223 height 39
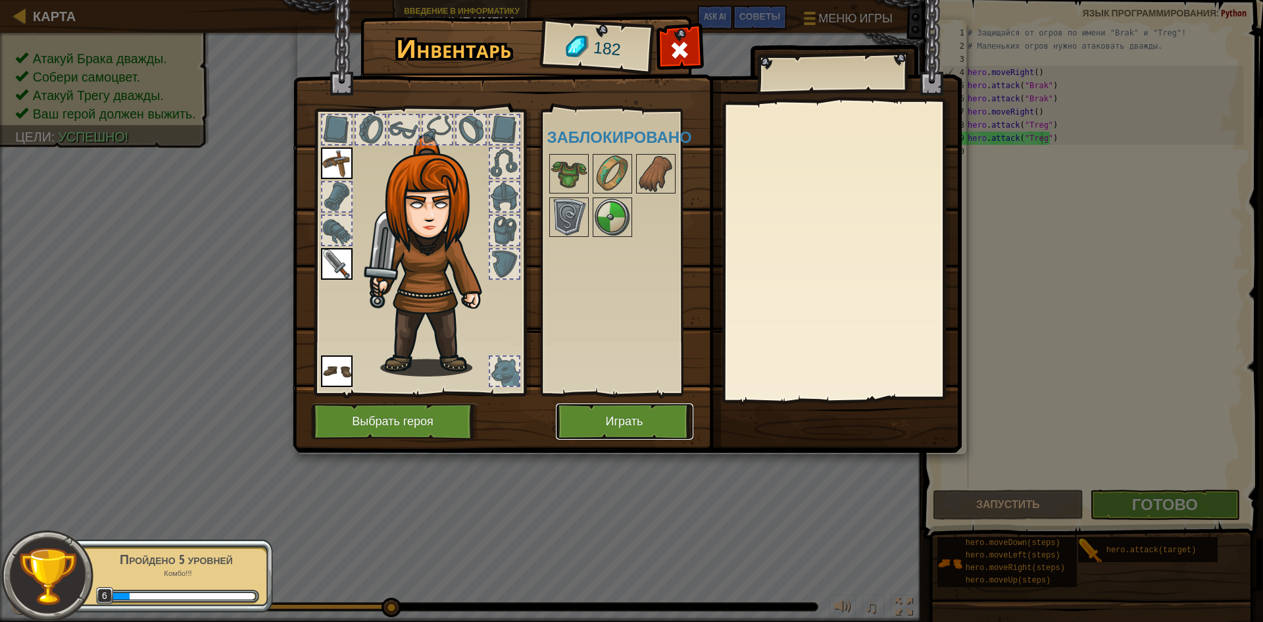
click at [624, 422] on button "Играть" at bounding box center [625, 421] width 138 height 36
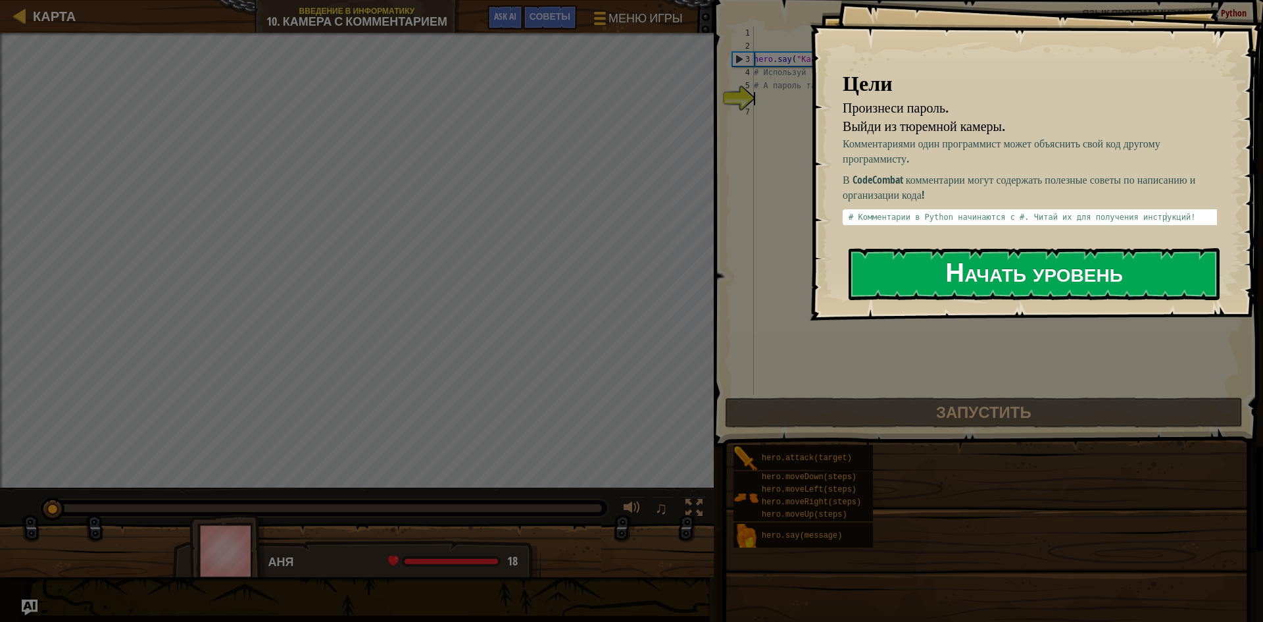
click at [929, 256] on button "Начать уровень" at bounding box center [1034, 274] width 371 height 52
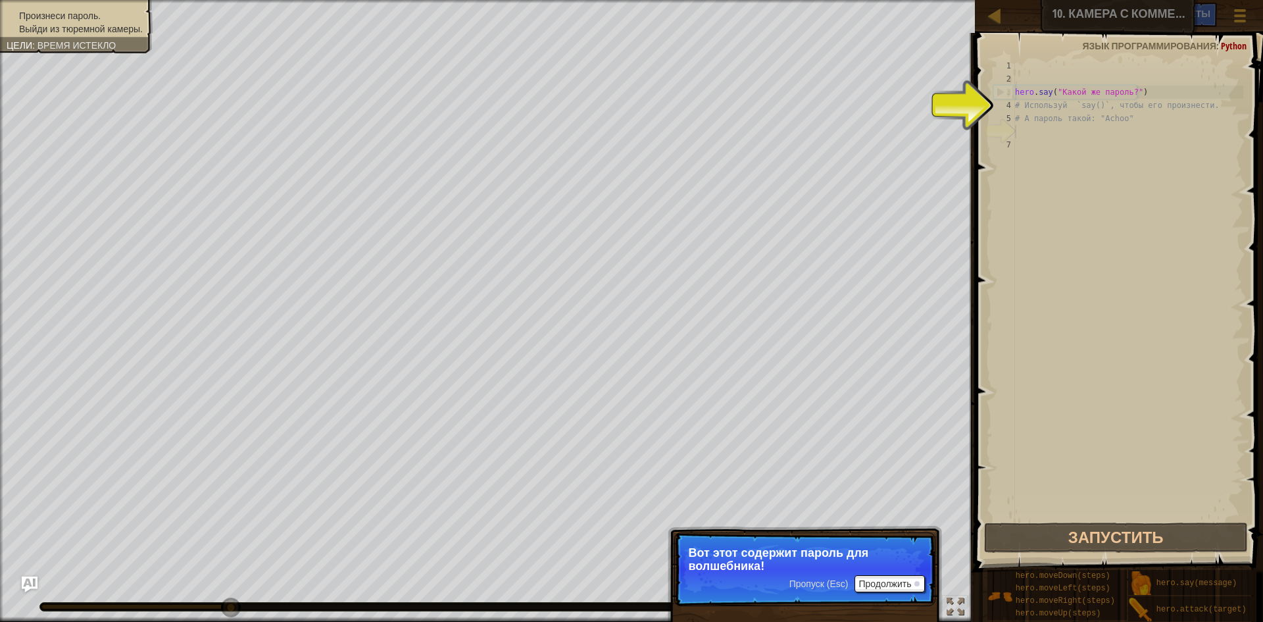
drag, startPoint x: 866, startPoint y: 570, endPoint x: 874, endPoint y: 572, distance: 8.1
click at [873, 571] on p "Вот этот содержит пароль для волшебника!" at bounding box center [805, 559] width 234 height 26
click at [877, 580] on button "Продолжить" at bounding box center [890, 583] width 70 height 17
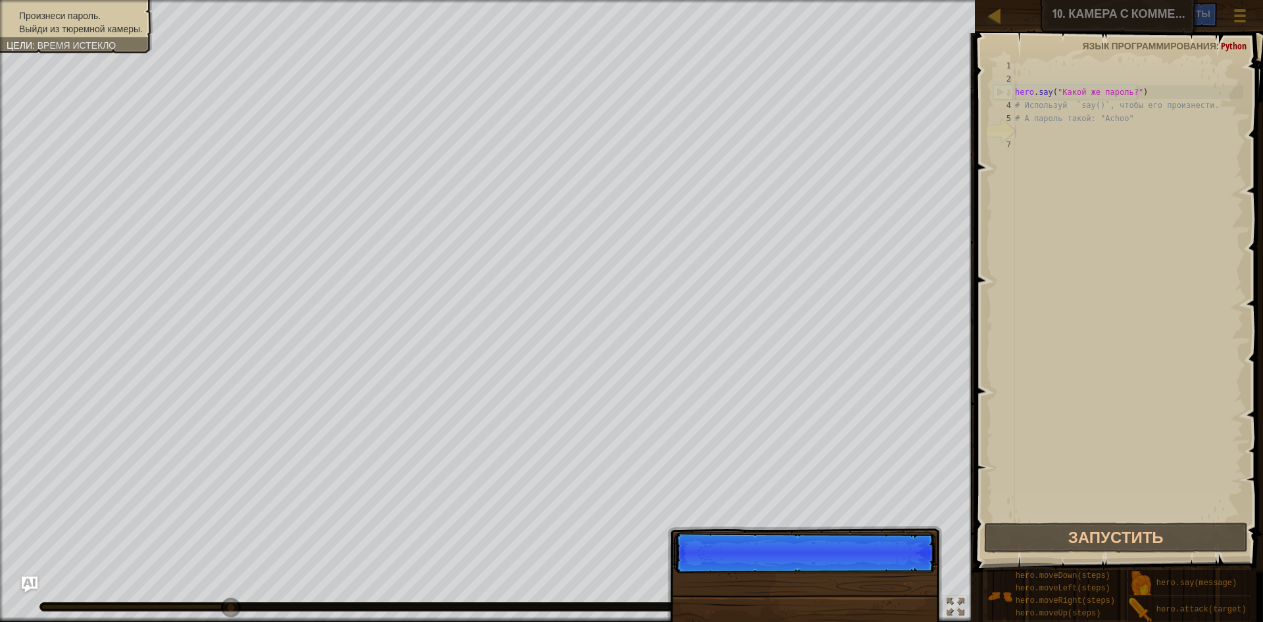
scroll to position [6, 0]
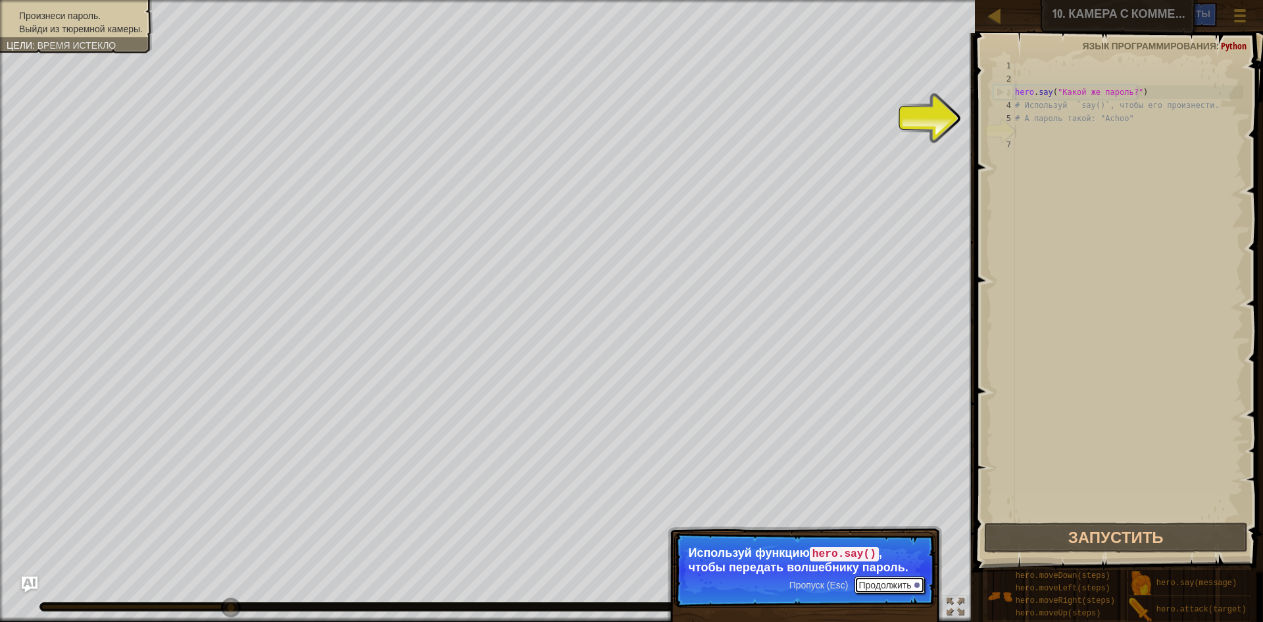
drag, startPoint x: 872, startPoint y: 586, endPoint x: 877, endPoint y: 579, distance: 8.4
click at [876, 580] on button "Продолжить" at bounding box center [890, 584] width 70 height 17
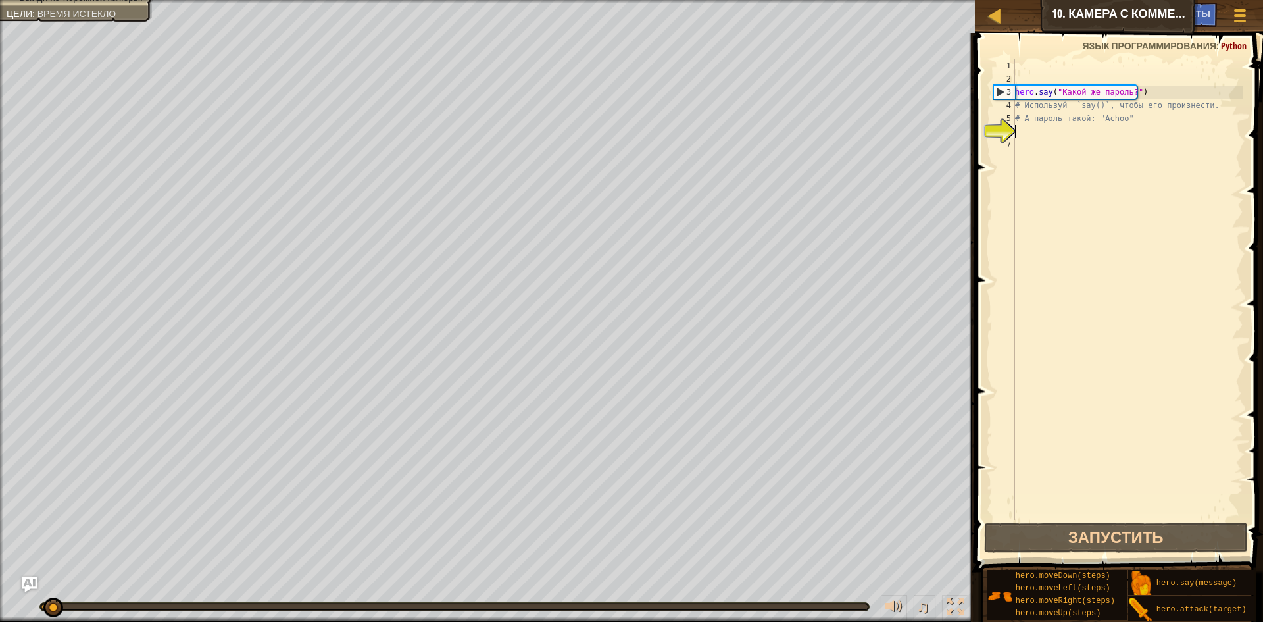
drag, startPoint x: 80, startPoint y: 607, endPoint x: 9, endPoint y: 590, distance: 73.7
click at [9, 590] on div "♫" at bounding box center [487, 603] width 975 height 39
click at [1027, 125] on div "hero . say ( "Какой же пароль?" ) # Используй `say()`, чтобы его произнести. # …" at bounding box center [1128, 302] width 231 height 487
click at [1020, 137] on div "hero . say ( "Какой же пароль?" ) # Используй `say()`, чтобы его произнести. # …" at bounding box center [1128, 302] width 231 height 487
click at [1032, 133] on div "hero . say ( "Какой же пароль?" ) # Используй `say()`, чтобы его произнести. # …" at bounding box center [1128, 302] width 231 height 487
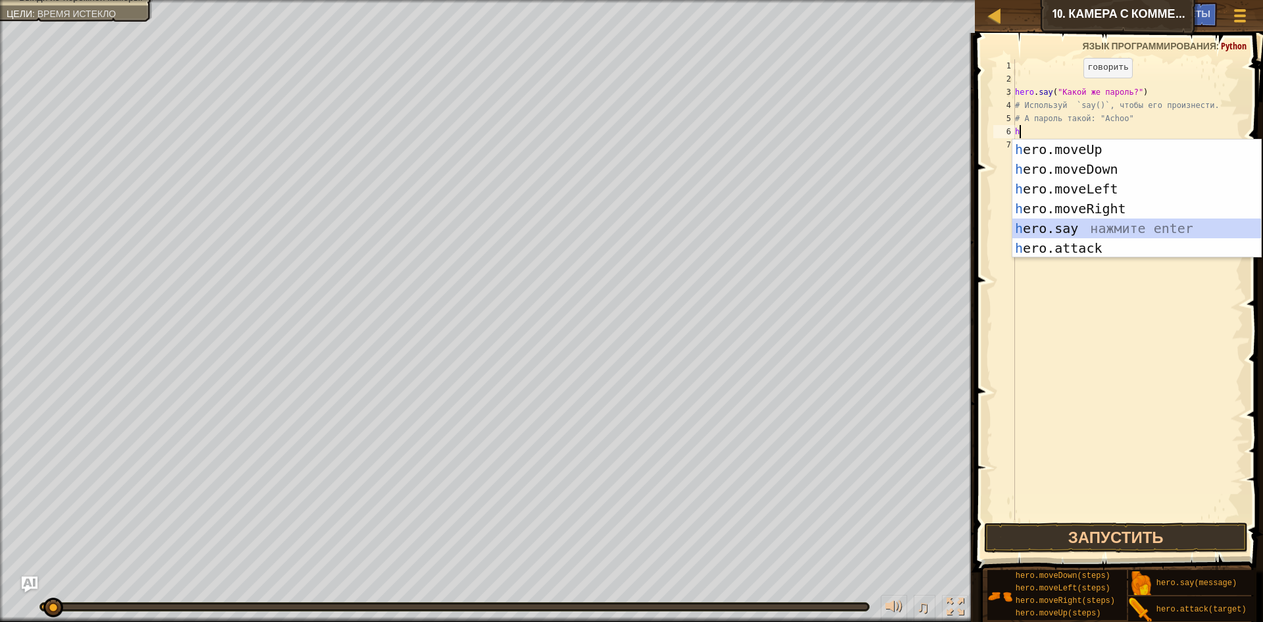
click at [1061, 219] on div "h ero.moveUp нажмите enter h ero.moveDown нажмите enter h ero.moveLeft нажмите …" at bounding box center [1137, 219] width 249 height 158
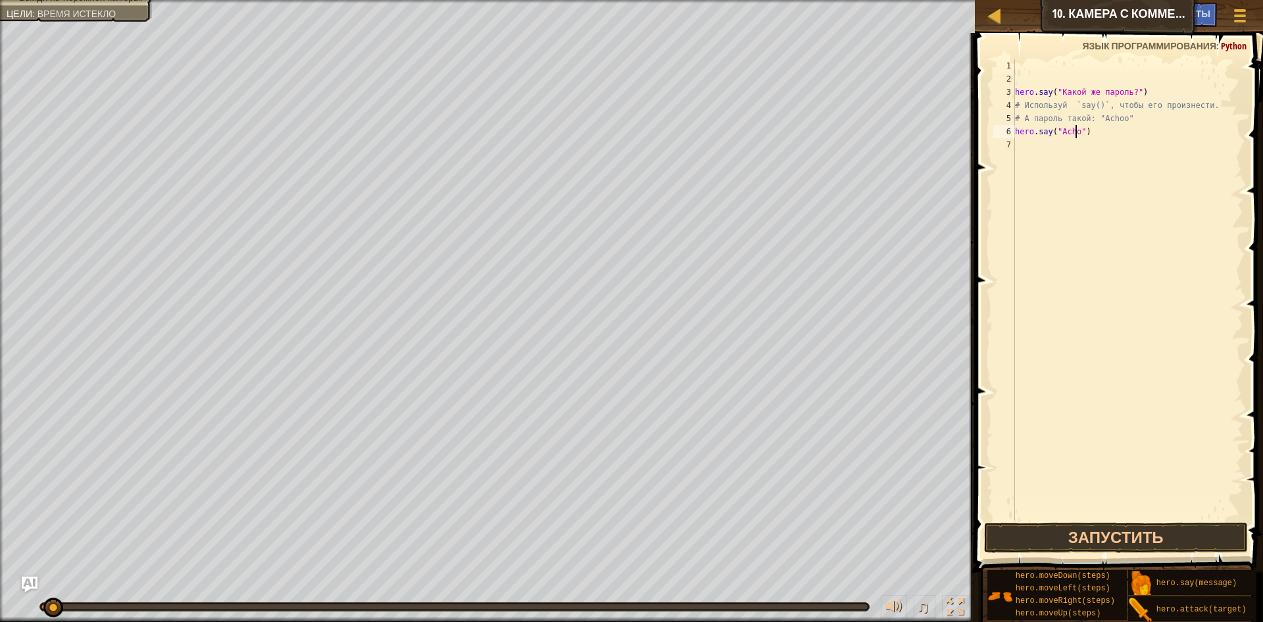
scroll to position [6, 5]
type textarea "hero.say("Achoo")"
click at [1026, 145] on div "hero . say ( "Какой же пароль?" ) # Используй `say()`, чтобы его произнести. # …" at bounding box center [1128, 302] width 231 height 487
type textarea "h"
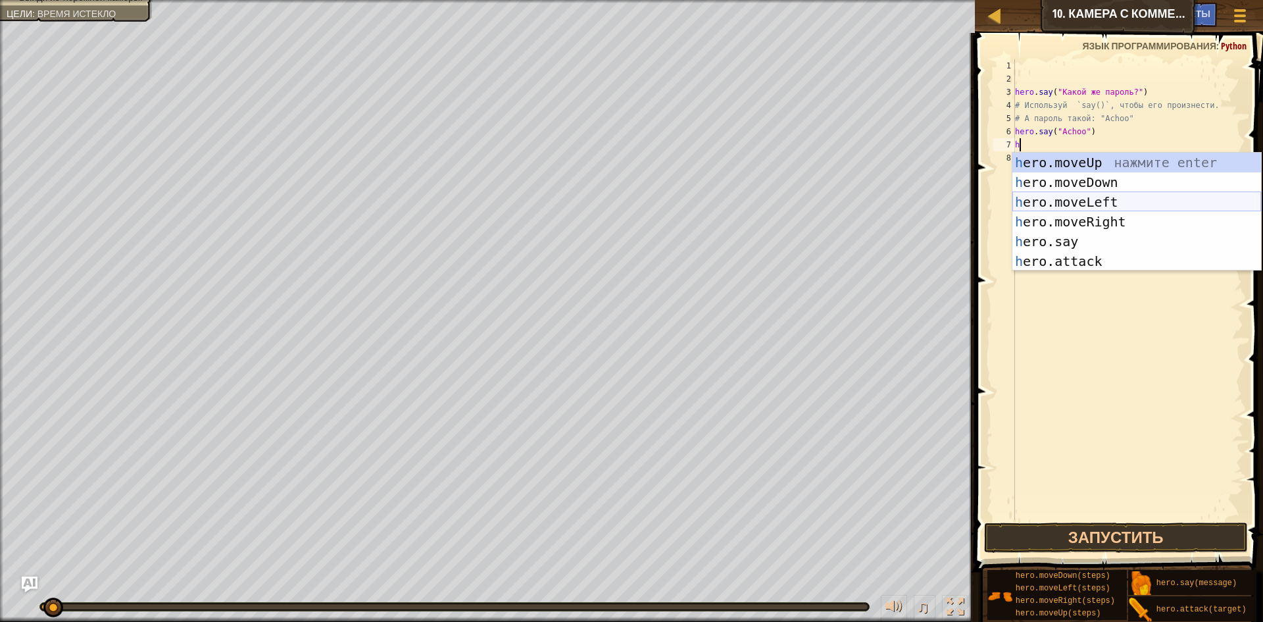
click at [1080, 201] on div "h ero.moveUp нажмите enter h ero.moveDown нажмите enter h ero.moveLeft нажмите …" at bounding box center [1137, 232] width 249 height 158
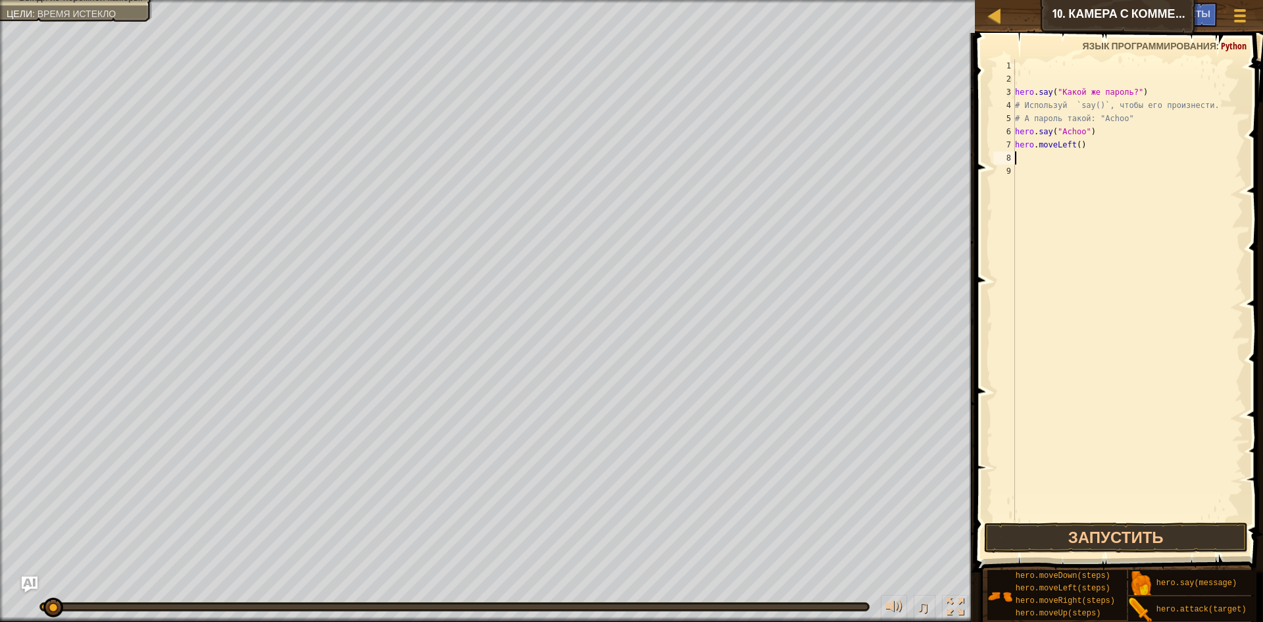
type textarea "h"
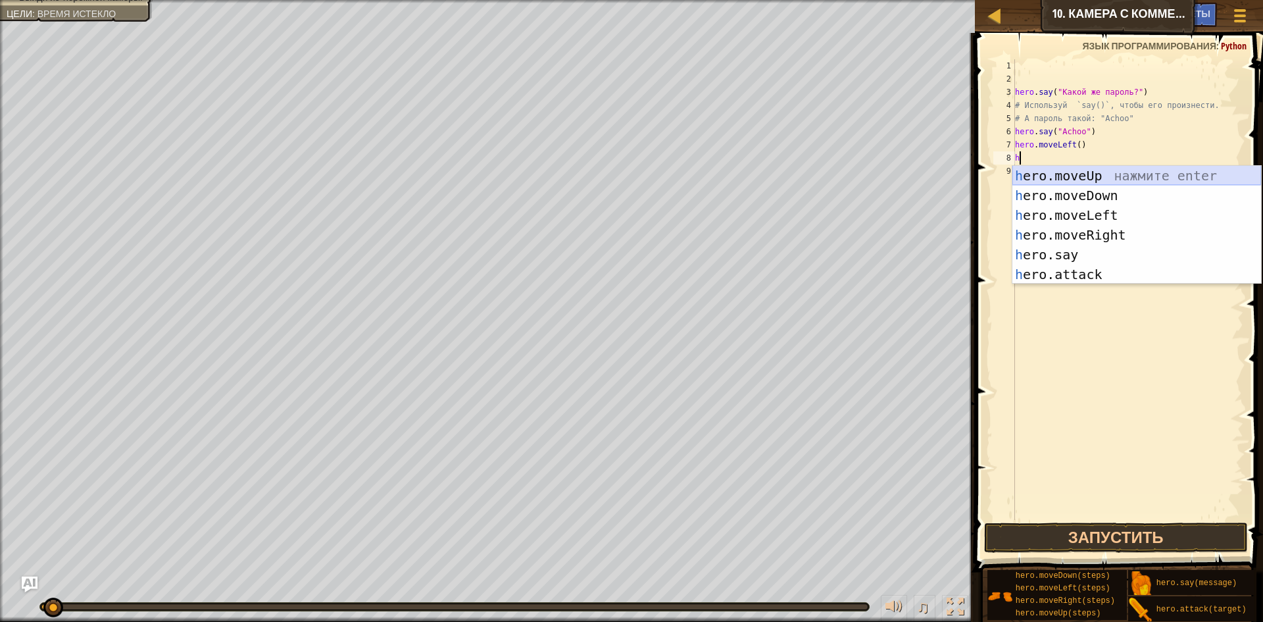
click at [1066, 176] on div "h ero.moveUp нажмите enter h ero.moveDown нажмите enter h ero.moveLeft нажмите …" at bounding box center [1137, 245] width 249 height 158
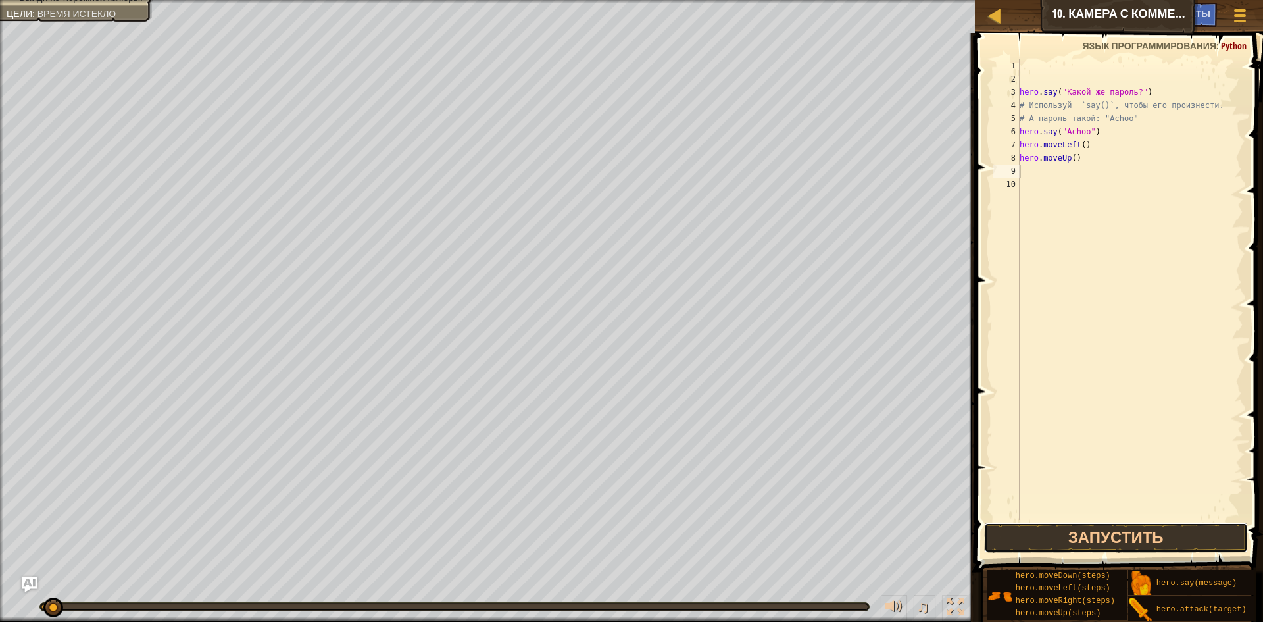
drag, startPoint x: 1047, startPoint y: 537, endPoint x: 971, endPoint y: 423, distance: 137.1
click at [1047, 532] on button "Запустить" at bounding box center [1116, 538] width 264 height 30
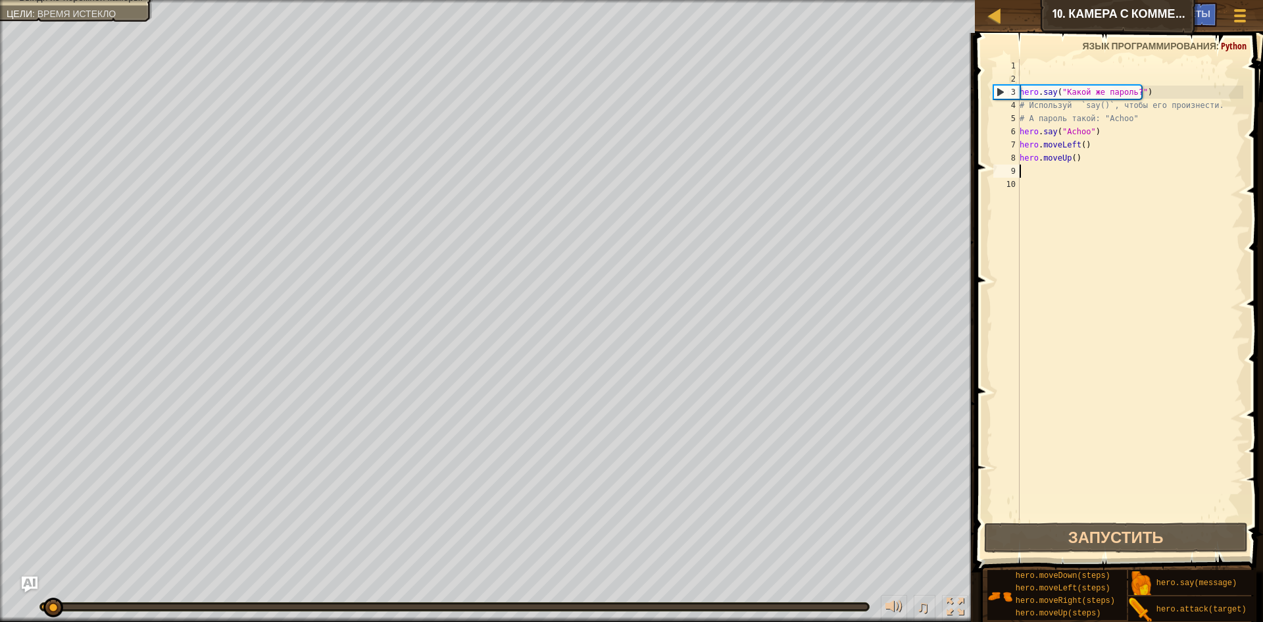
drag, startPoint x: 867, startPoint y: 613, endPoint x: 0, endPoint y: 563, distance: 868.7
click at [0, 563] on div "Произнеси пароль. Выйди из тюремной камеры. Цели : Время истекло ♫ Аня 18 x: 22…" at bounding box center [631, 311] width 1263 height 622
click at [1084, 146] on div "hero . say ( "Какой же пароль?" ) # Используй `say()`, чтобы его произнести. # …" at bounding box center [1130, 302] width 227 height 487
click at [1082, 160] on div "hero . say ( "Какой же пароль?" ) # Используй `say()`, чтобы его произнести. # …" at bounding box center [1130, 302] width 227 height 487
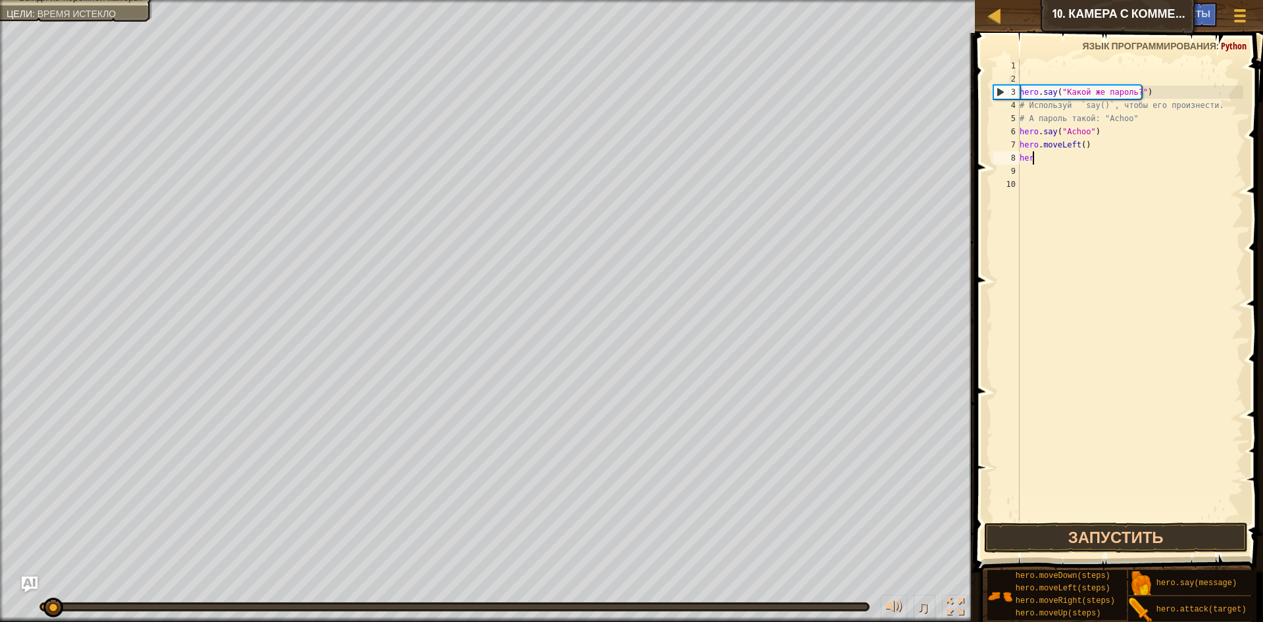
type textarea "h"
click at [1113, 145] on div "hero . say ( "Какой же пароль?" ) # Используй `say()`, чтобы его произнести. # …" at bounding box center [1130, 302] width 227 height 487
type textarea "h"
click at [1109, 131] on div "hero . say ( "Какой же пароль?" ) # Используй `say()`, чтобы его произнести. # …" at bounding box center [1130, 302] width 227 height 487
type textarea "h"
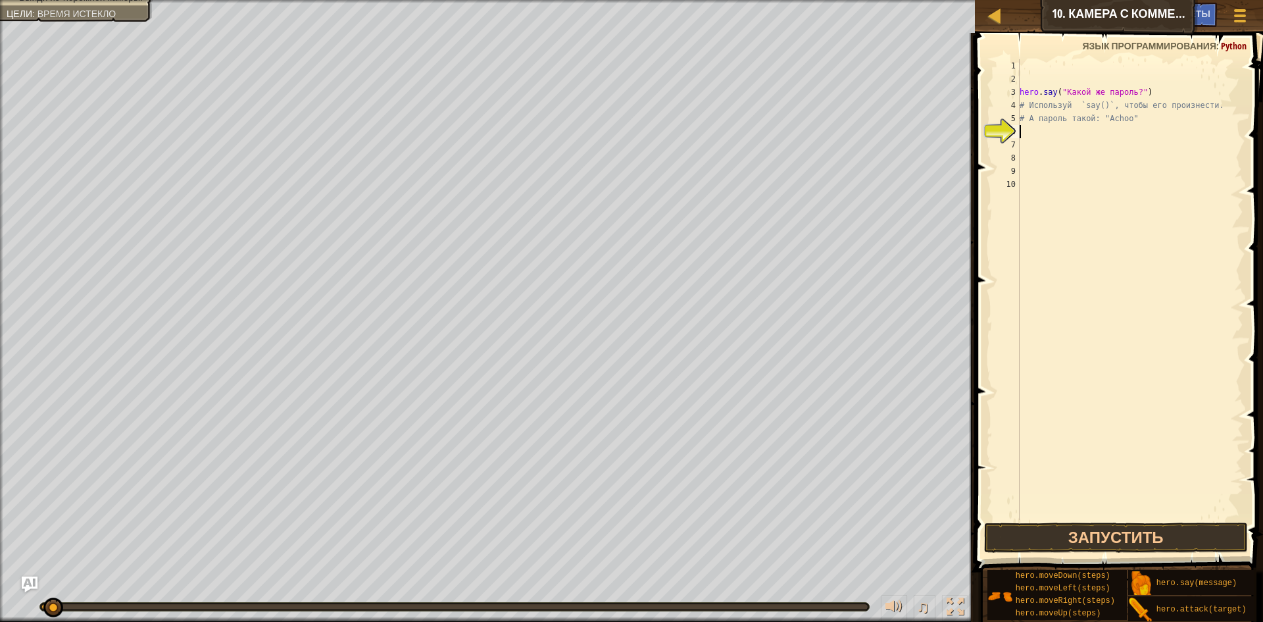
type textarea "h"
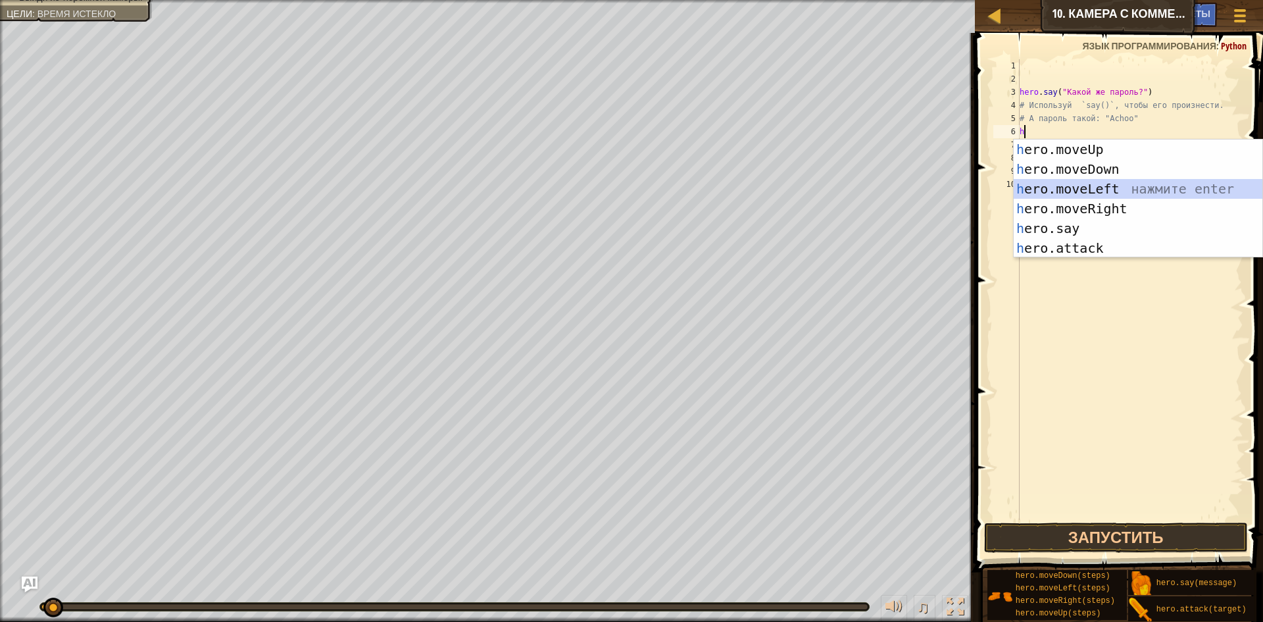
click at [1088, 186] on div "h ero.moveUp нажмите enter h ero.moveDown нажмите enter h ero.moveLeft нажмите …" at bounding box center [1138, 219] width 249 height 158
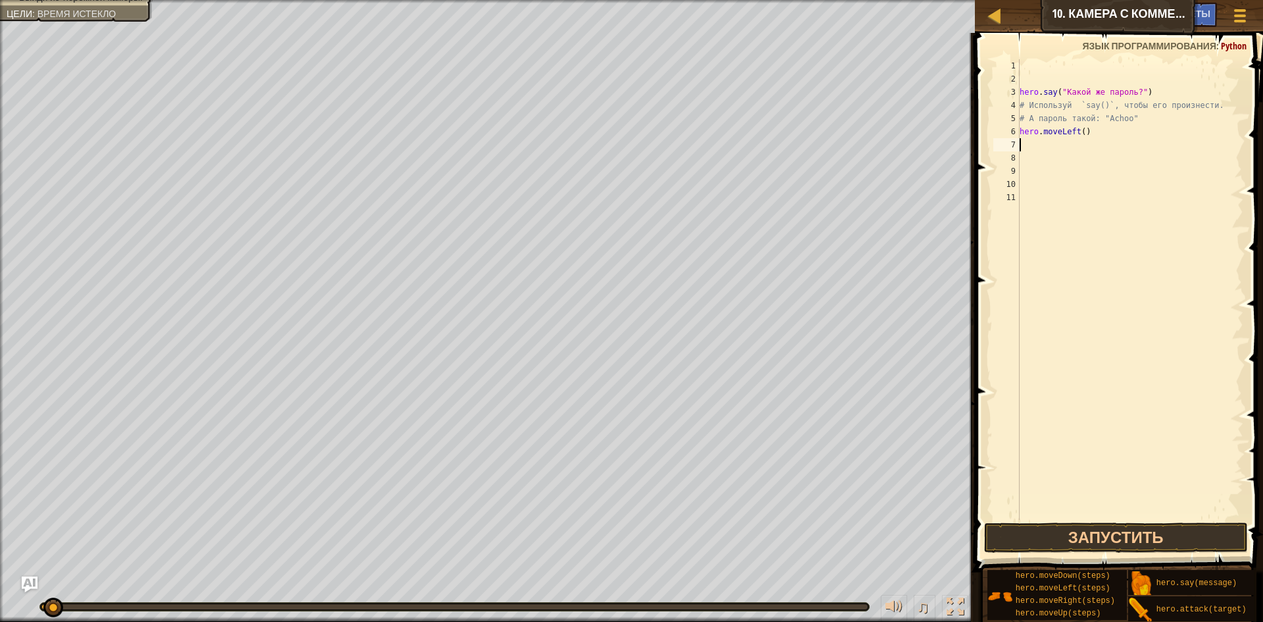
type textarea "h"
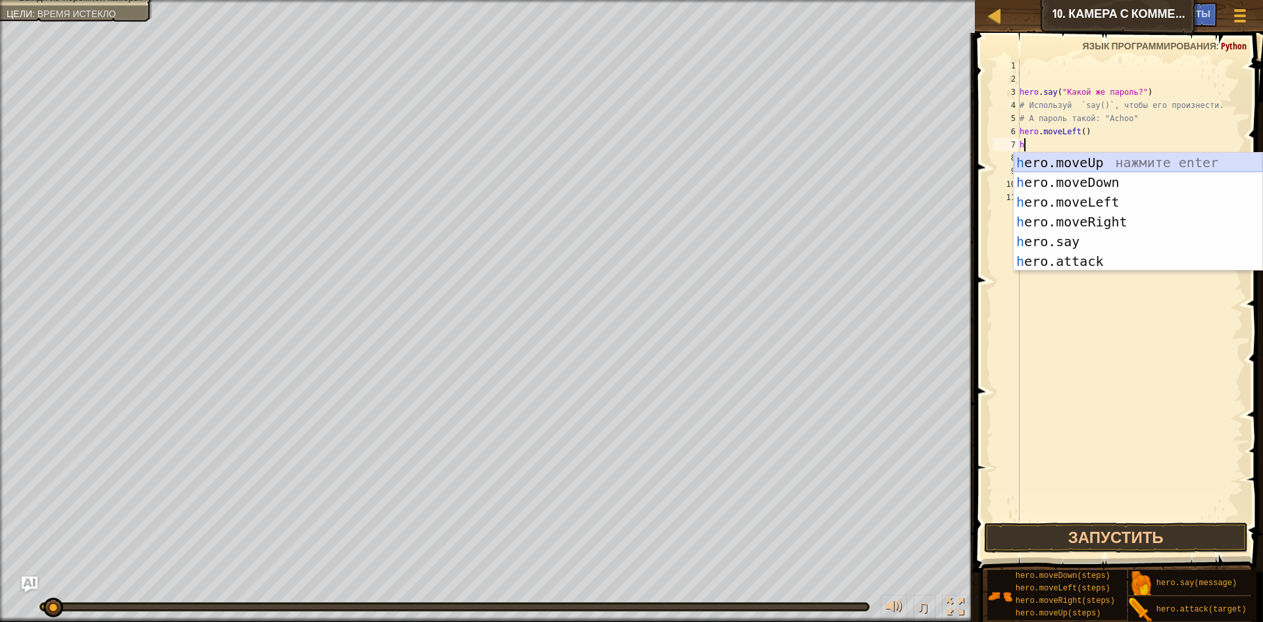
click at [1067, 165] on div "h ero.moveUp нажмите enter h ero.moveDown нажмите enter h ero.moveLeft нажмите …" at bounding box center [1138, 232] width 249 height 158
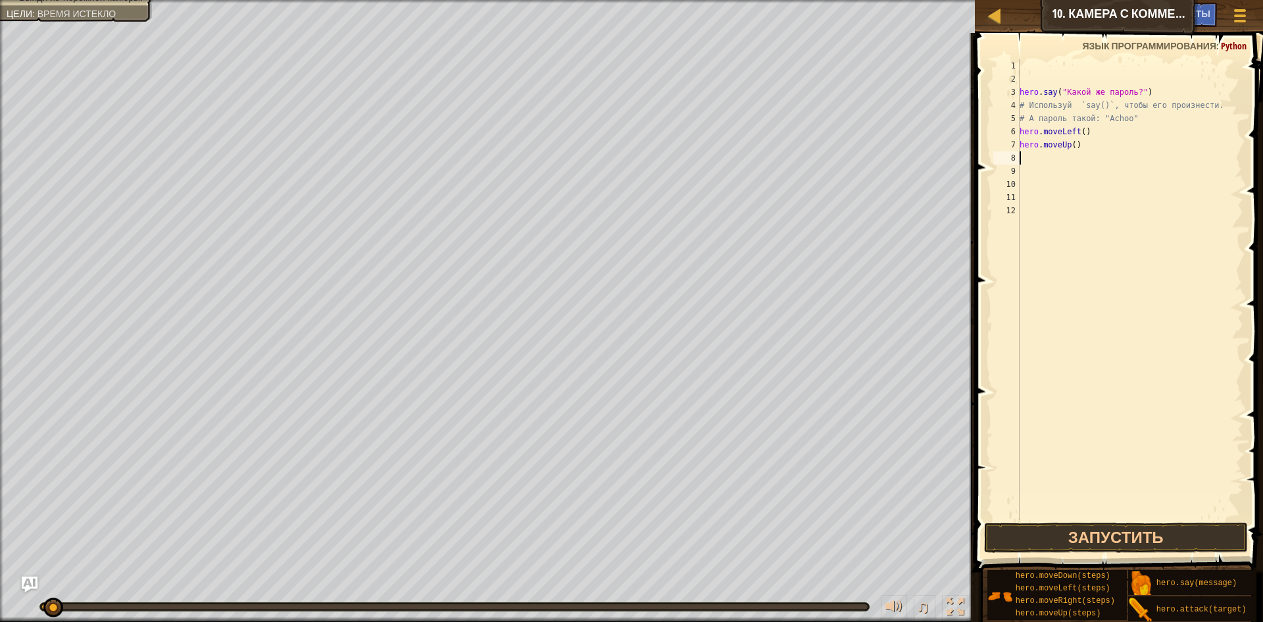
type textarea "h"
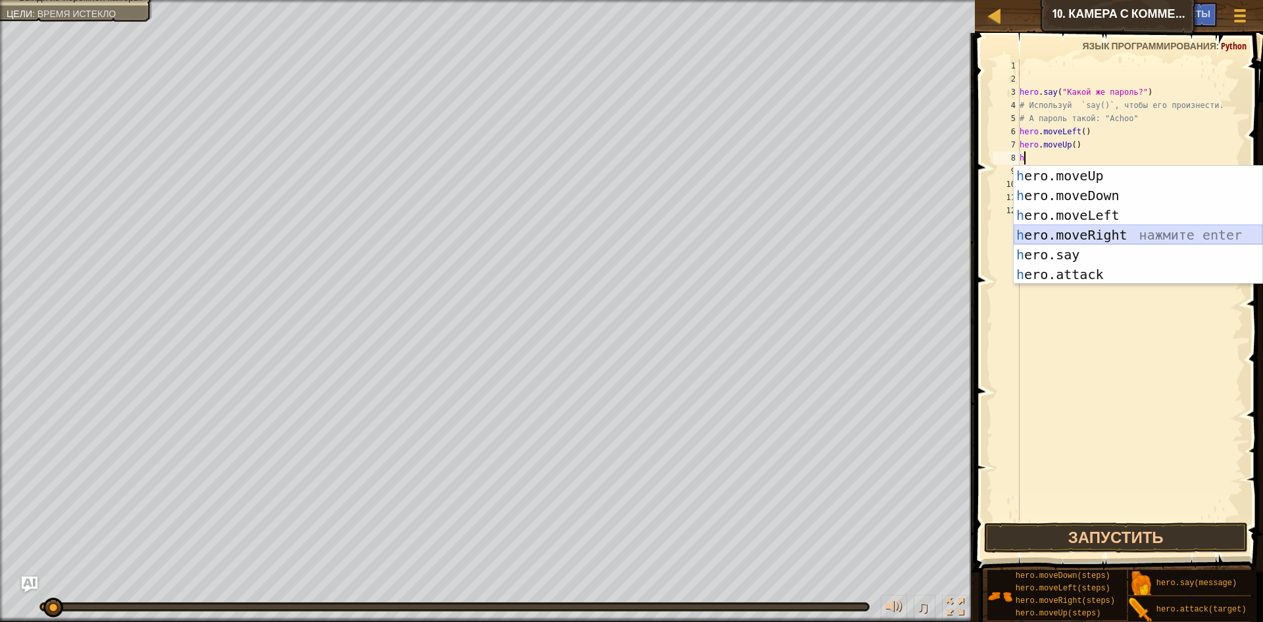
click at [1091, 231] on div "h ero.moveUp нажмите enter h ero.moveDown нажмите enter h ero.moveLeft нажмите …" at bounding box center [1138, 245] width 249 height 158
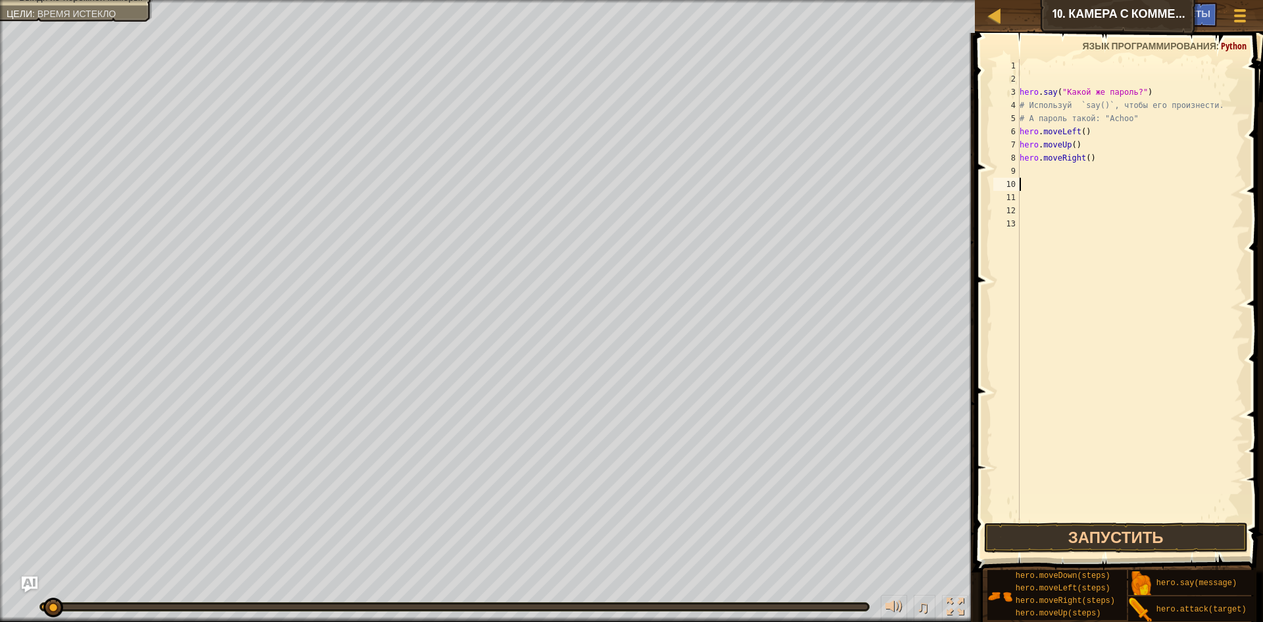
click at [1034, 180] on div "hero . say ( "Какой же пароль?" ) # Используй `say()`, чтобы его произнести. # …" at bounding box center [1130, 302] width 227 height 487
click at [1034, 177] on div "hero . say ( "Какой же пароль?" ) # Используй `say()`, чтобы его произнести. # …" at bounding box center [1130, 302] width 227 height 487
type textarea "h"
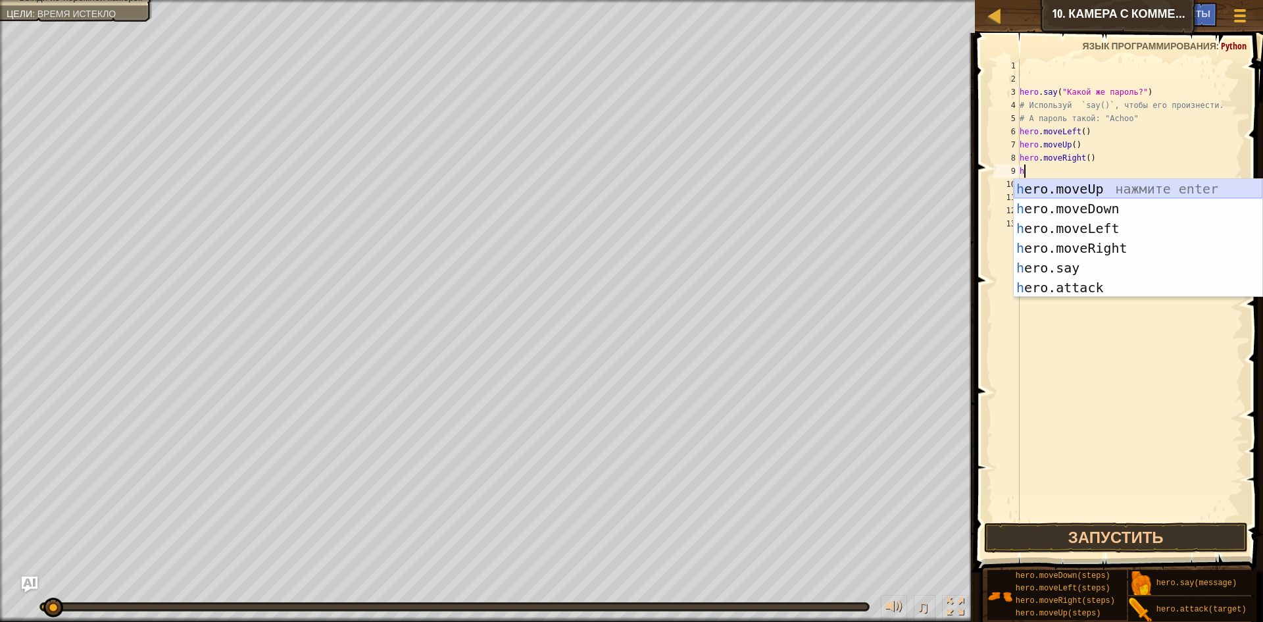
click at [1067, 182] on div "h ero.moveUp нажмите enter h ero.moveDown нажмите enter h ero.moveLeft нажмите …" at bounding box center [1138, 258] width 249 height 158
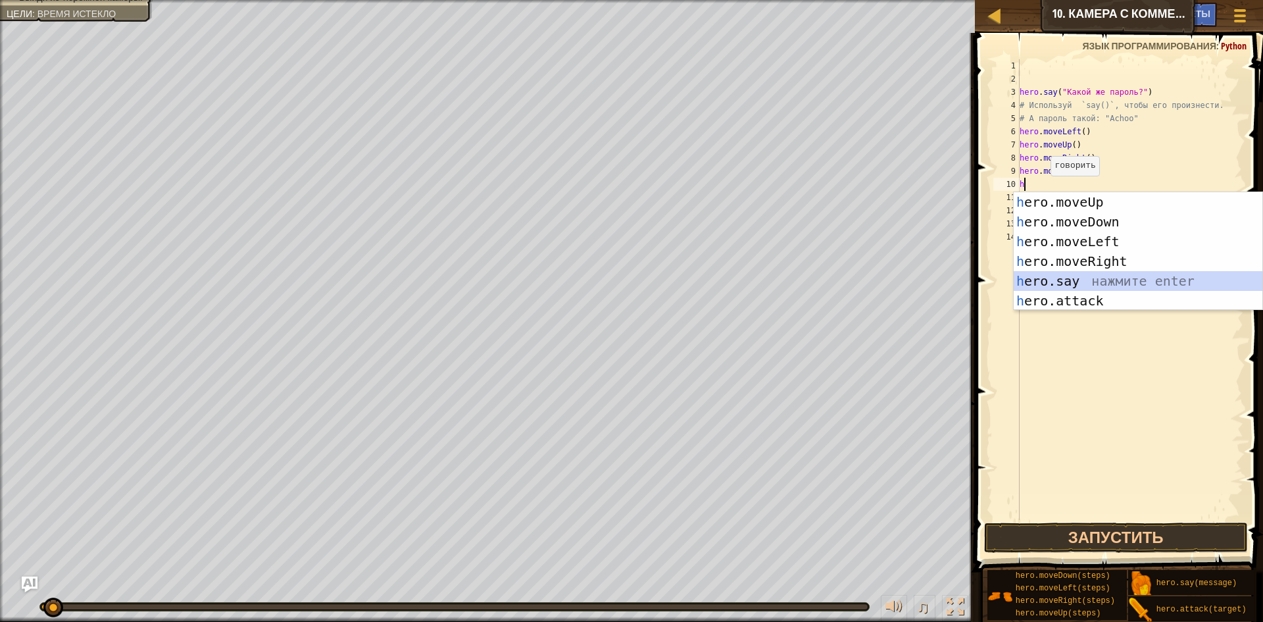
click at [1061, 271] on div "h ero.moveUp нажмите enter h ero.moveDown нажмите enter h ero.moveLeft нажмите …" at bounding box center [1138, 271] width 249 height 158
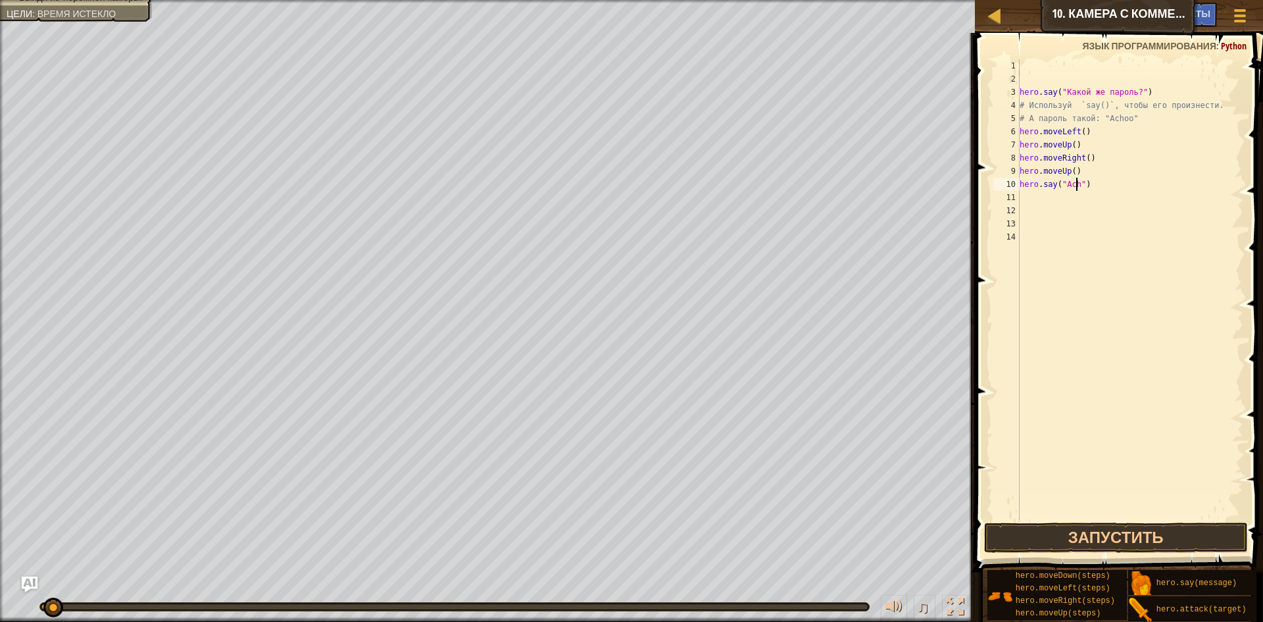
scroll to position [6, 5]
type textarea "hero.say("Achoo")"
drag, startPoint x: 1135, startPoint y: 544, endPoint x: 1135, endPoint y: 528, distance: 15.1
click at [1135, 544] on button "Запустить" at bounding box center [1116, 538] width 264 height 30
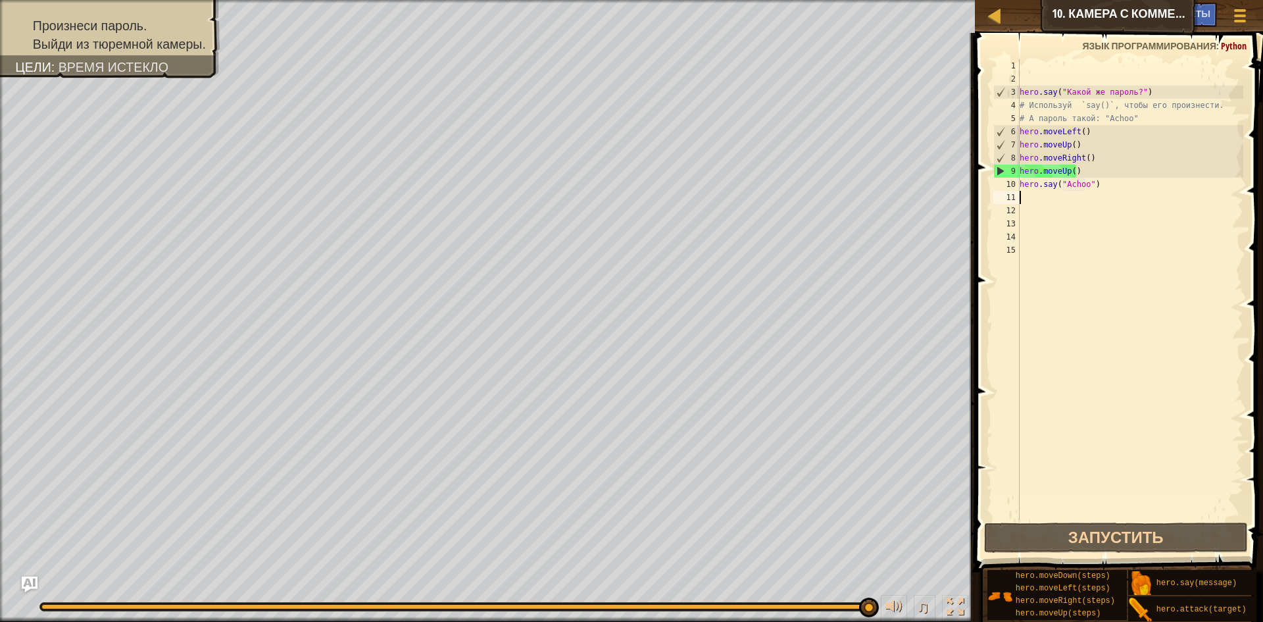
click at [1091, 159] on div "hero . say ( "Какой же пароль?" ) # Используй `say()`, чтобы его произнести. # …" at bounding box center [1130, 302] width 227 height 487
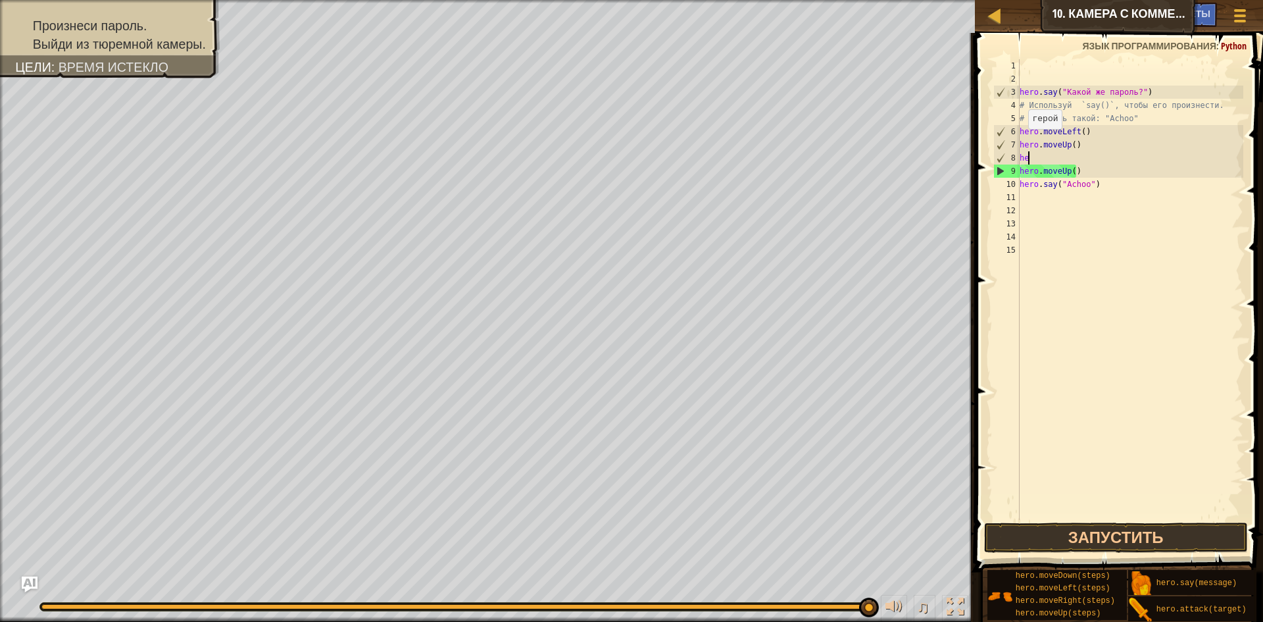
type textarea "h"
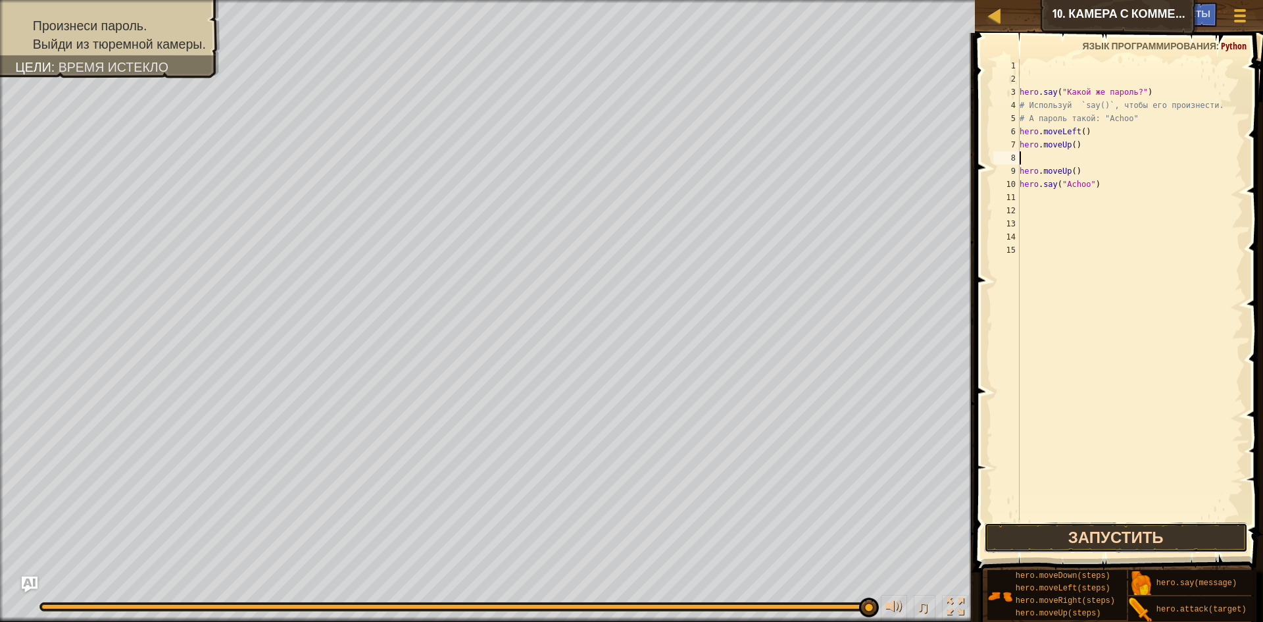
click at [1028, 532] on button "Запустить" at bounding box center [1116, 538] width 264 height 30
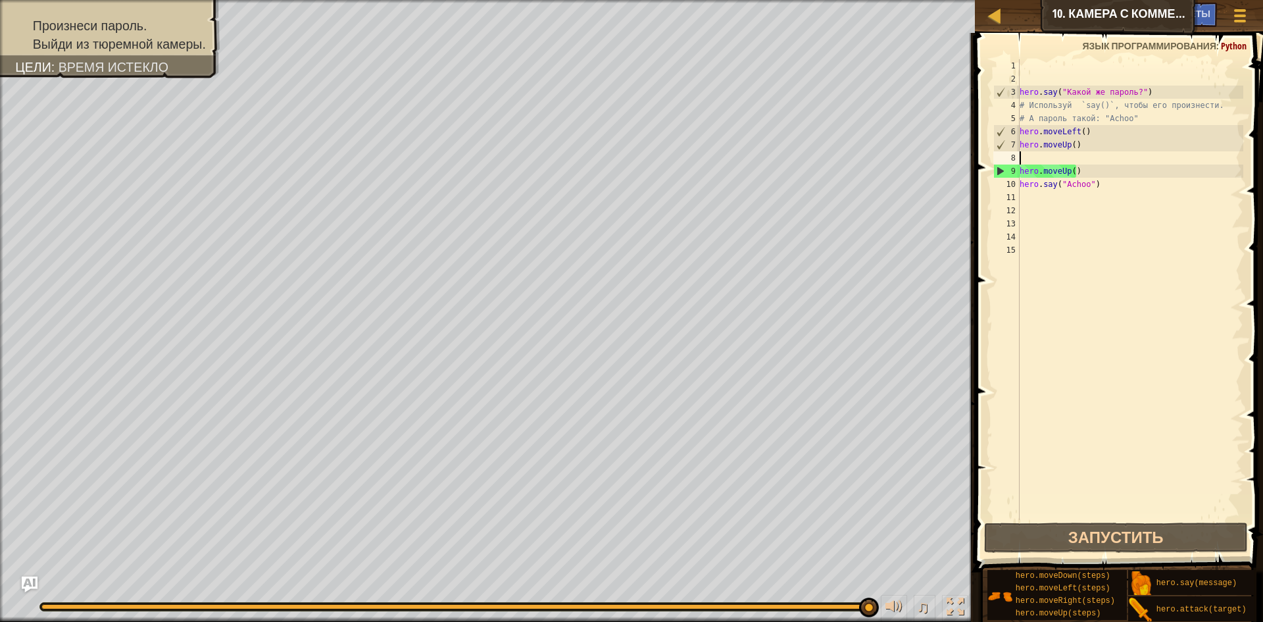
click at [1100, 190] on div "hero . say ( "Какой же пароль?" ) # Используй `say()`, чтобы его произнести. # …" at bounding box center [1130, 302] width 227 height 487
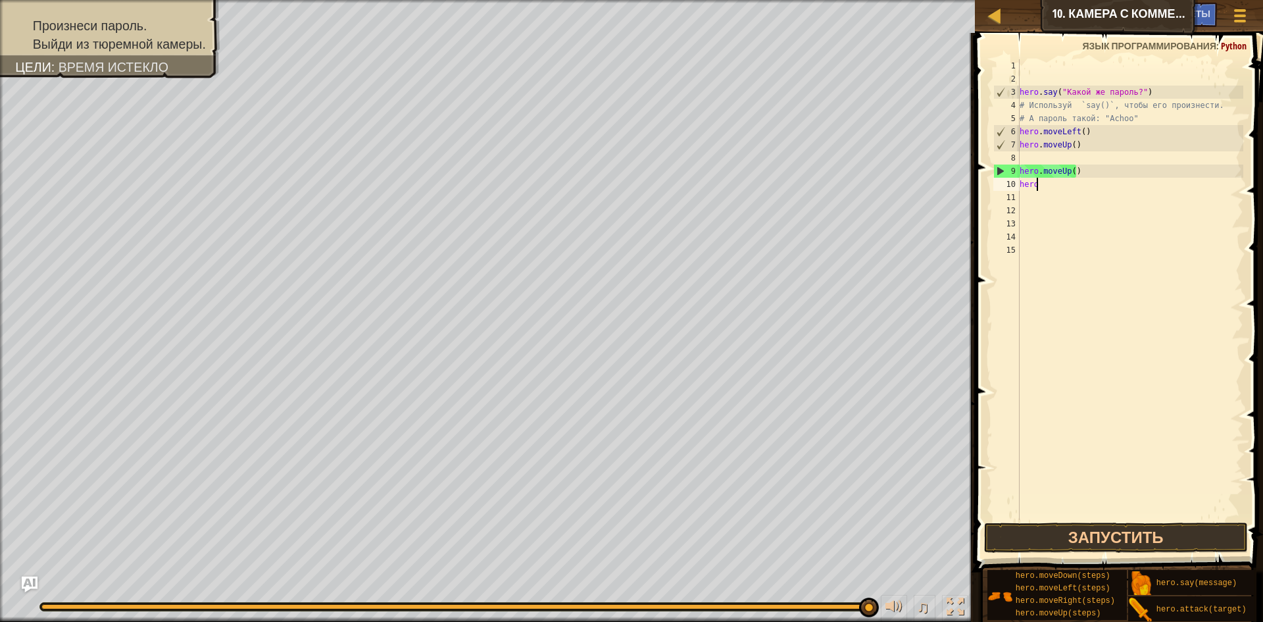
type textarea "h"
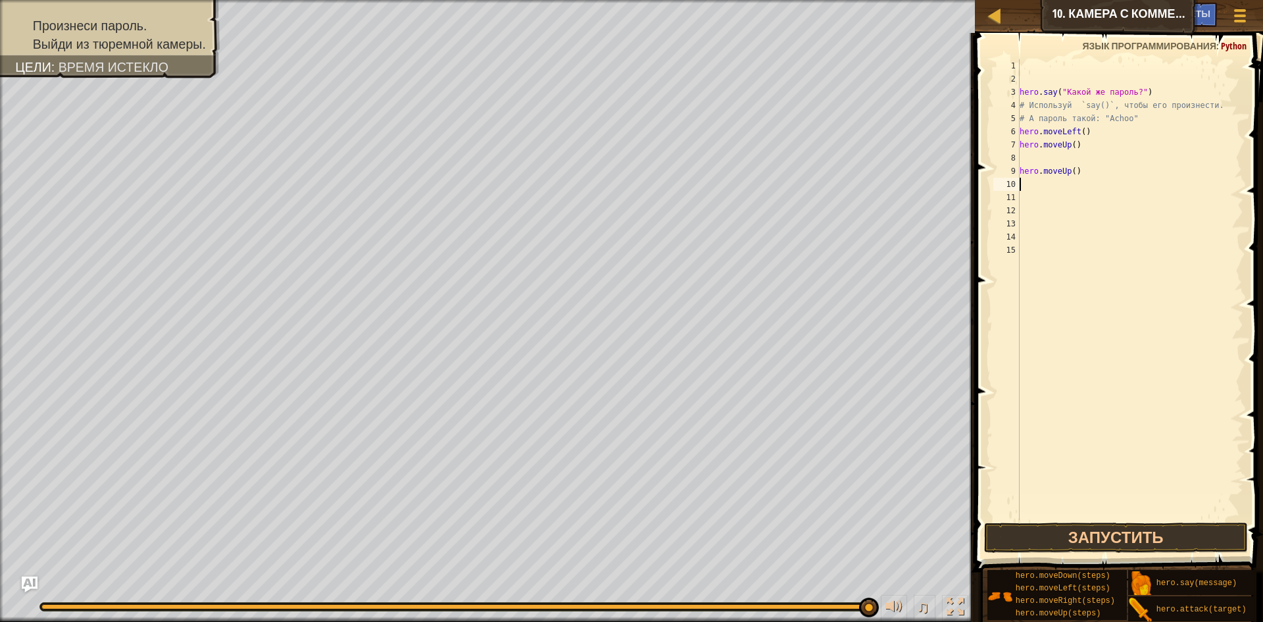
click at [1083, 167] on div "hero . say ( "Какой же пароль?" ) # Используй `say()`, чтобы его произнести. # …" at bounding box center [1130, 302] width 227 height 487
type textarea "h"
click at [1084, 142] on div "hero . say ( "Какой же пароль?" ) # Используй `say()`, чтобы его произнести. # …" at bounding box center [1130, 302] width 227 height 487
type textarea "h"
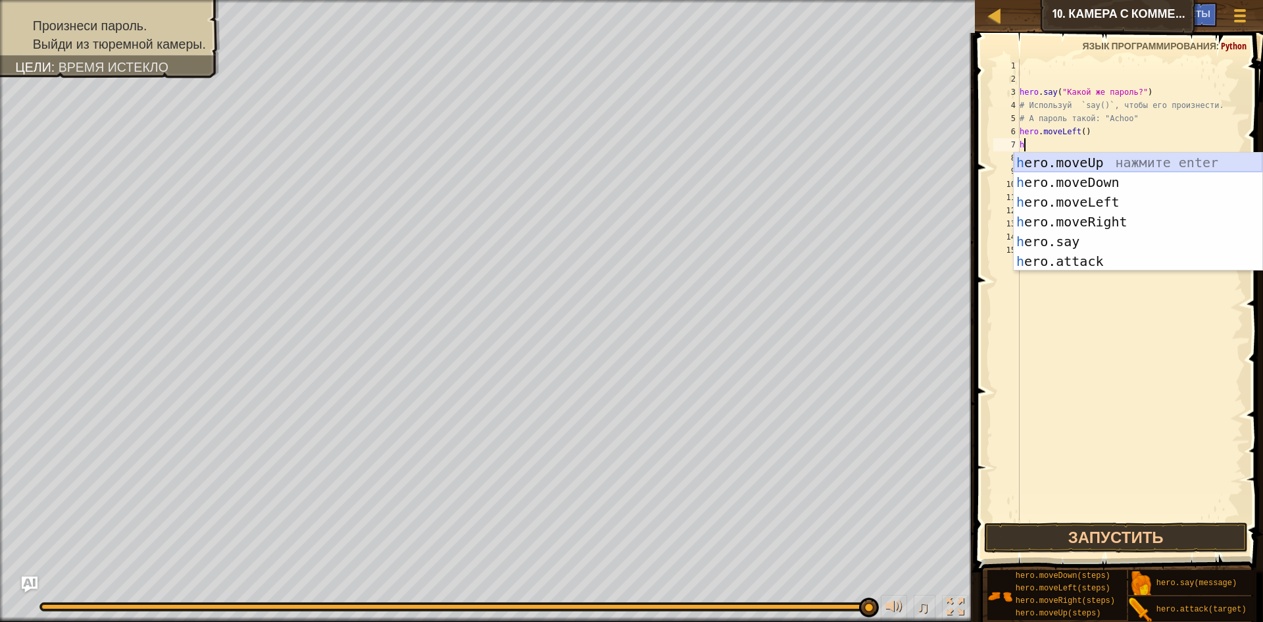
click at [1061, 163] on div "h ero.moveUp нажмите enter h ero.moveDown нажмите enter h ero.moveLeft нажмите …" at bounding box center [1138, 232] width 249 height 158
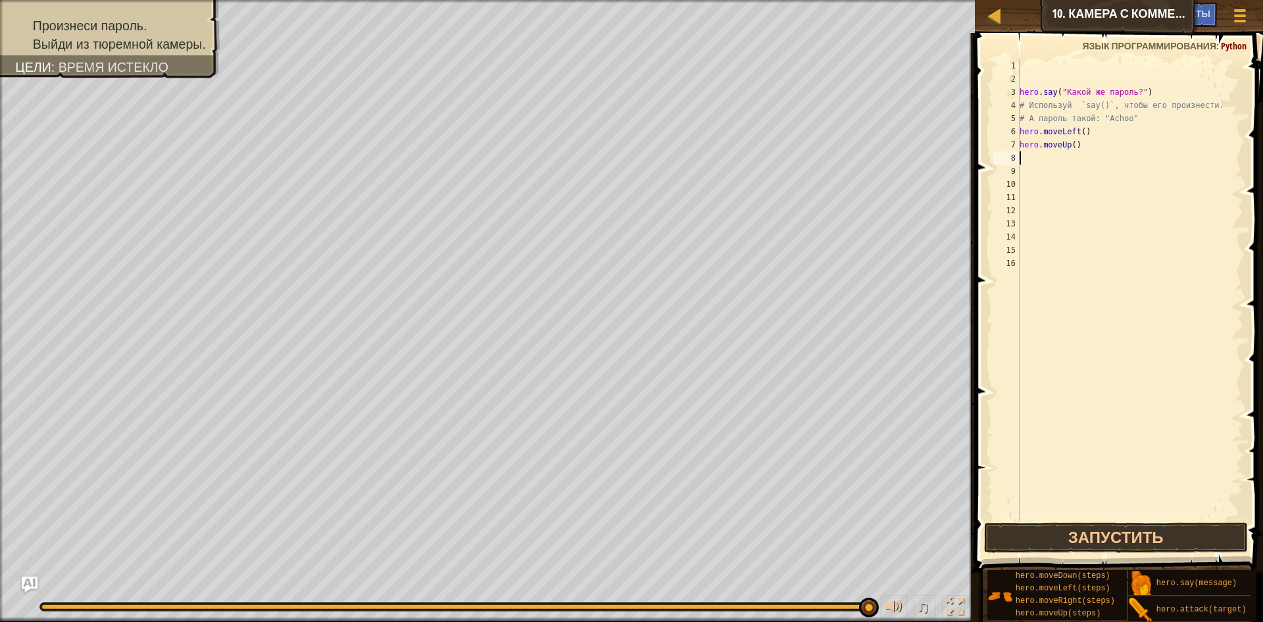
type textarea "h"
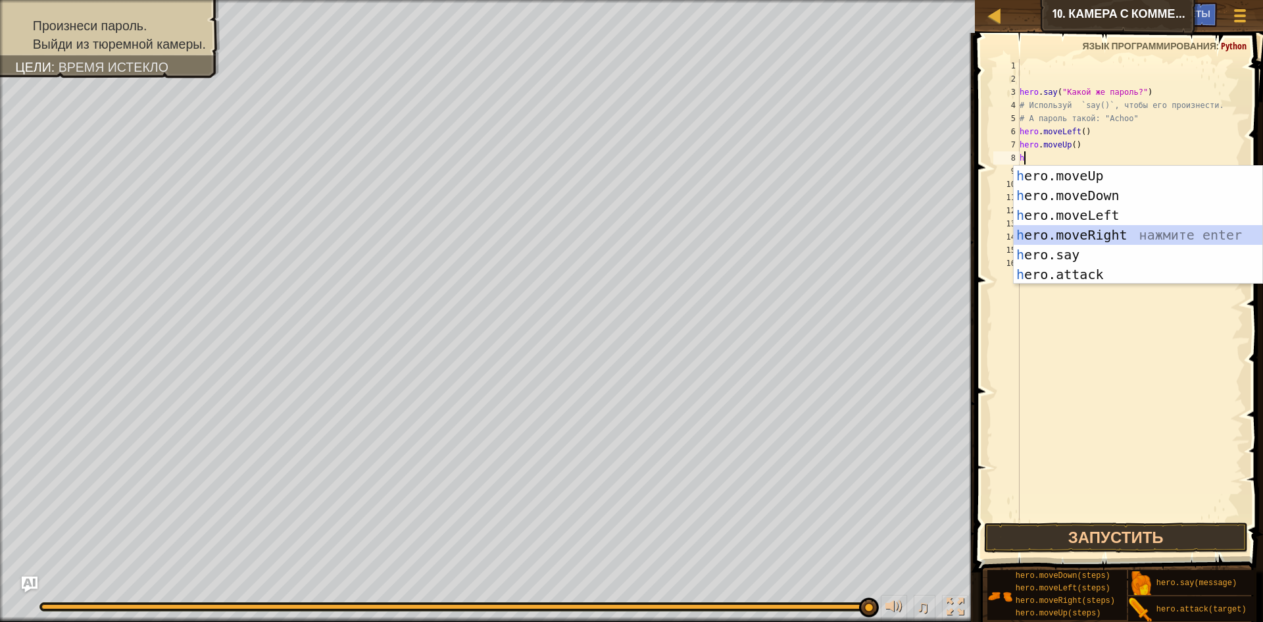
click at [1076, 233] on div "h ero.moveUp нажмите enter h ero.moveDown нажмите enter h ero.moveLeft нажмите …" at bounding box center [1138, 245] width 249 height 158
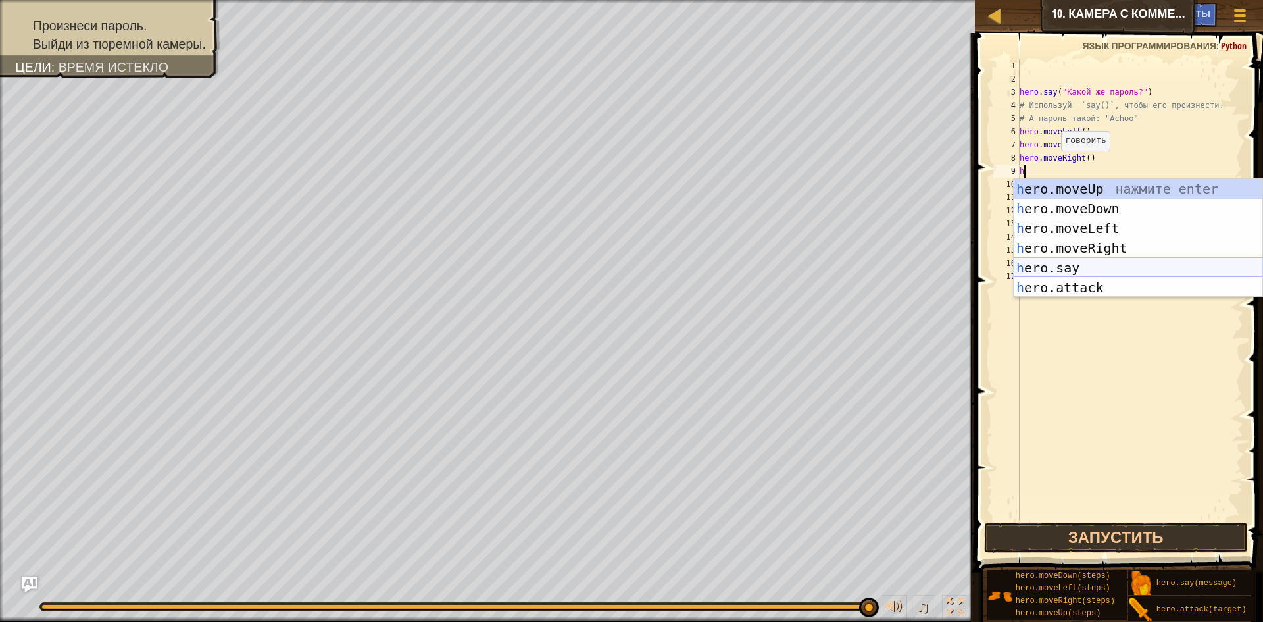
click at [1075, 267] on div "h ero.moveUp нажмите enter h ero.moveDown нажмите enter h ero.moveLeft нажмите …" at bounding box center [1138, 258] width 249 height 158
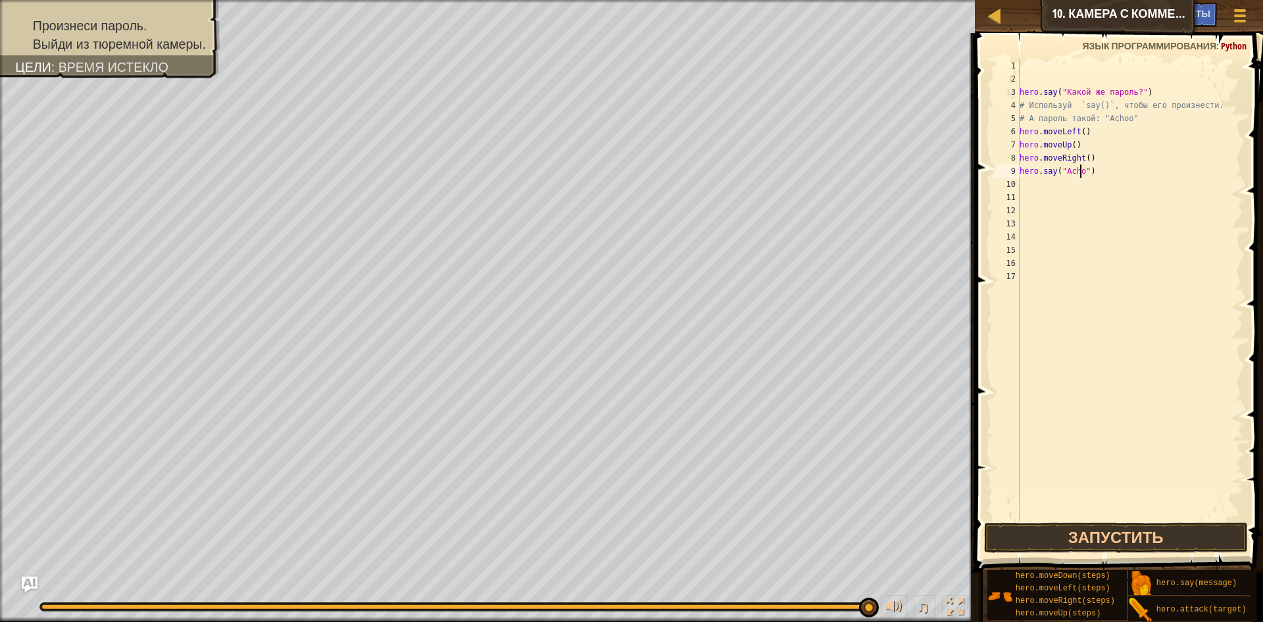
scroll to position [6, 5]
type textarea "hero.say("Achoo")"
click at [1023, 188] on div "hero . say ( "Какой же пароль?" ) # Используй `say()`, чтобы его произнести. # …" at bounding box center [1130, 302] width 227 height 487
type textarea "h"
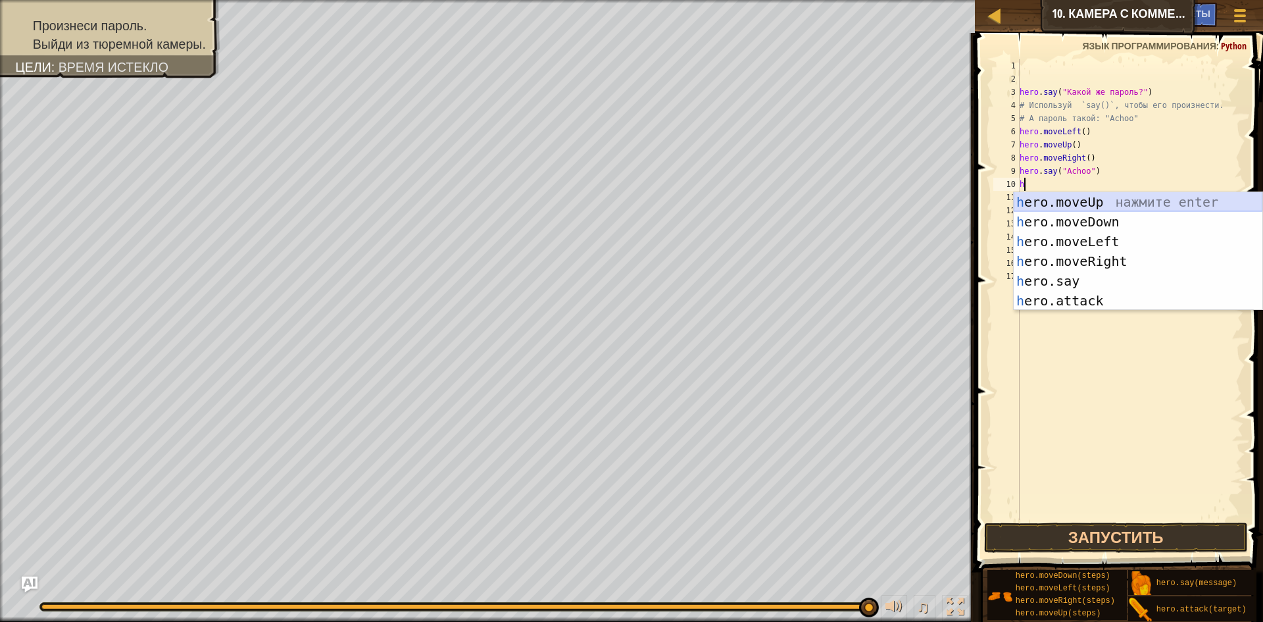
click at [1082, 198] on div "h ero.moveUp нажмите enter h ero.moveDown нажмите enter h ero.moveLeft нажмите …" at bounding box center [1138, 271] width 249 height 158
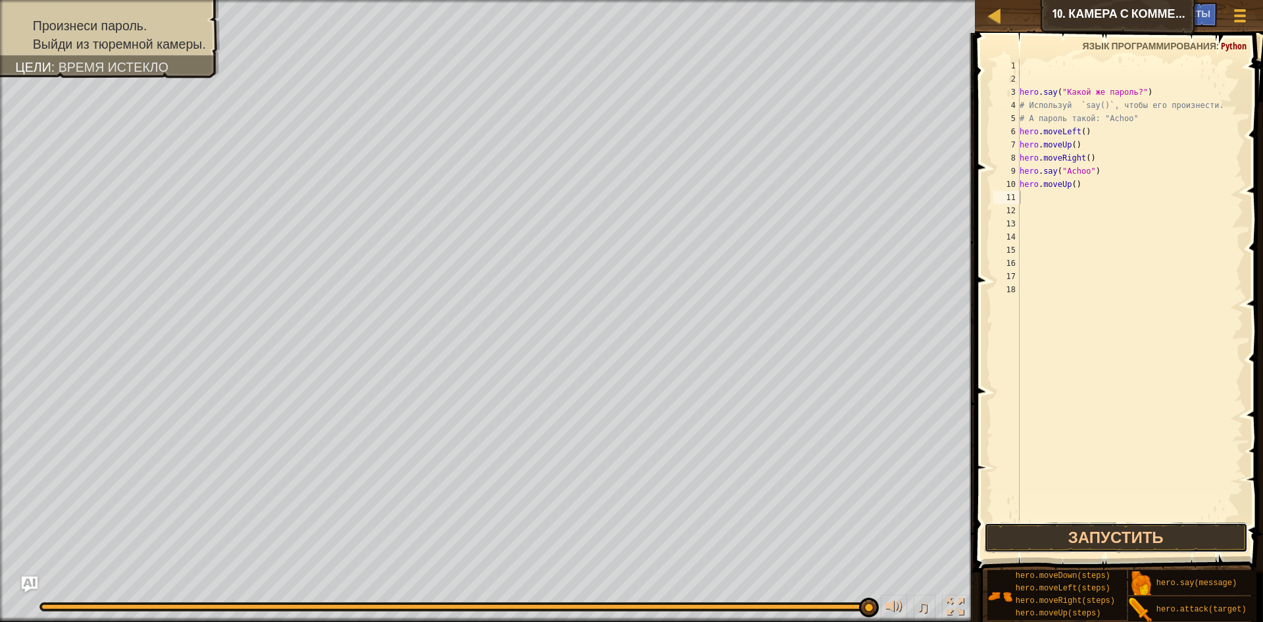
drag, startPoint x: 1029, startPoint y: 526, endPoint x: 1029, endPoint y: 517, distance: 8.6
click at [1029, 524] on button "Запустить" at bounding box center [1116, 538] width 264 height 30
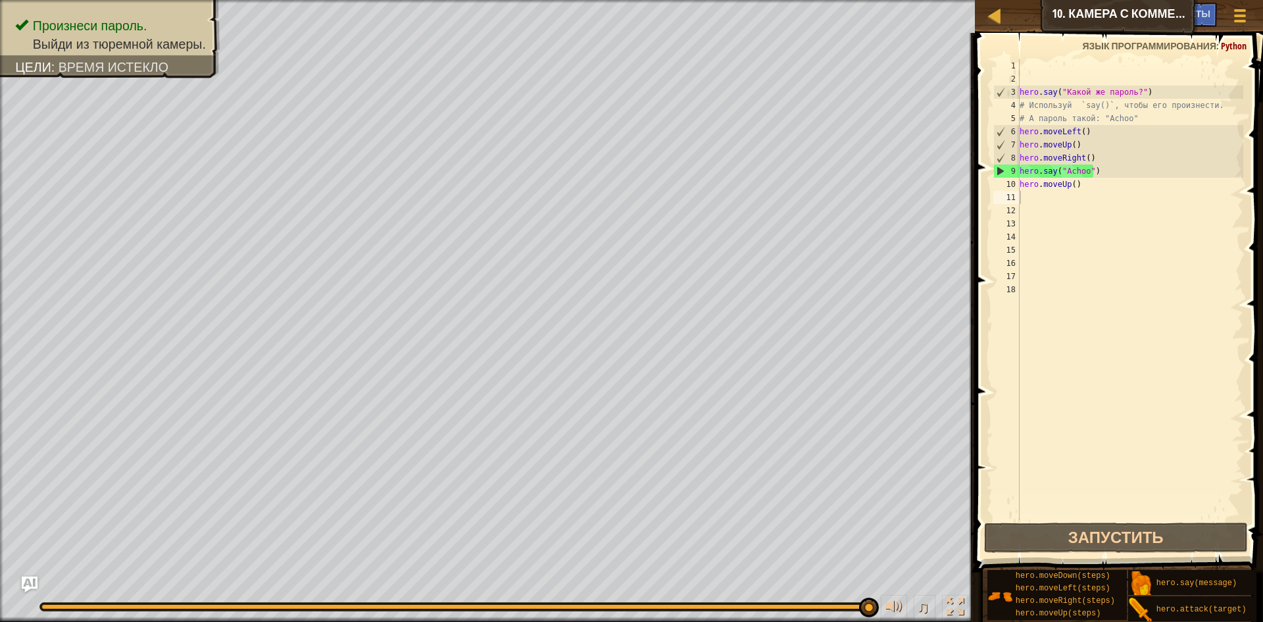
drag, startPoint x: 771, startPoint y: 603, endPoint x: 743, endPoint y: 616, distance: 30.6
click at [743, 616] on div "♫" at bounding box center [487, 603] width 975 height 39
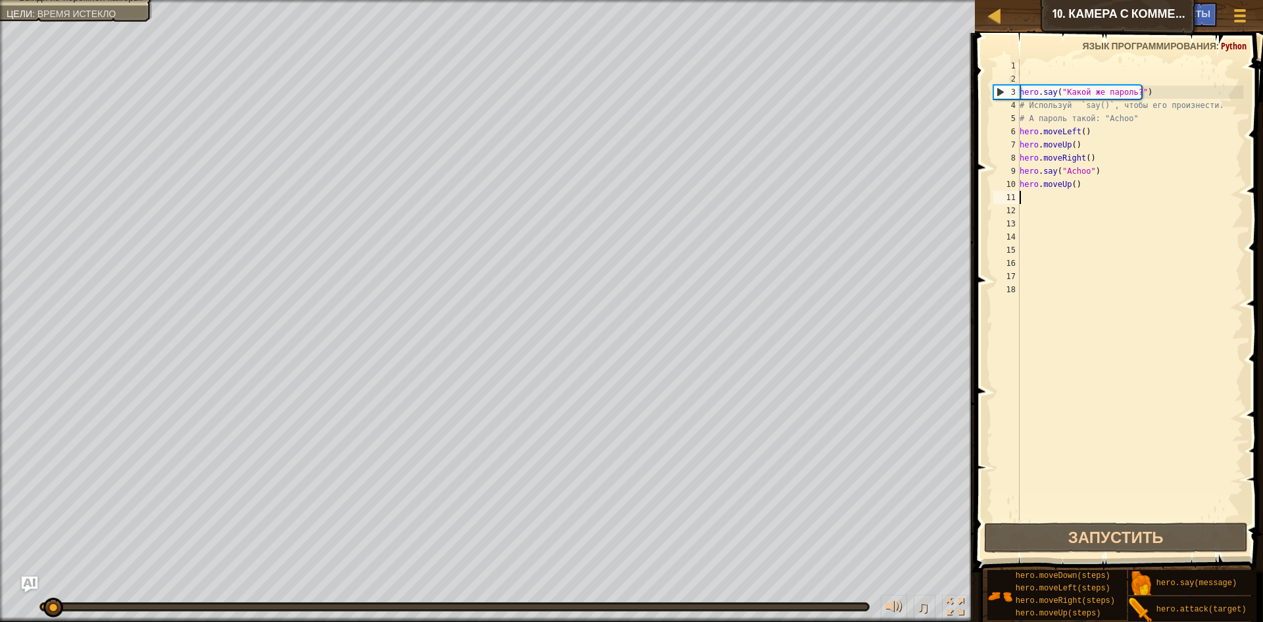
drag, startPoint x: 865, startPoint y: 603, endPoint x: 0, endPoint y: 267, distance: 928.4
click at [0, 286] on div "Произнеси пароль. Выйди из тюремной камеры. Цели : Время истекло ♫ Аня 18 x: 22…" at bounding box center [631, 311] width 1263 height 622
click at [1098, 169] on div "hero . say ( "Какой же пароль?" ) # Используй `say()`, чтобы его произнести. # …" at bounding box center [1130, 302] width 227 height 487
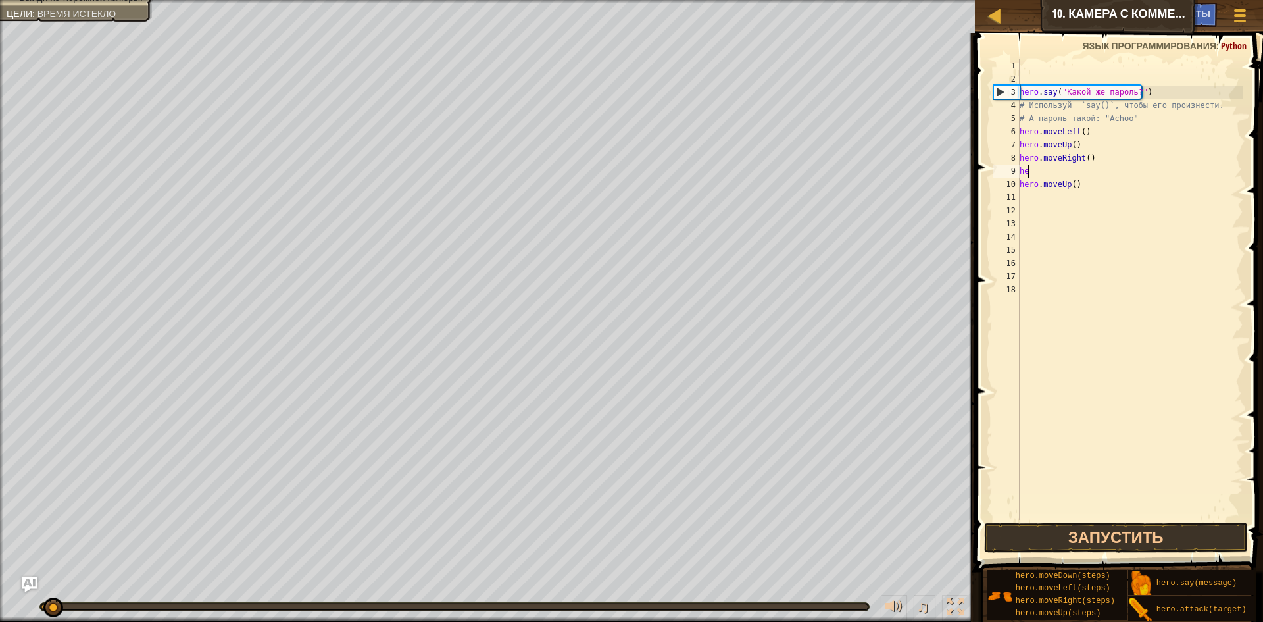
type textarea "h"
click at [1084, 192] on div "hero . say ( "Какой же пароль?" ) # Используй `say()`, чтобы его произнести. # …" at bounding box center [1130, 302] width 227 height 487
click at [1084, 188] on div "hero . say ( "Какой же пароль?" ) # Используй `say()`, чтобы его произнести. # …" at bounding box center [1130, 302] width 227 height 487
type textarea "h"
click at [1096, 162] on div "hero . say ( "Какой же пароль?" ) # Используй `say()`, чтобы его произнести. # …" at bounding box center [1130, 302] width 227 height 487
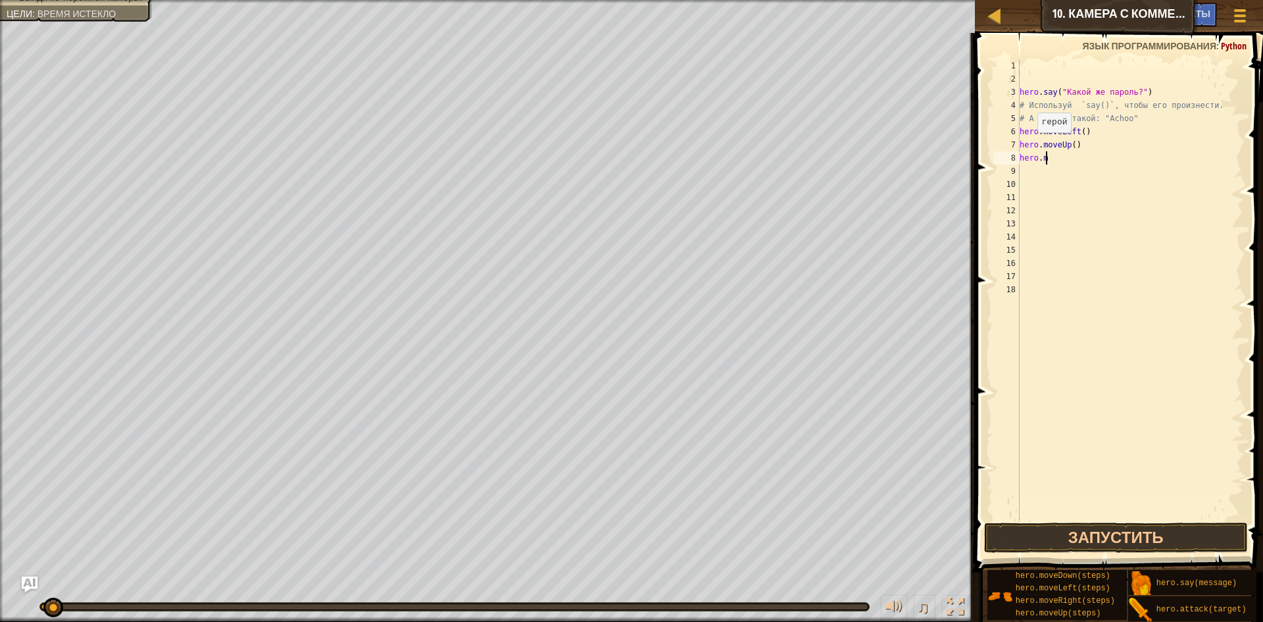
type textarea "h"
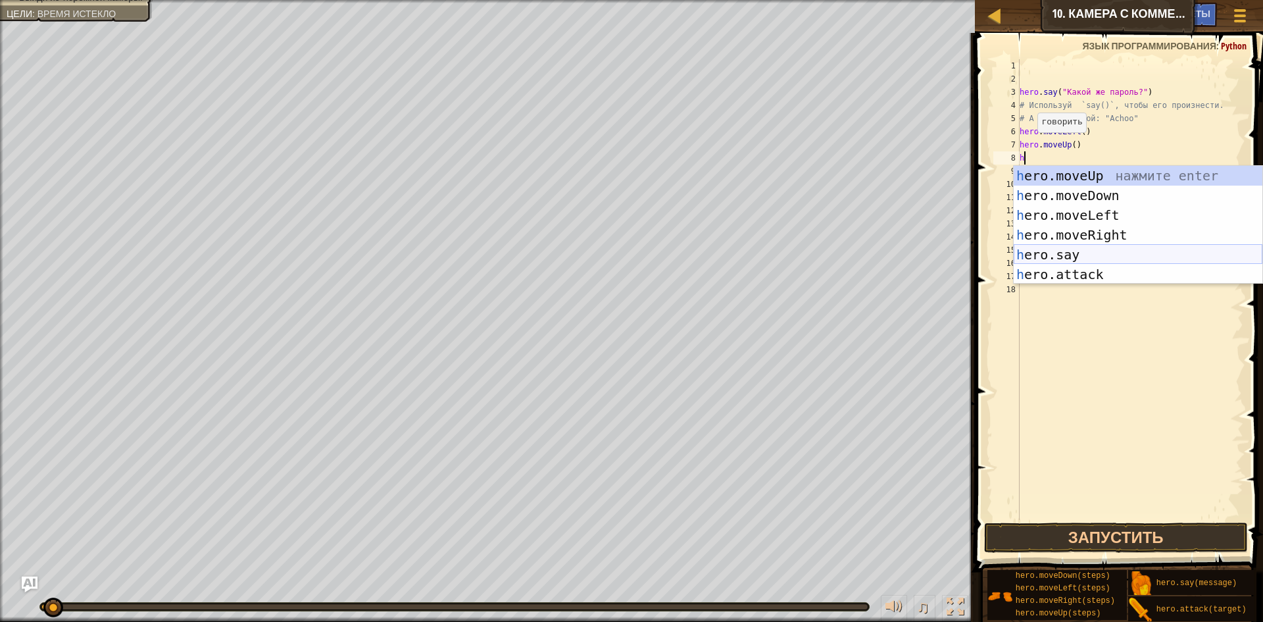
click at [1073, 252] on div "h ero.moveUp нажмите enter h ero.moveDown нажмите enter h ero.moveLeft нажмите …" at bounding box center [1138, 245] width 249 height 158
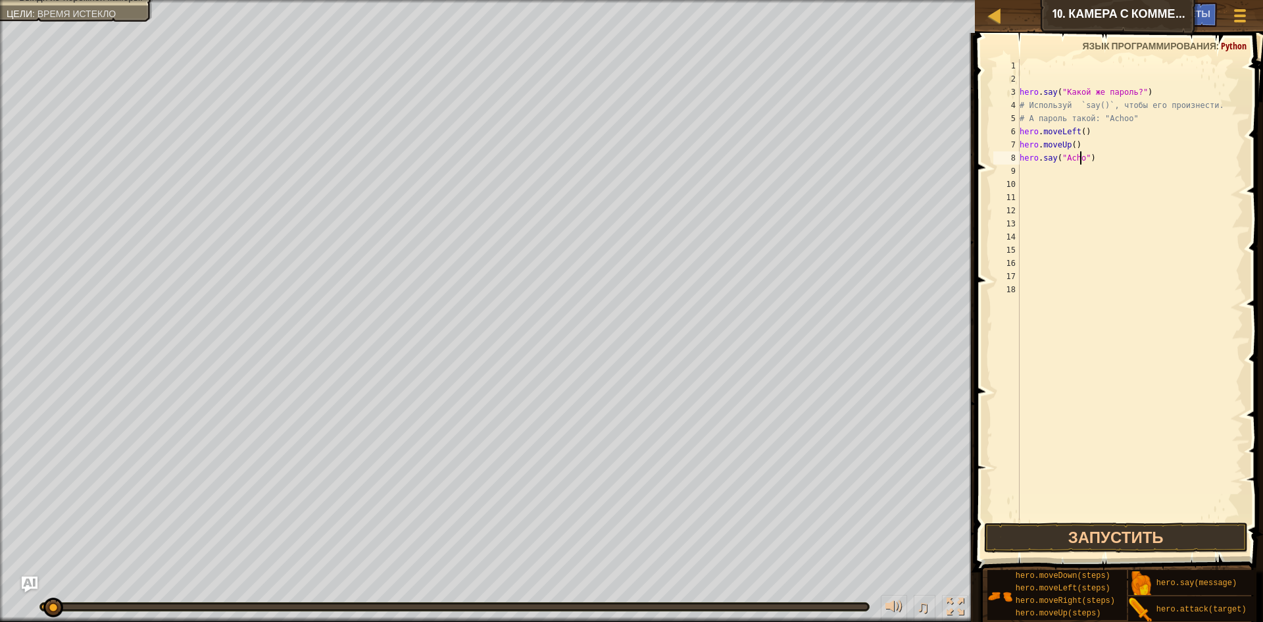
scroll to position [6, 5]
type textarea "hero.say("Achoo")"
click at [1027, 178] on div "hero . say ( "Какой же пароль?" ) # Используй `say()`, чтобы его произнести. # …" at bounding box center [1130, 302] width 227 height 487
click at [1029, 168] on div "hero . say ( "Какой же пароль?" ) # Используй `say()`, чтобы его произнести. # …" at bounding box center [1130, 302] width 227 height 487
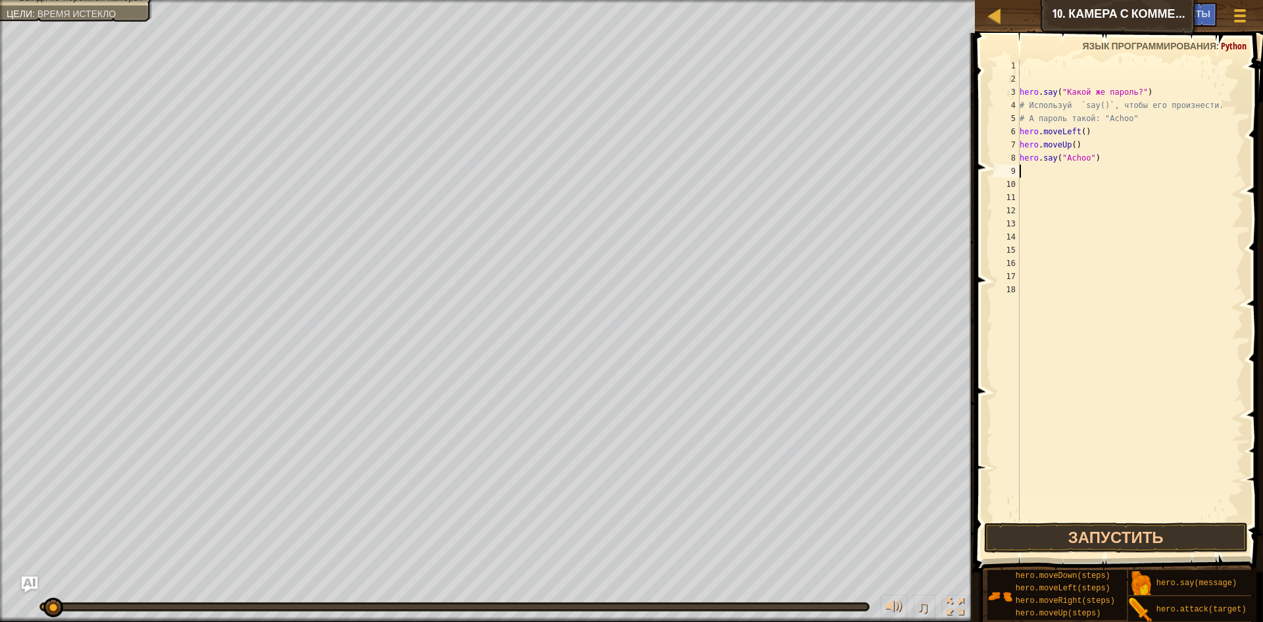
type textarea "h"
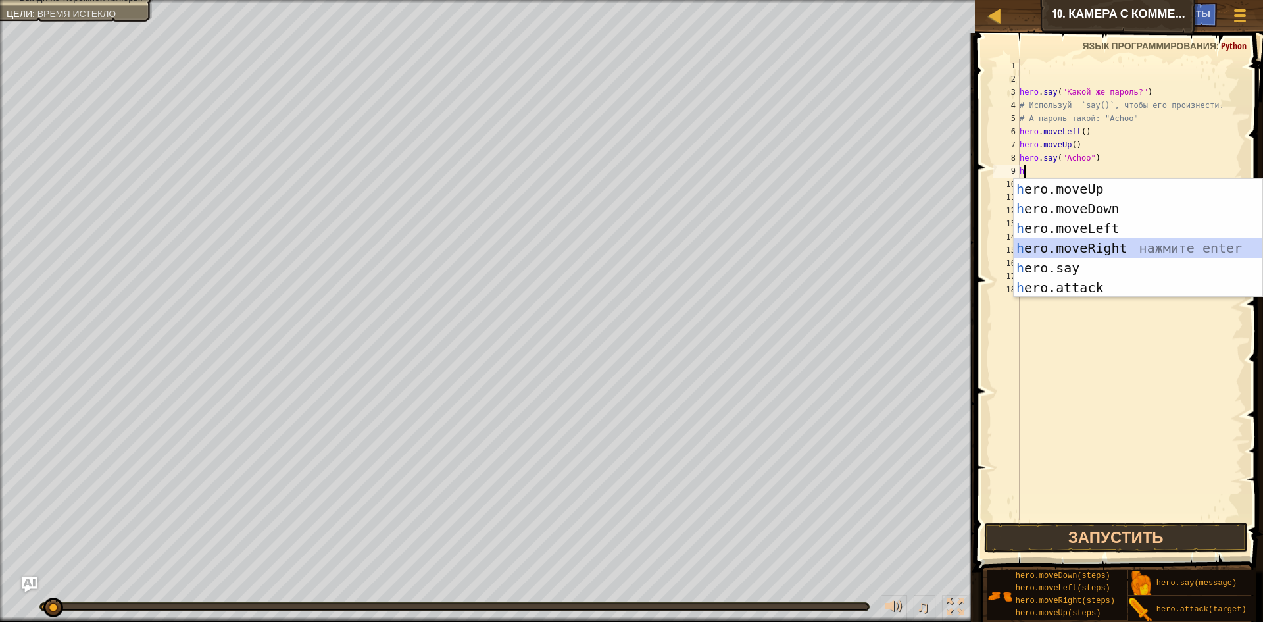
click at [1077, 250] on div "h ero.moveUp нажмите enter h ero.moveDown нажмите enter h ero.moveLeft нажмите …" at bounding box center [1138, 258] width 249 height 158
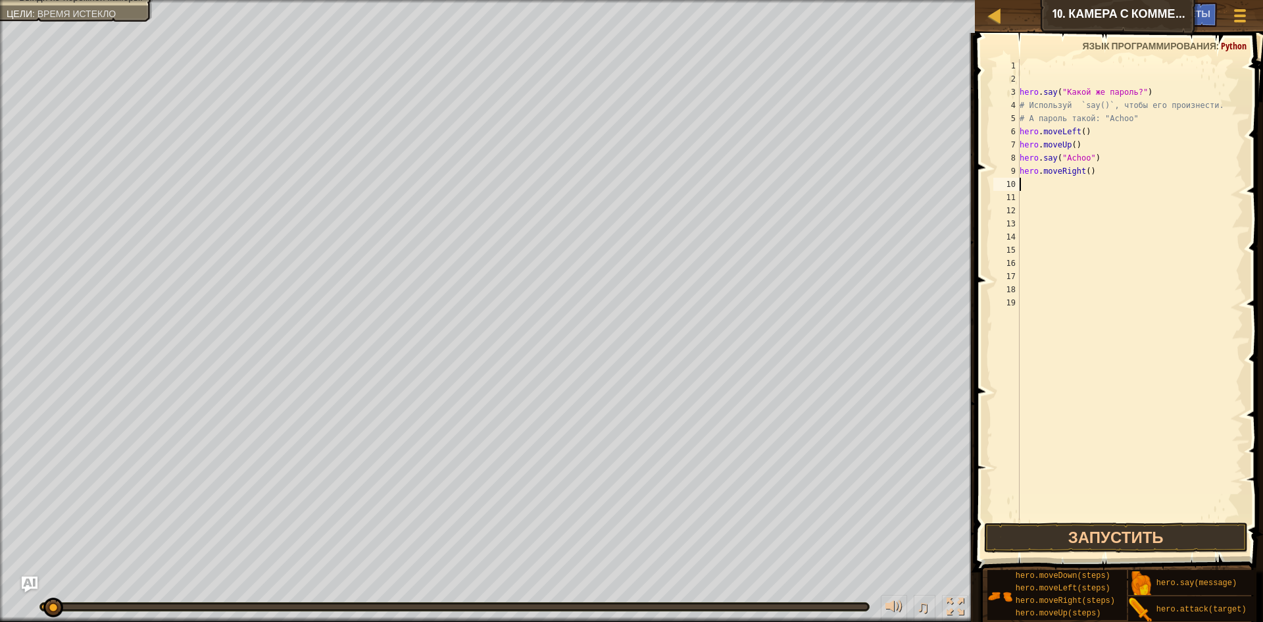
type textarea "h"
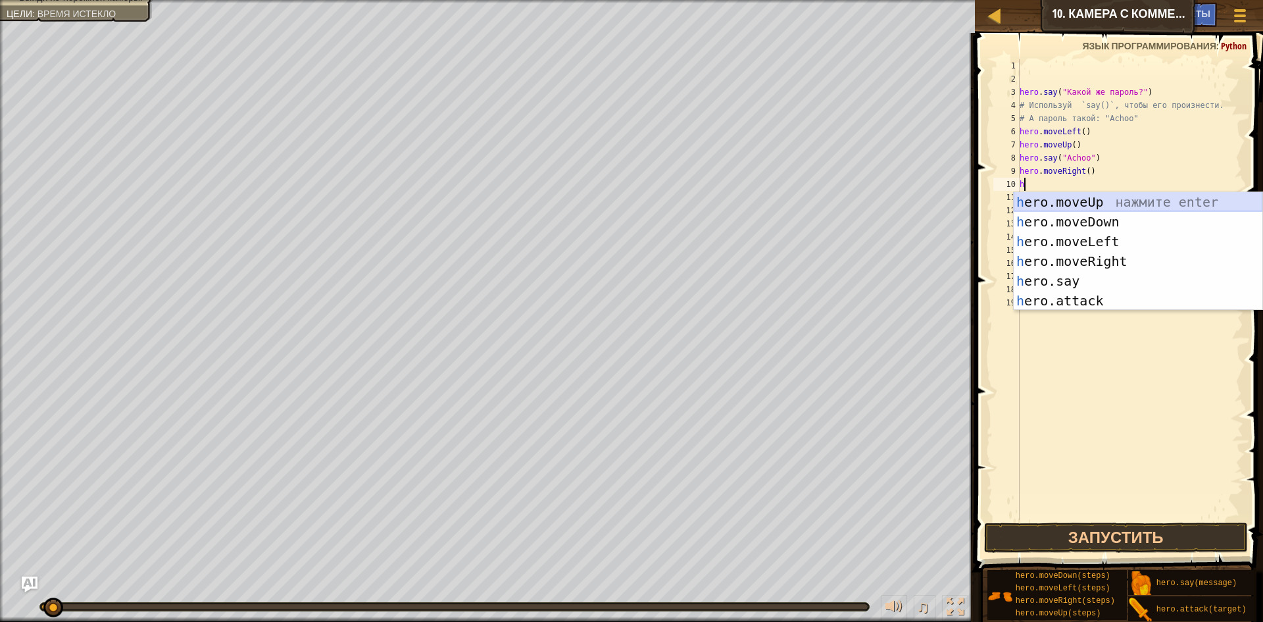
click at [1061, 194] on div "h ero.moveUp нажмите enter h ero.moveDown нажмите enter h ero.moveLeft нажмите …" at bounding box center [1138, 271] width 249 height 158
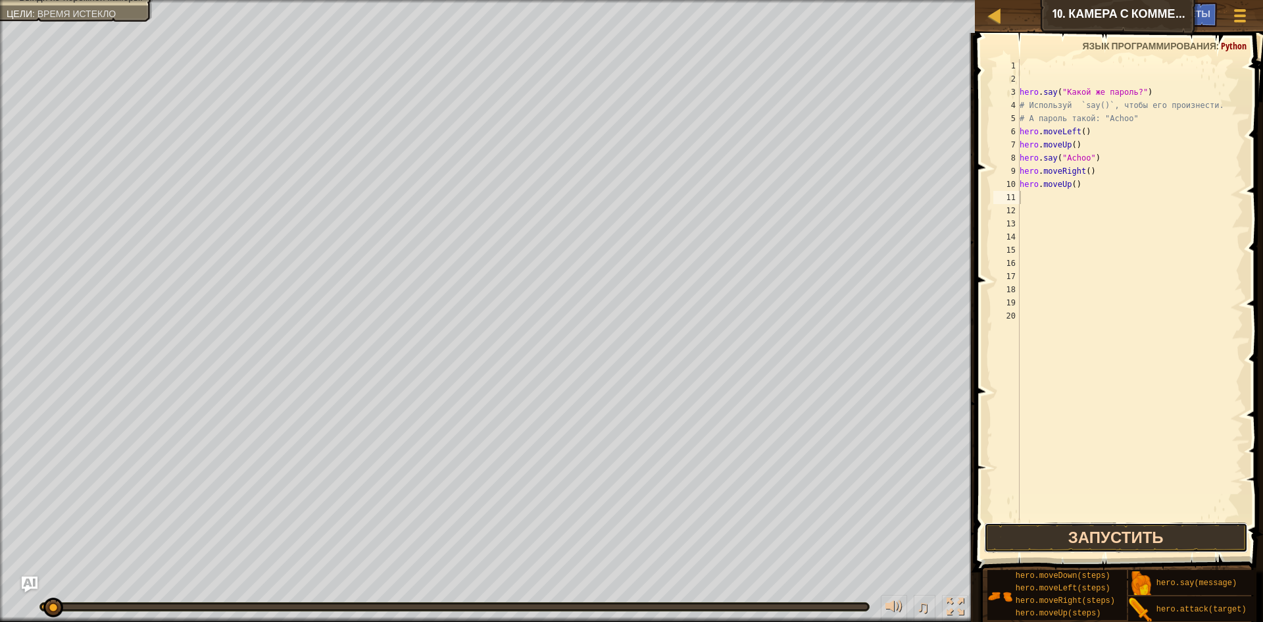
click at [1017, 539] on button "Запустить" at bounding box center [1116, 538] width 264 height 30
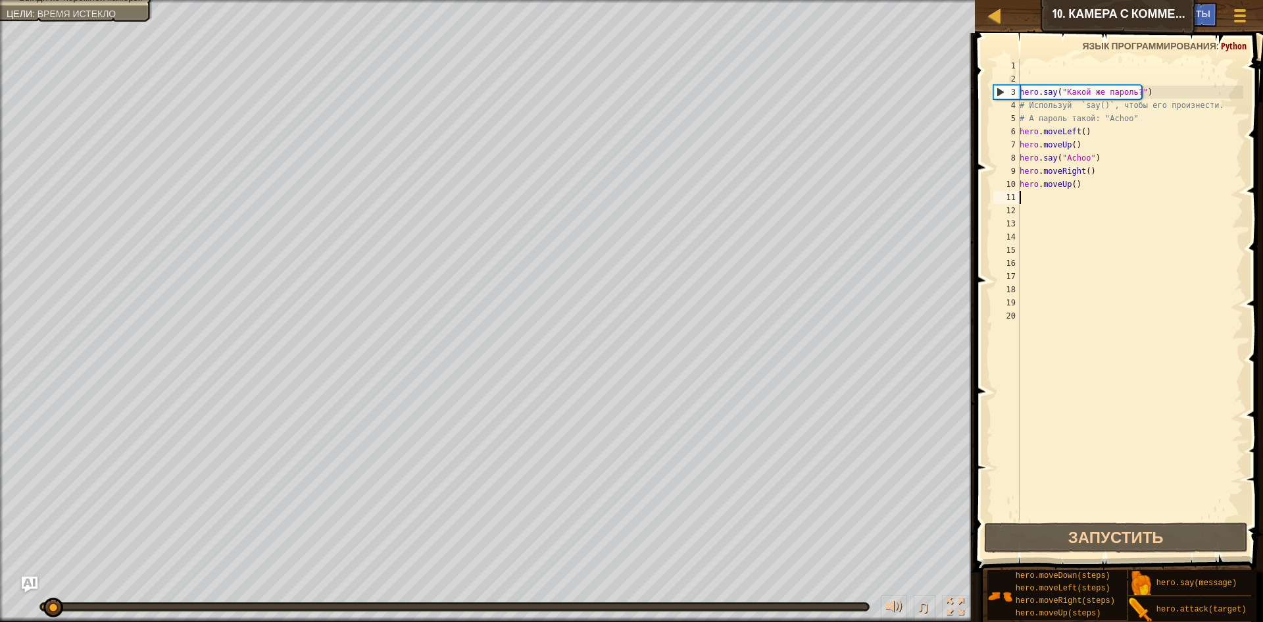
drag, startPoint x: 867, startPoint y: 598, endPoint x: 0, endPoint y: 298, distance: 917.8
click at [0, 314] on div "Произнеси пароль. Выйди из тюремной камеры. Цели : Время истекло ♫ Аня 18 x: 22…" at bounding box center [631, 311] width 1263 height 622
click at [1168, 90] on div "hero . say ( "Какой же пароль?" ) # Используй `say()`, чтобы его произнести. # …" at bounding box center [1130, 302] width 227 height 487
click at [1165, 91] on div "hero . say ( "Какой же пароль?" ) # Используй `say()`, чтобы его произнести. # …" at bounding box center [1130, 302] width 227 height 487
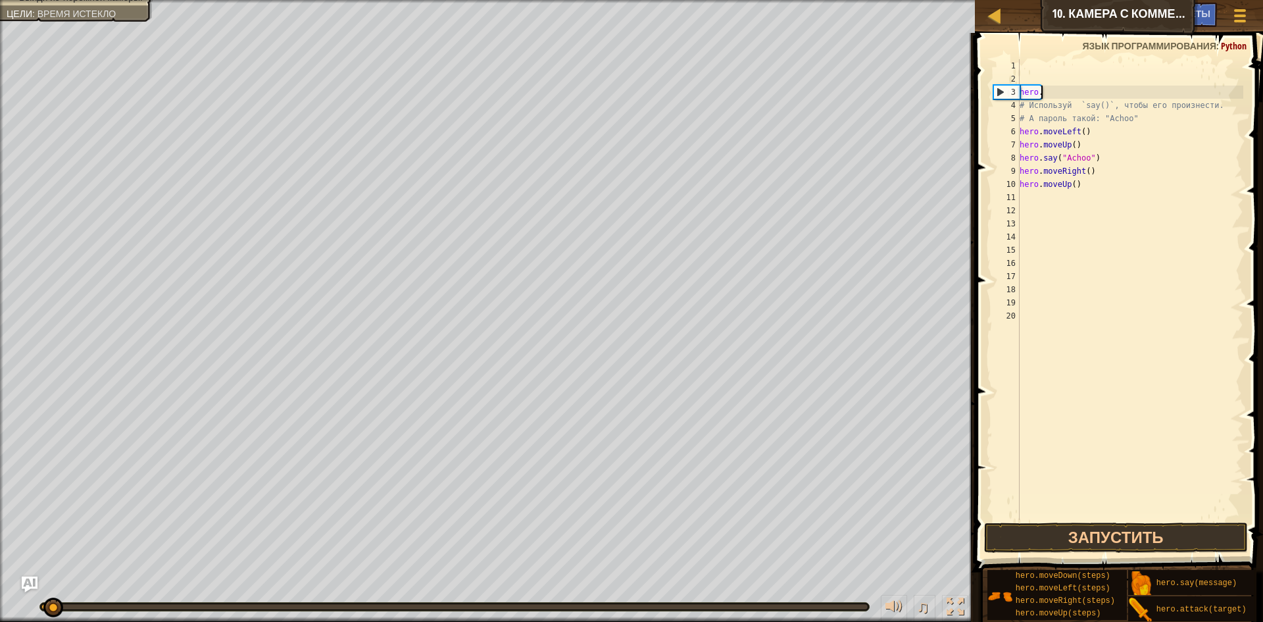
type textarea "h"
click at [1027, 536] on button "Запустить" at bounding box center [1116, 538] width 264 height 30
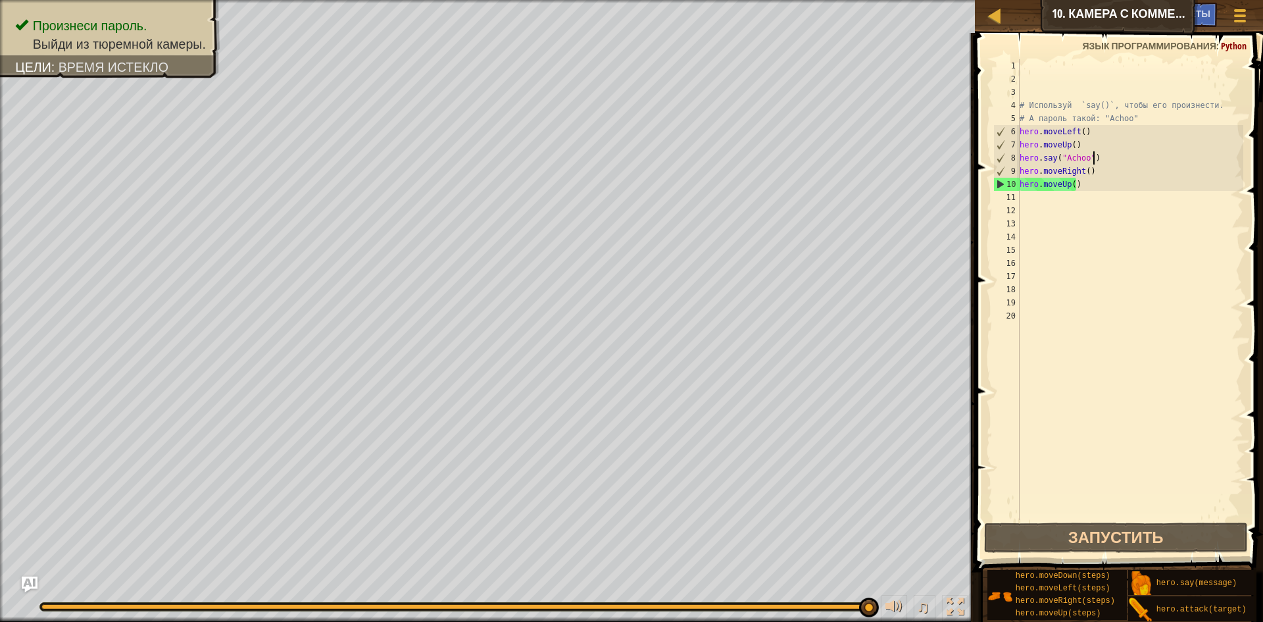
click at [1100, 157] on div "# Используй `say()`, чтобы его произнести. # А пароль такой: "Achoo" hero . mov…" at bounding box center [1130, 302] width 227 height 487
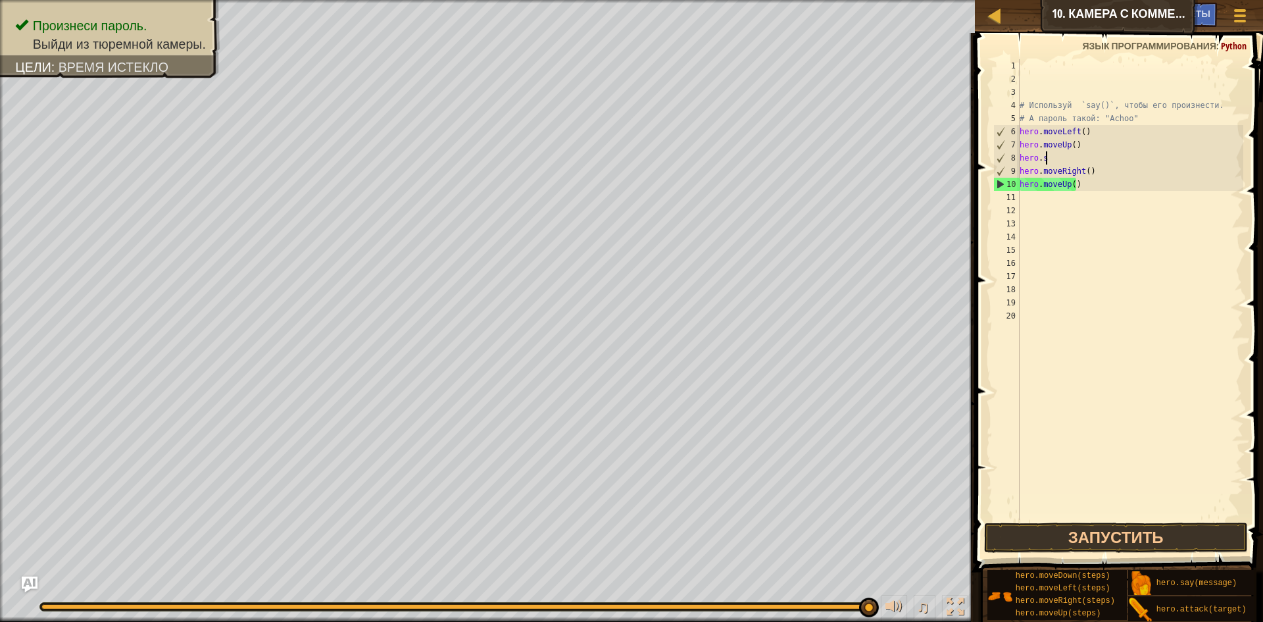
type textarea "h"
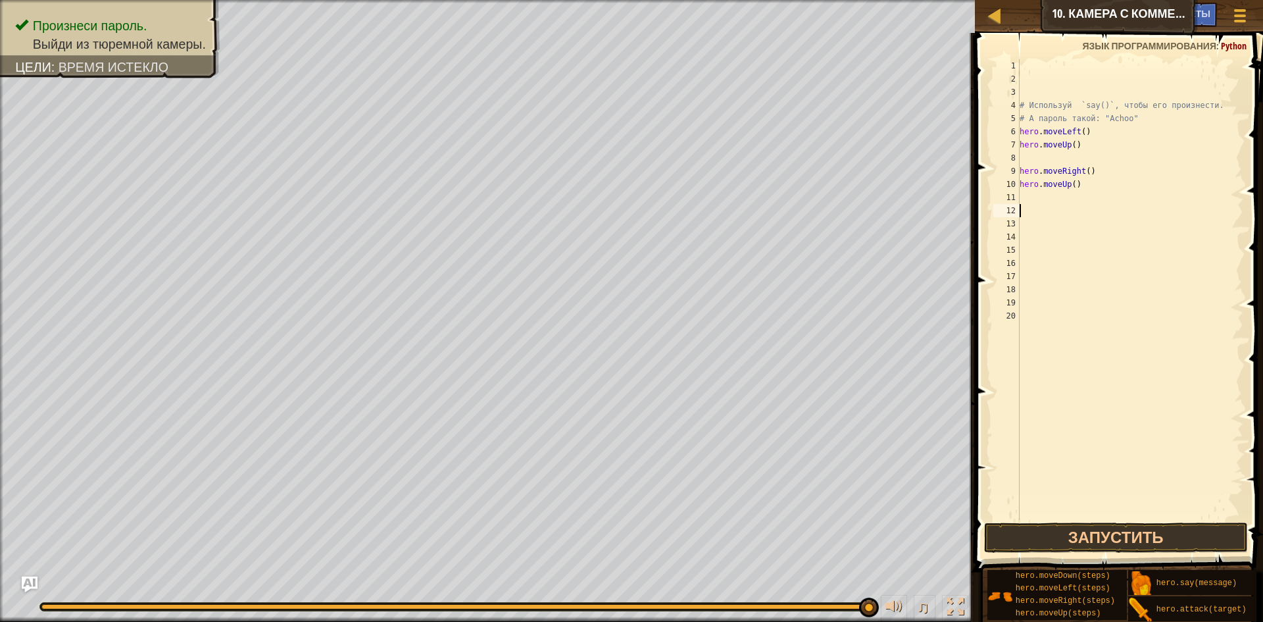
click at [1025, 205] on div "# Используй `say()`, чтобы его произнести. # А пароль такой: "Achoo" hero . mov…" at bounding box center [1130, 302] width 227 height 487
click at [1026, 195] on div "# Используй `say()`, чтобы его произнести. # А пароль такой: "Achoo" hero . mov…" at bounding box center [1130, 302] width 227 height 487
type textarea "h"
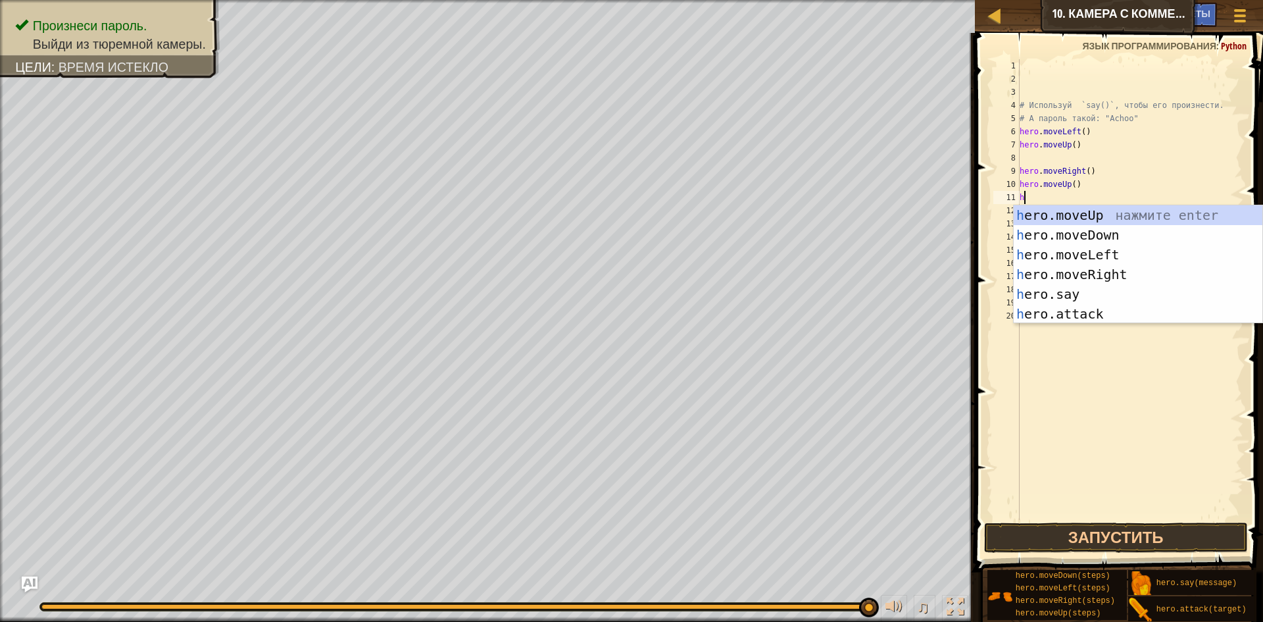
click at [1030, 163] on div "# Используй `say()`, чтобы его произнести. # А пароль такой: "Achoo" hero . mov…" at bounding box center [1130, 302] width 227 height 487
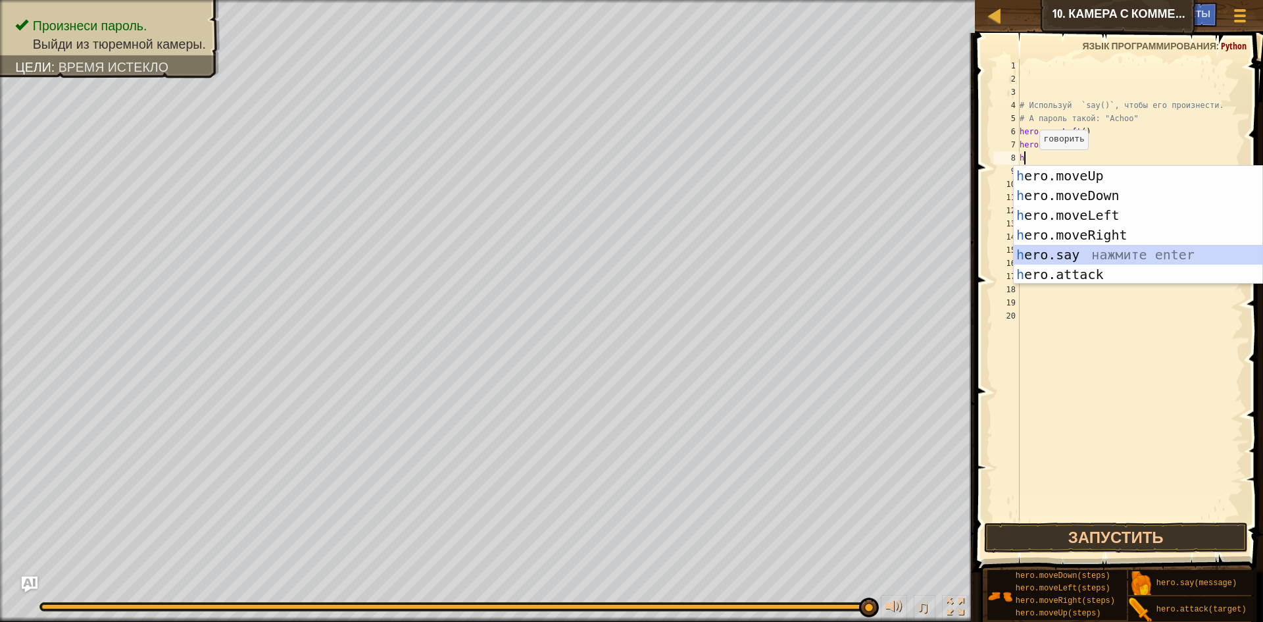
click at [1069, 255] on div "h ero.moveUp нажмите enter h ero.moveDown нажмите enter h ero.moveLeft нажмите …" at bounding box center [1138, 245] width 249 height 158
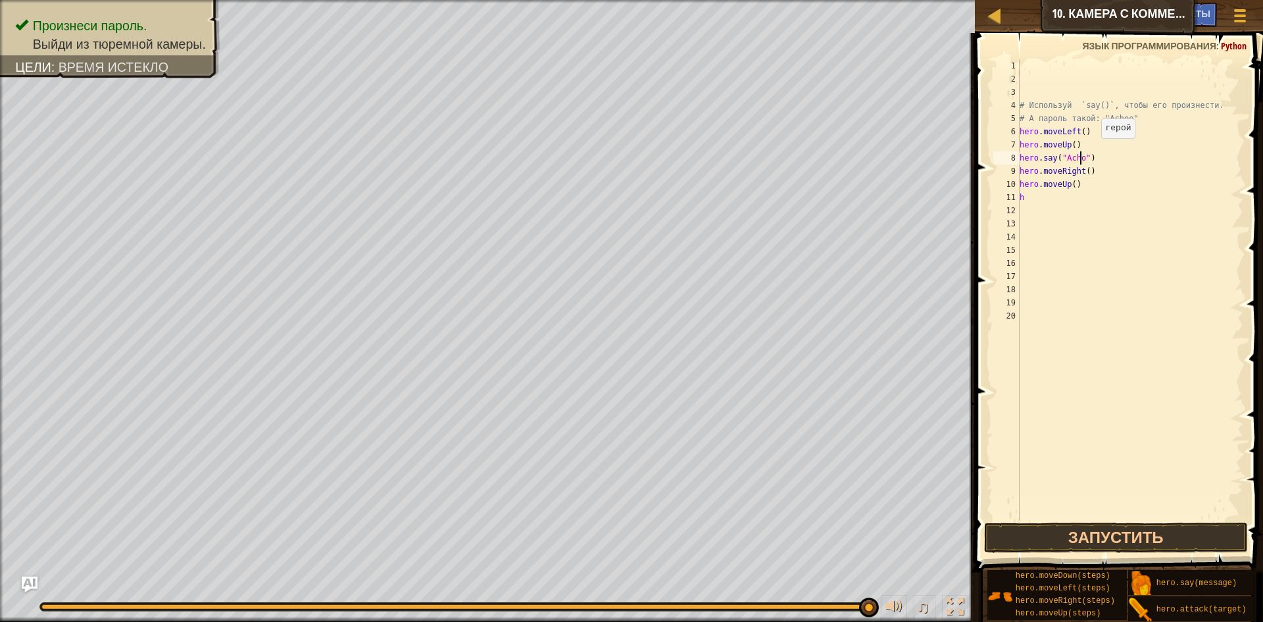
scroll to position [6, 5]
click at [1035, 540] on button "Запустить" at bounding box center [1116, 538] width 264 height 30
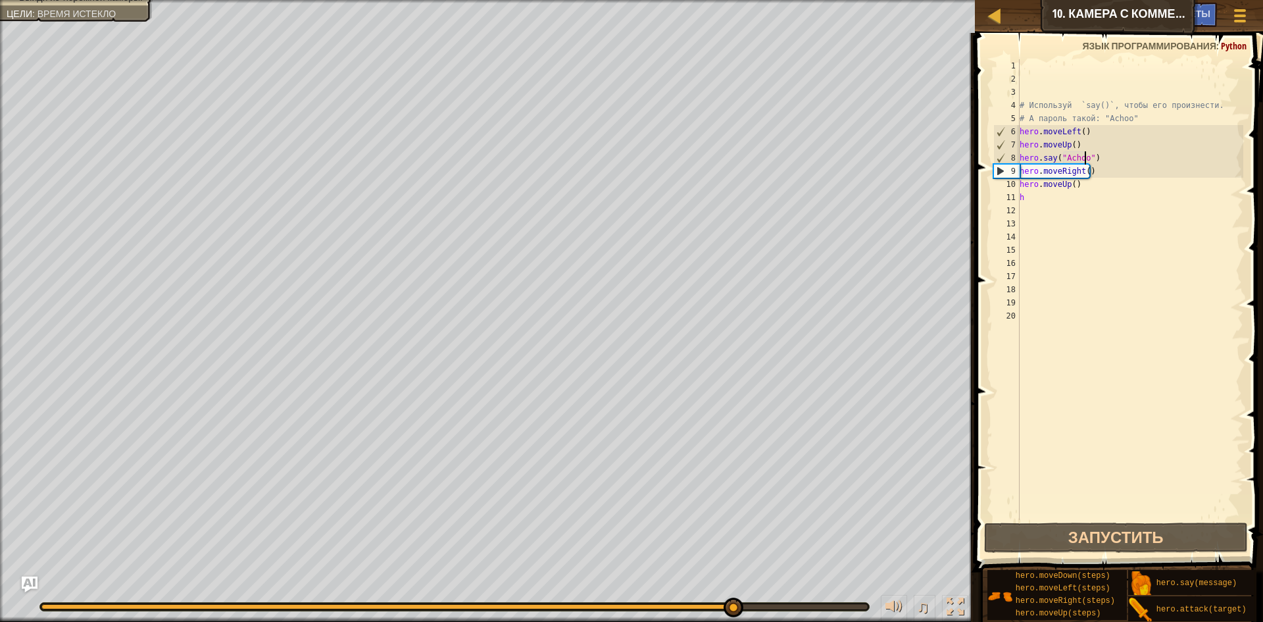
click at [734, 567] on div "Произнеси пароль. Выйди из тюремной камеры. Цели : Время истекло ♫ Аня 18 x: 18…" at bounding box center [631, 311] width 1263 height 622
click at [1036, 201] on div "# Используй `say()`, чтобы его произнести. # А пароль такой: "Achoo" hero . mov…" at bounding box center [1130, 302] width 227 height 487
type textarea "h"
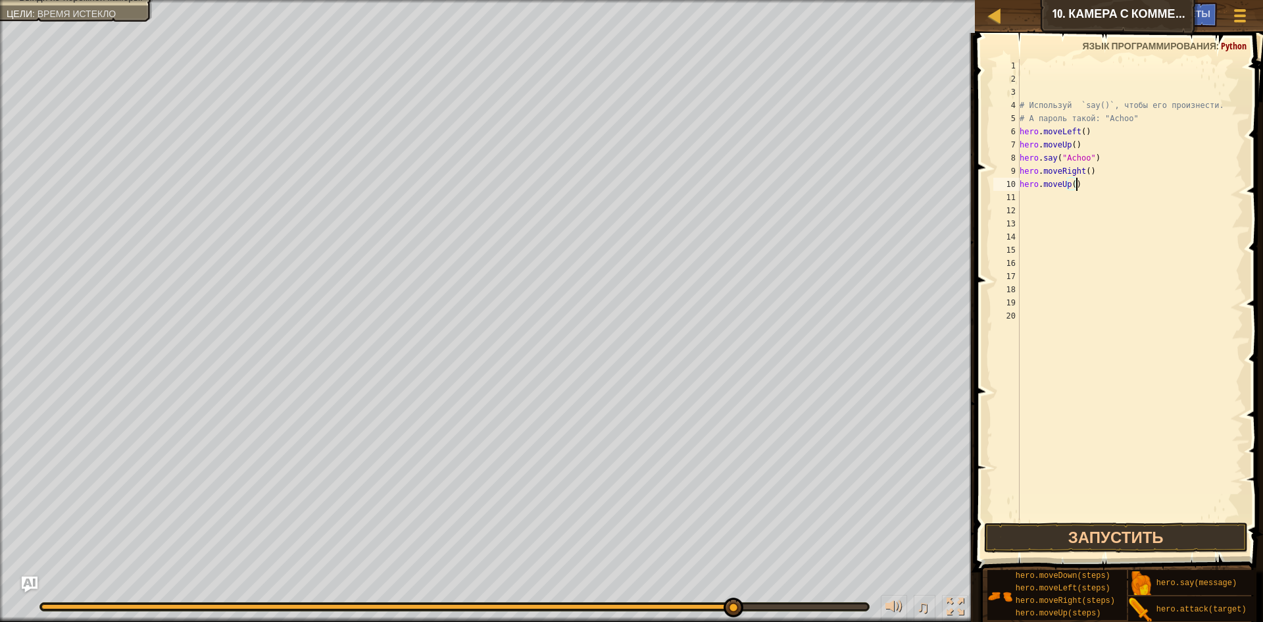
click at [1077, 186] on div "# Используй `say()`, чтобы его произнести. # А пароль такой: "Achoo" hero . mov…" at bounding box center [1130, 302] width 227 height 487
type textarea "hero.moveUp()"
